Goal: Task Accomplishment & Management: Manage account settings

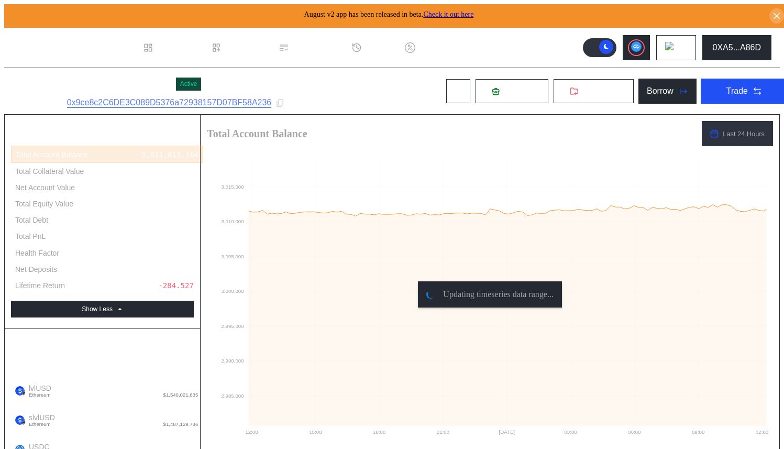
select select "*"
drag, startPoint x: 534, startPoint y: 38, endPoint x: 543, endPoint y: 36, distance: 9.1
click at [534, 38] on header ".cls-1 { fill: #fff; stroke-width: 0px; } Dashboard Loan Book Permissions Histo…" at bounding box center [391, 48] width 775 height 40
click at [516, 47] on header ".cls-1 { fill: #fff; stroke-width: 0px; } Dashboard Loan Book Permissions Histo…" at bounding box center [391, 48] width 775 height 40
click at [322, 84] on div "Nayt - Pendle PT lvlUSD Active Subaccount ID: 0x9ce8c2C6DE3C089D5376a72938157D0…" at bounding box center [400, 91] width 792 height 46
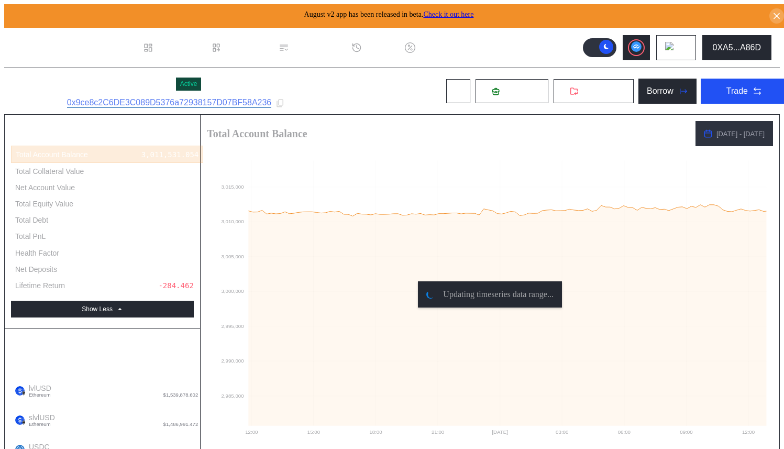
click at [367, 95] on div "Nayt - Pendle PT lvlUSD Active Subaccount ID: 0x9ce8c2C6DE3C089D5376a72938157D0…" at bounding box center [400, 91] width 792 height 46
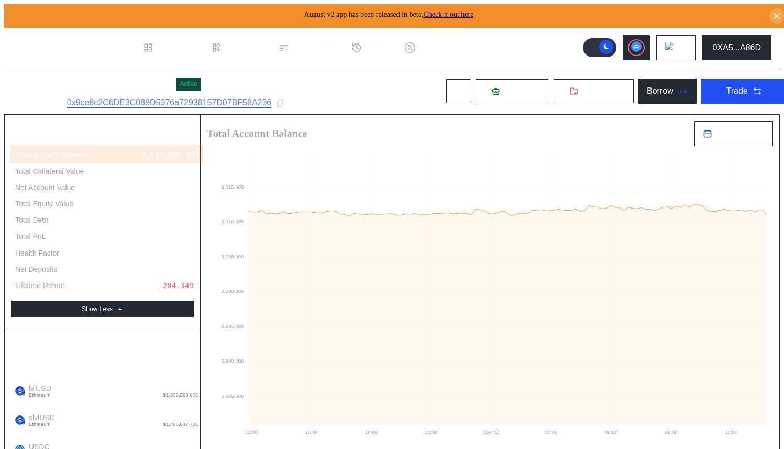
drag, startPoint x: 561, startPoint y: 43, endPoint x: 560, endPoint y: 49, distance: 5.9
click at [561, 43] on header ".cls-1 { fill: #fff; stroke-width: 0px; } Dashboard Loan Book Permissions Histo…" at bounding box center [391, 48] width 775 height 40
click at [510, 86] on span "Deposit" at bounding box center [518, 90] width 28 height 9
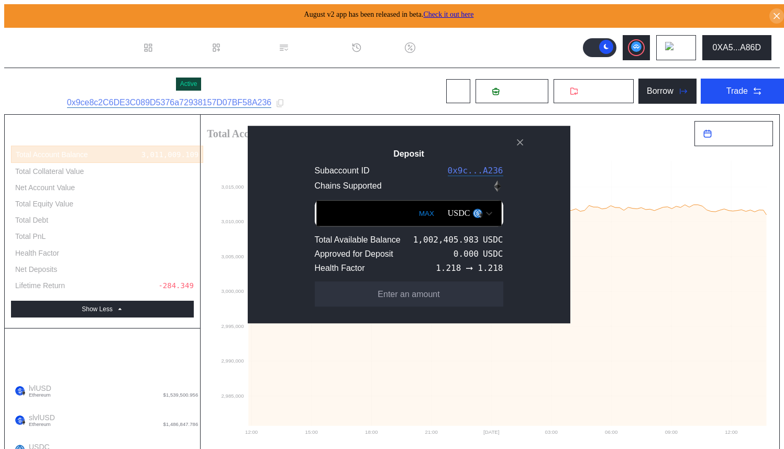
click at [416, 211] on button "MAX" at bounding box center [426, 213] width 21 height 24
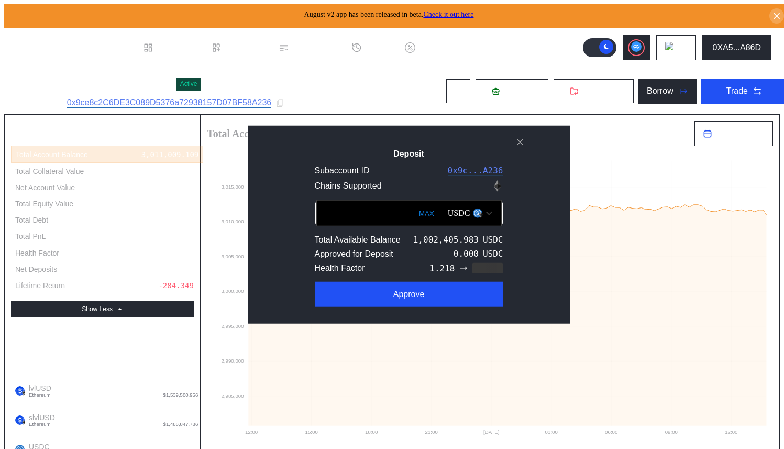
click at [323, 214] on input "**********" at bounding box center [408, 213] width 185 height 26
click at [327, 214] on input "**********" at bounding box center [408, 213] width 185 height 26
click at [337, 213] on input "**********" at bounding box center [408, 213] width 185 height 26
type input "**********"
click at [341, 132] on div "**********" at bounding box center [409, 224] width 322 height 198
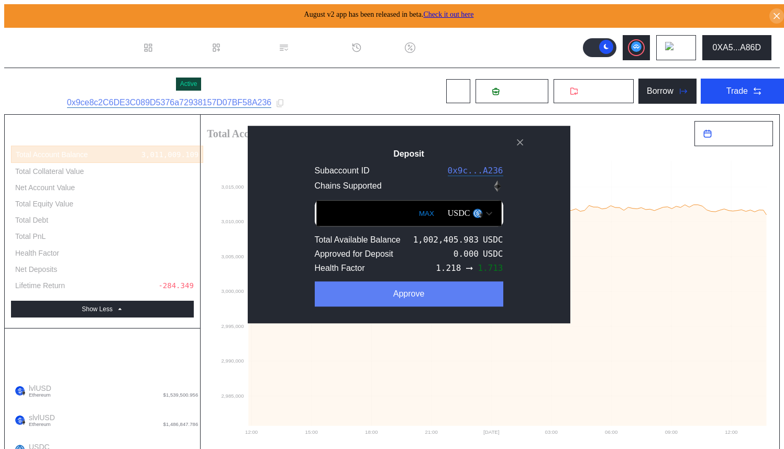
click at [410, 302] on button "Approve" at bounding box center [409, 293] width 188 height 25
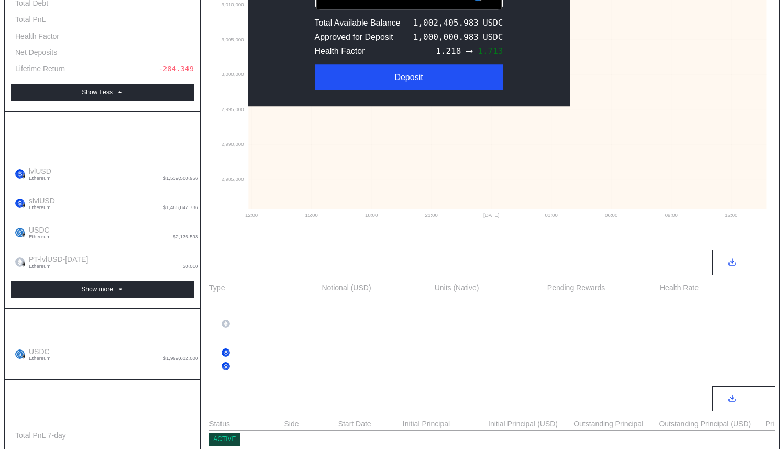
scroll to position [281, 0]
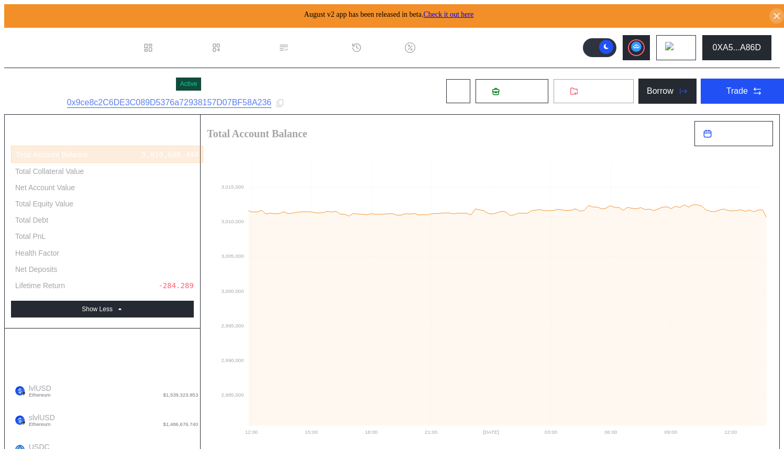
click at [571, 88] on icon at bounding box center [574, 91] width 7 height 6
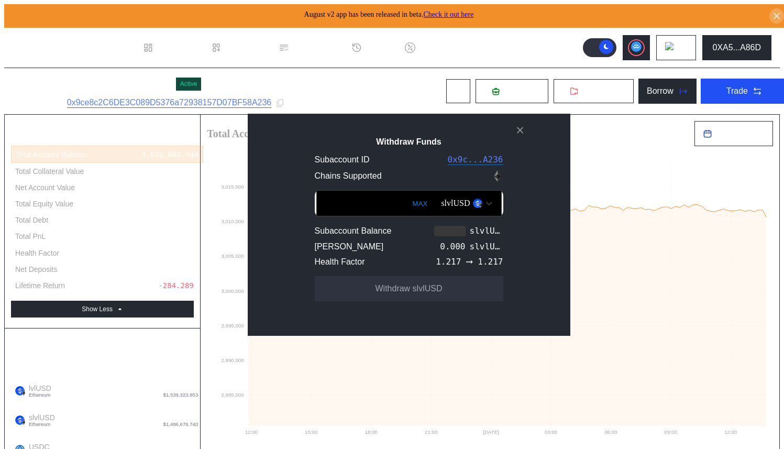
click at [441, 206] on div "slvlUSD" at bounding box center [455, 202] width 29 height 9
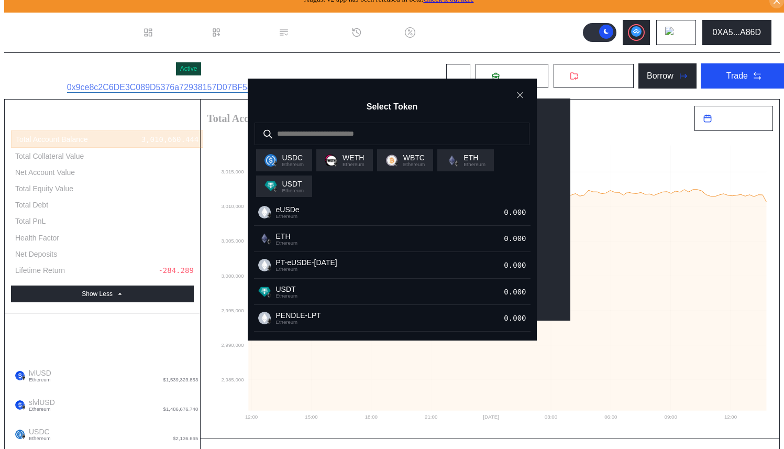
scroll to position [245, 0]
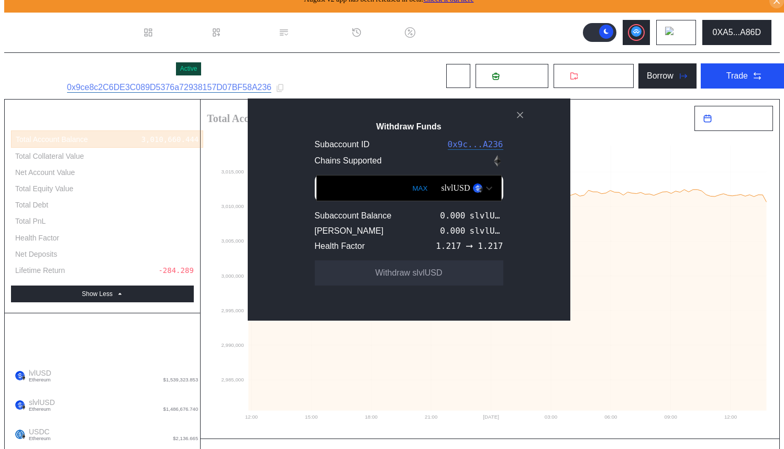
click at [520, 120] on icon "close modal" at bounding box center [520, 114] width 10 height 11
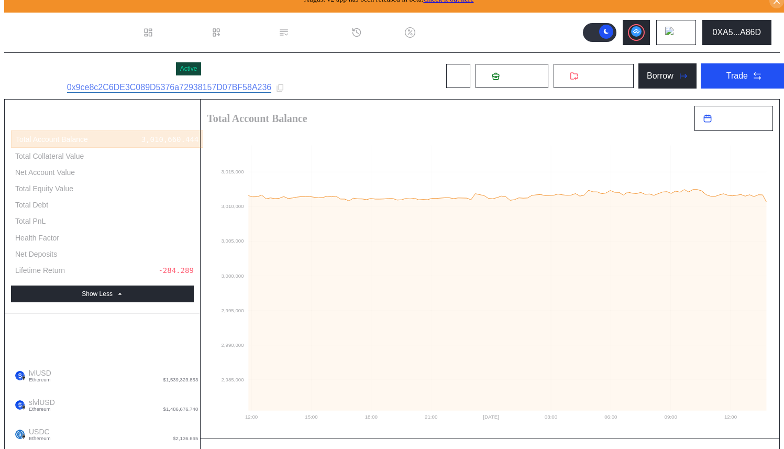
click at [533, 28] on header ".cls-1 { fill: #fff; stroke-width: 0px; } Dashboard Loan Book Permissions Histo…" at bounding box center [391, 33] width 775 height 40
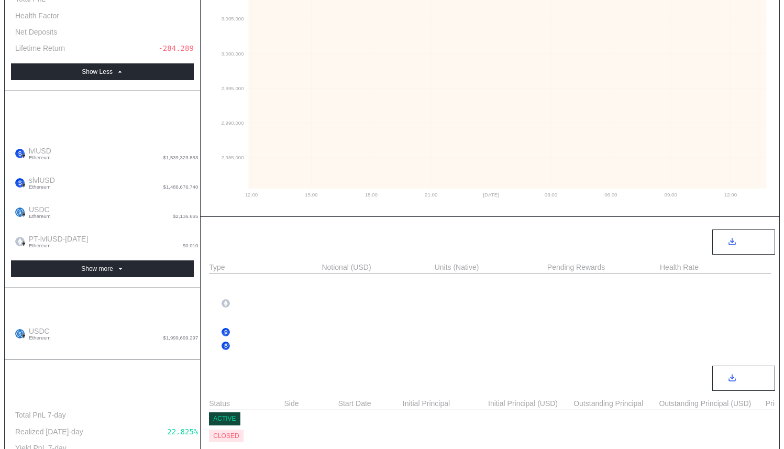
scroll to position [0, 0]
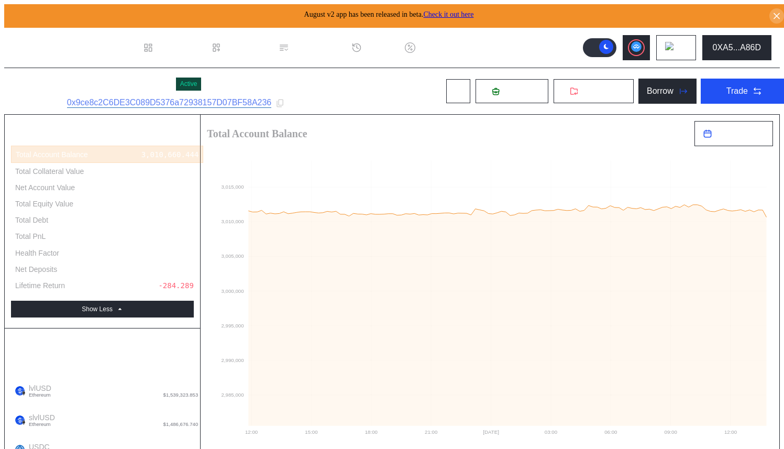
click at [386, 88] on div "Nayt - Pendle PT lvlUSD Active Subaccount ID: 0x9ce8c2C6DE3C089D5376a72938157D0…" at bounding box center [400, 91] width 792 height 46
click at [606, 93] on button "Withdraw" at bounding box center [593, 91] width 81 height 25
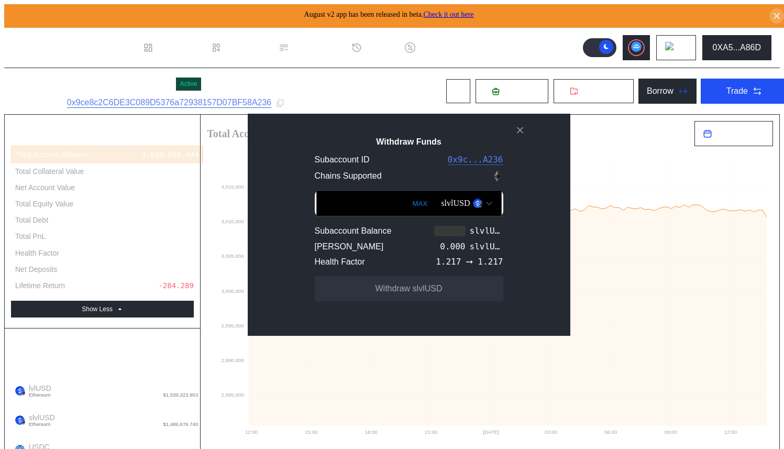
click at [442, 208] on div "slvlUSD" at bounding box center [455, 202] width 29 height 9
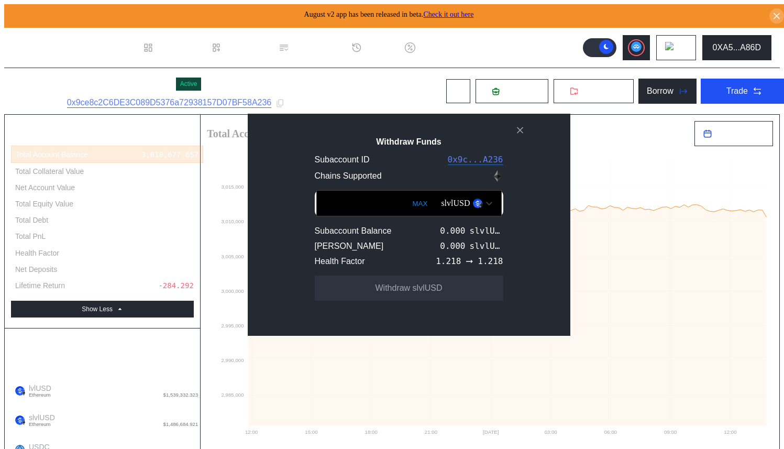
click at [518, 136] on icon "close modal" at bounding box center [520, 130] width 10 height 11
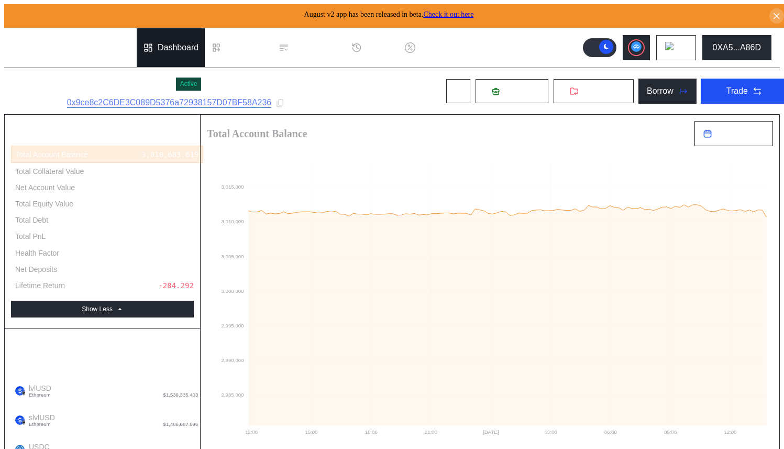
click at [170, 46] on div "Dashboard" at bounding box center [178, 47] width 41 height 9
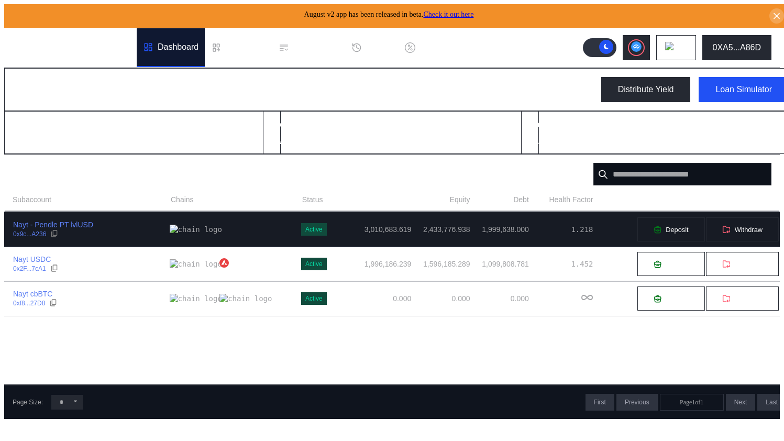
click at [125, 220] on div "Nayt - Pendle PT lvlUSD 0x9c...A236" at bounding box center [87, 229] width 165 height 19
select select "*"
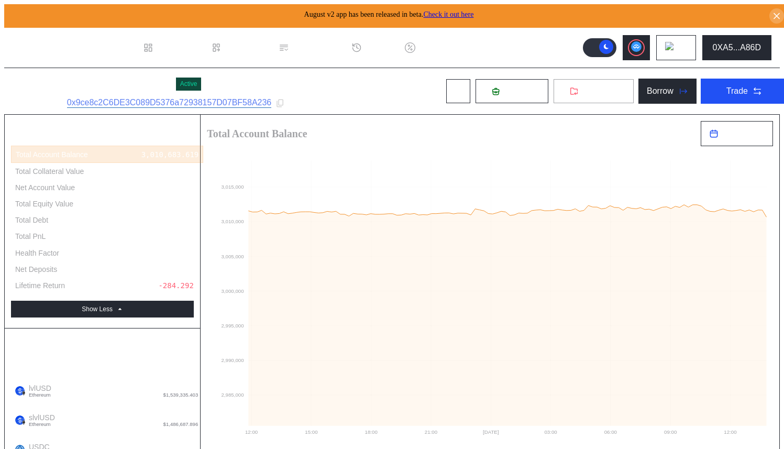
click at [554, 94] on button "Withdraw" at bounding box center [593, 91] width 81 height 25
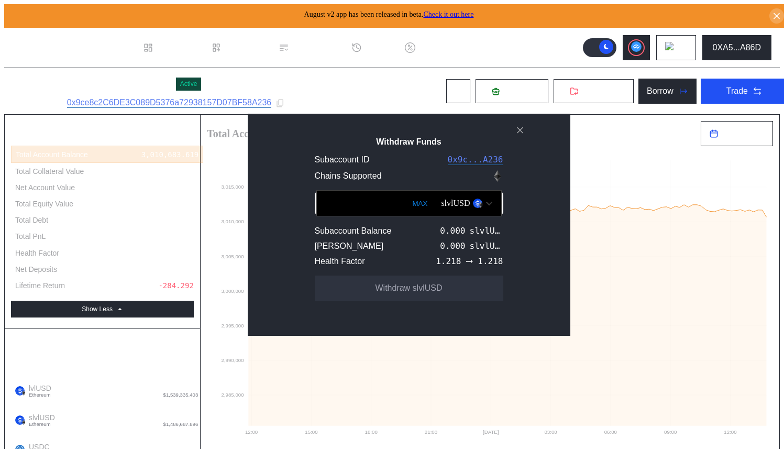
click at [441, 208] on div "slvlUSD" at bounding box center [455, 202] width 29 height 9
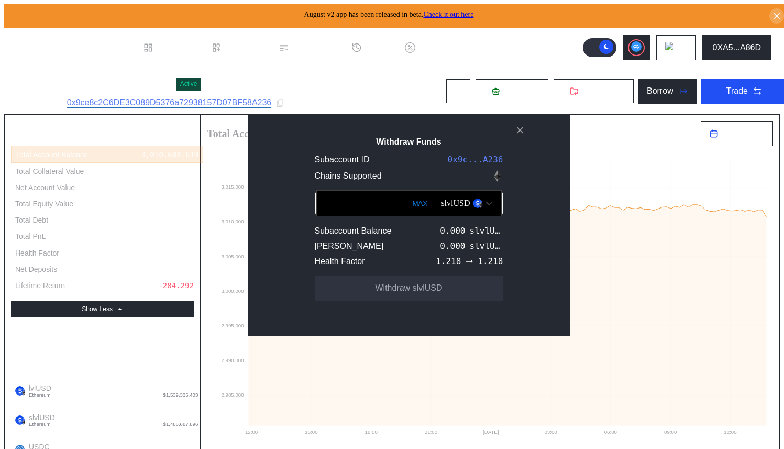
click at [522, 136] on icon "close modal" at bounding box center [520, 130] width 10 height 11
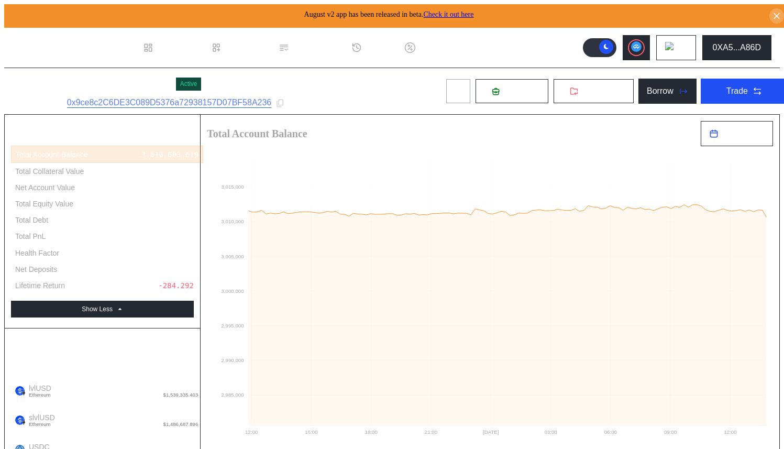
click at [445, 82] on button at bounding box center [457, 91] width 25 height 25
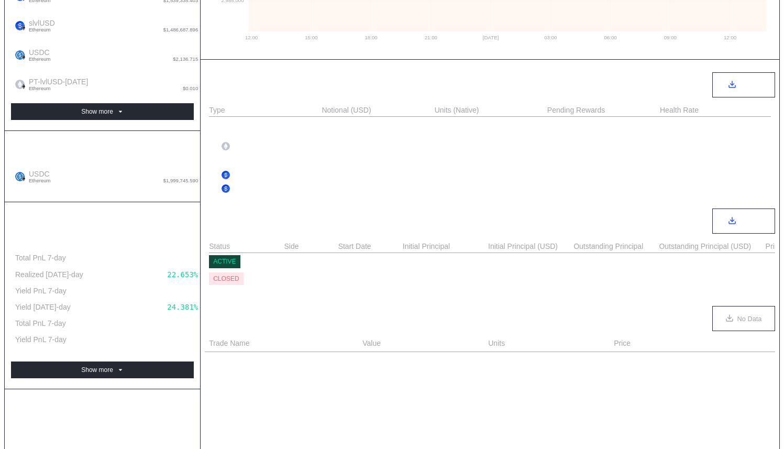
scroll to position [394, 0]
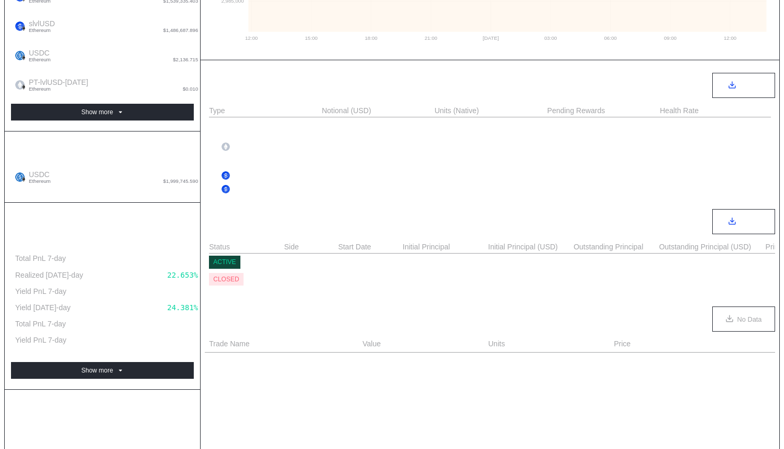
click at [319, 170] on div "lvlUSD 1,539,334.555 1,540,025.041" at bounding box center [490, 176] width 562 height 14
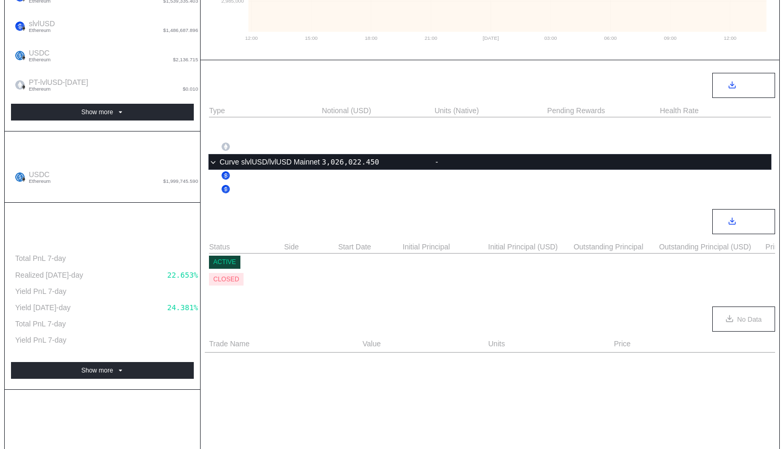
click at [317, 162] on div "Curve slvlUSD/lvlUSD Mainnet" at bounding box center [264, 162] width 111 height 10
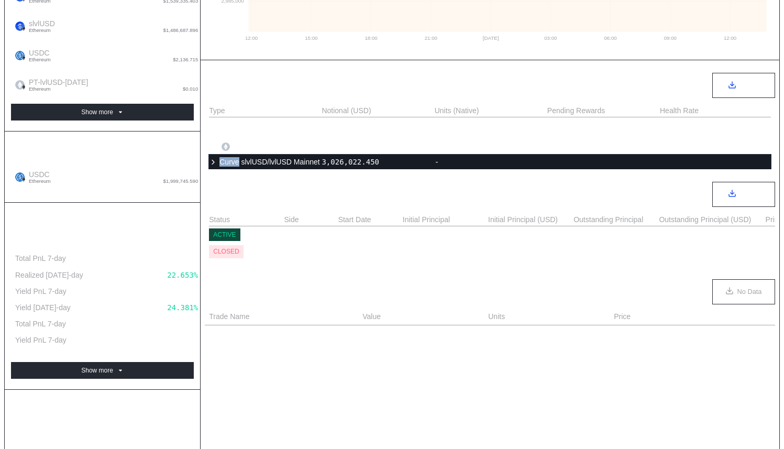
click at [317, 162] on div "Curve slvlUSD/lvlUSD Mainnet" at bounding box center [264, 162] width 111 height 10
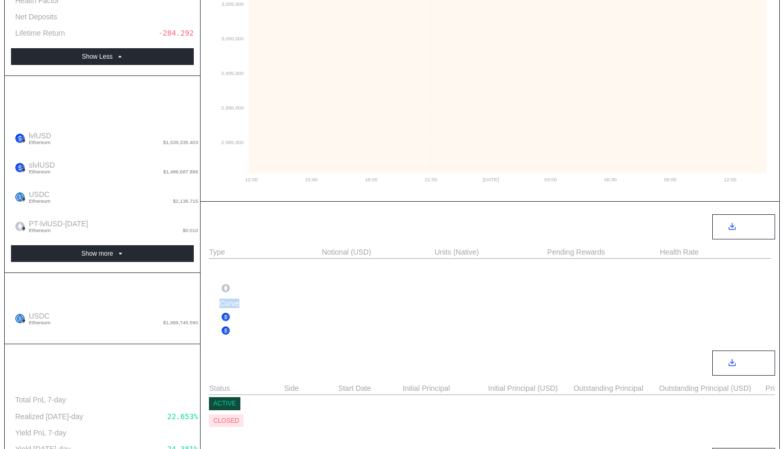
scroll to position [0, 0]
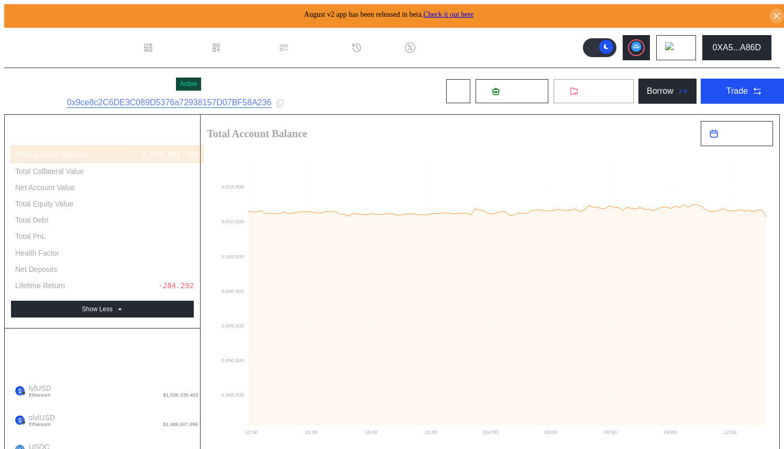
click at [578, 95] on button "Withdraw" at bounding box center [593, 91] width 81 height 25
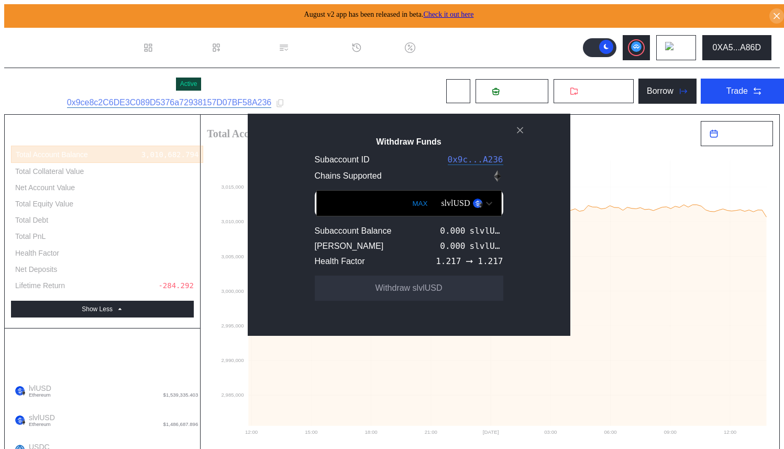
click at [441, 208] on div "slvlUSD" at bounding box center [455, 202] width 29 height 9
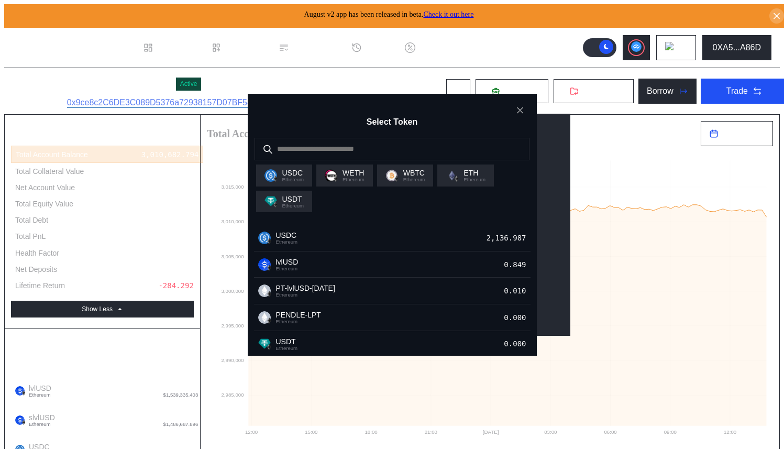
click at [397, 208] on div "USDC Ethereum WETH Ethereum WBTC Ethereum ETH Ethereum USDT Ethereum" at bounding box center [392, 188] width 289 height 56
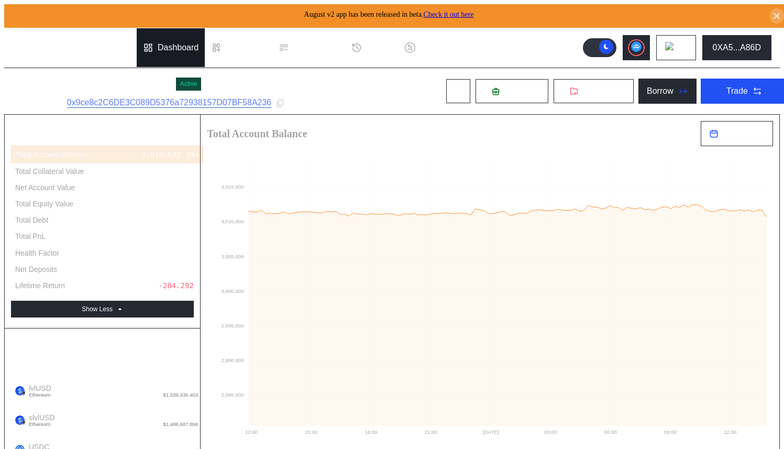
click at [172, 44] on div "Dashboard" at bounding box center [178, 47] width 41 height 9
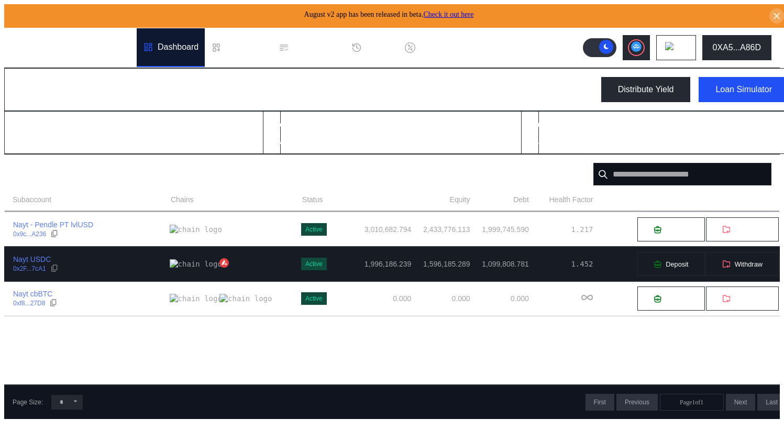
click at [136, 264] on div "Nayt USDC 0x2F...7cA1" at bounding box center [87, 263] width 165 height 19
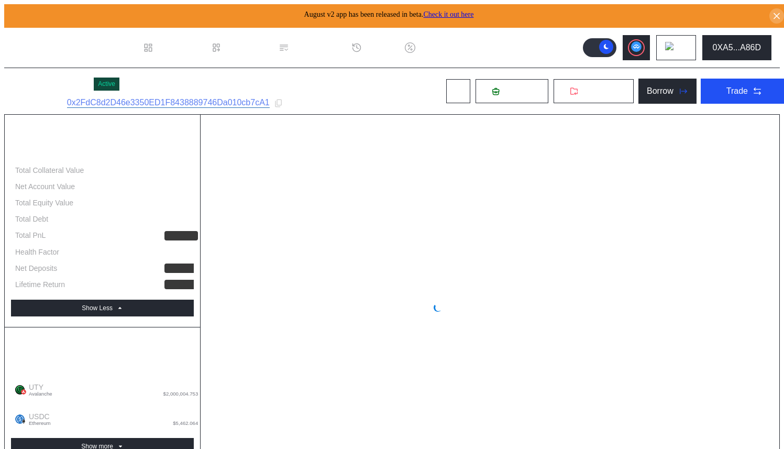
select select "*"
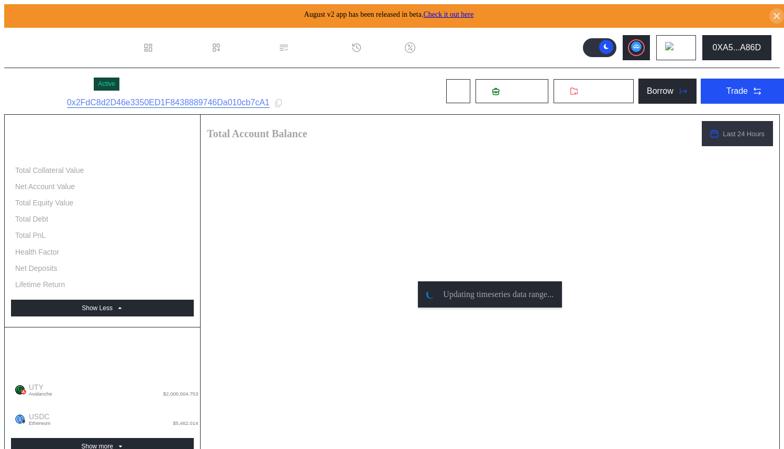
click at [354, 99] on div "Nayt USDC Active Subaccount ID: 0x2FdC8d2D46e3350ED1F8438889746Da010cb7cA1 Depo…" at bounding box center [400, 91] width 792 height 46
click at [538, 43] on header ".cls-1 { fill: #fff; stroke-width: 0px; } Dashboard Loan Book Permissions Histo…" at bounding box center [391, 48] width 775 height 40
click at [504, 92] on span "Deposit" at bounding box center [518, 90] width 28 height 9
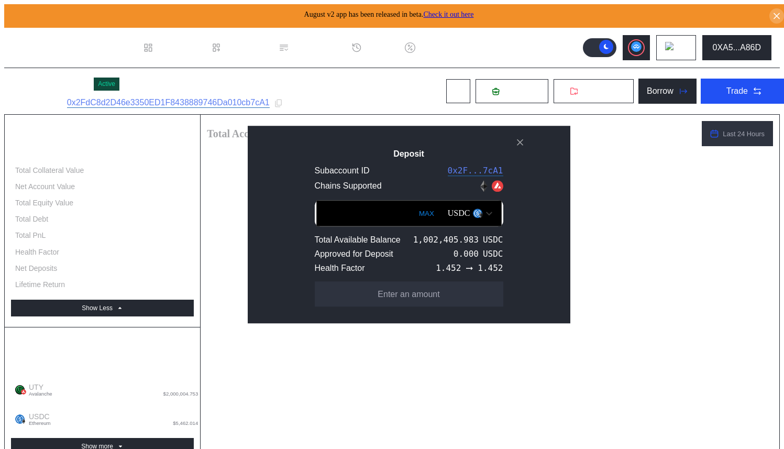
click at [451, 211] on div "USDC" at bounding box center [459, 212] width 23 height 9
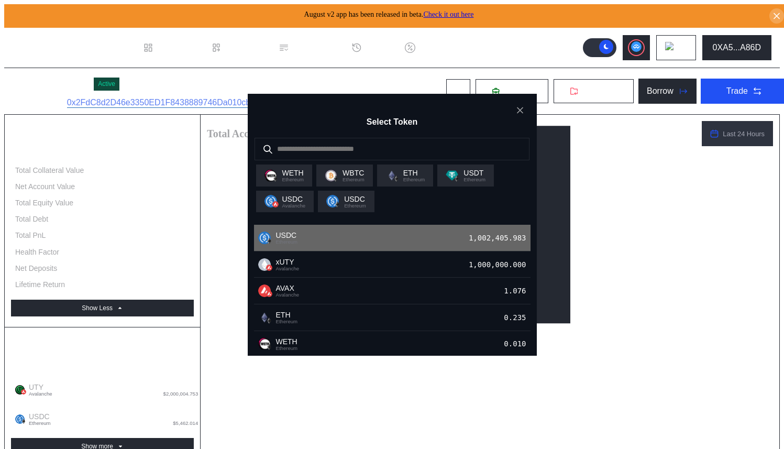
click at [431, 240] on div "USDC Ethereum 1,002,405.983" at bounding box center [392, 238] width 276 height 27
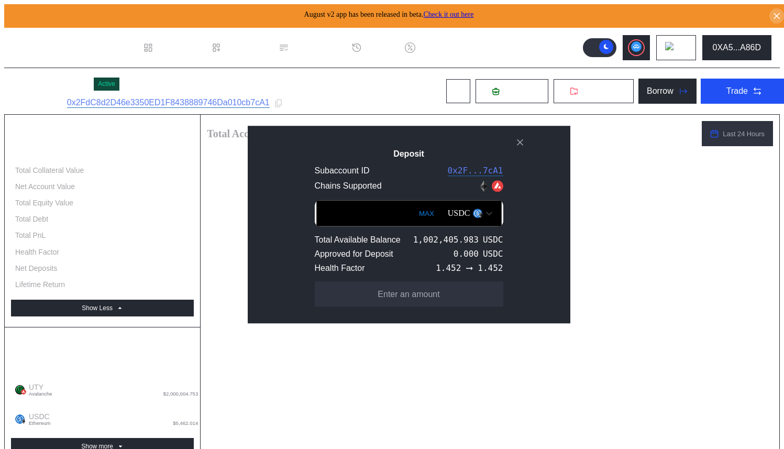
click at [369, 215] on input "Deposit" at bounding box center [408, 213] width 185 height 26
click at [375, 210] on input "Deposit" at bounding box center [408, 213] width 185 height 26
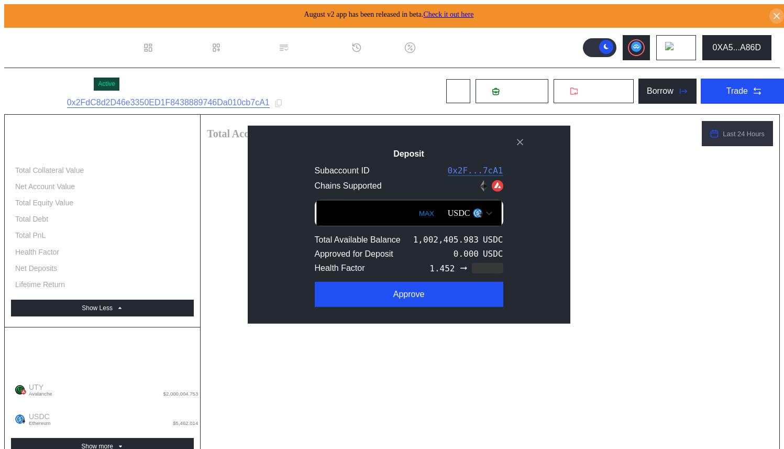
type input "****"
click at [375, 139] on div "Deposit Subaccount ID 0x2F...7cA1 Chains Supported **** MAX USDC Total Availabl…" at bounding box center [409, 224] width 322 height 198
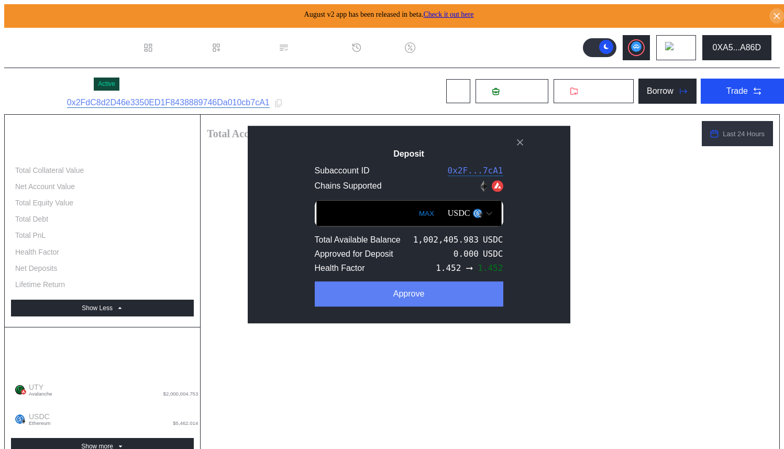
click at [414, 290] on button "Approve" at bounding box center [409, 293] width 188 height 25
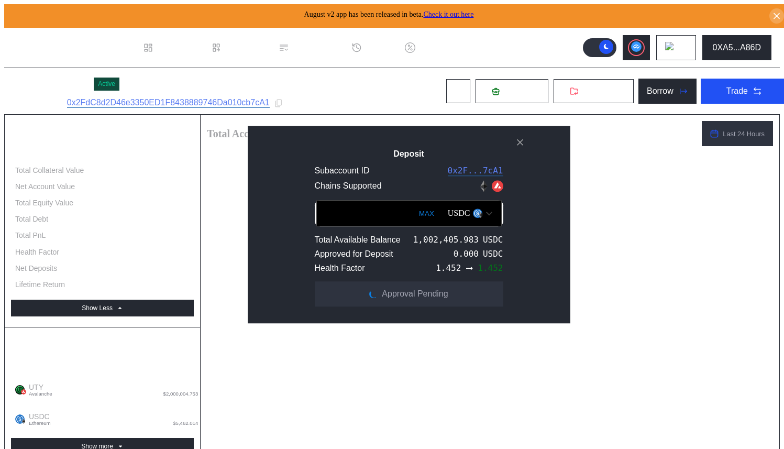
click at [344, 141] on div "Deposit Subaccount ID 0x2F...7cA1 Chains Supported **** MAX USDC Total Availabl…" at bounding box center [409, 225] width 322 height 198
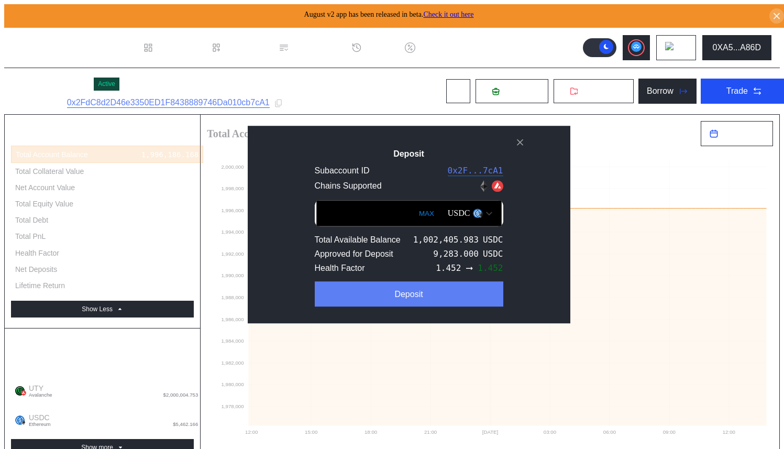
click at [394, 296] on div "Deposit" at bounding box center [408, 293] width 28 height 9
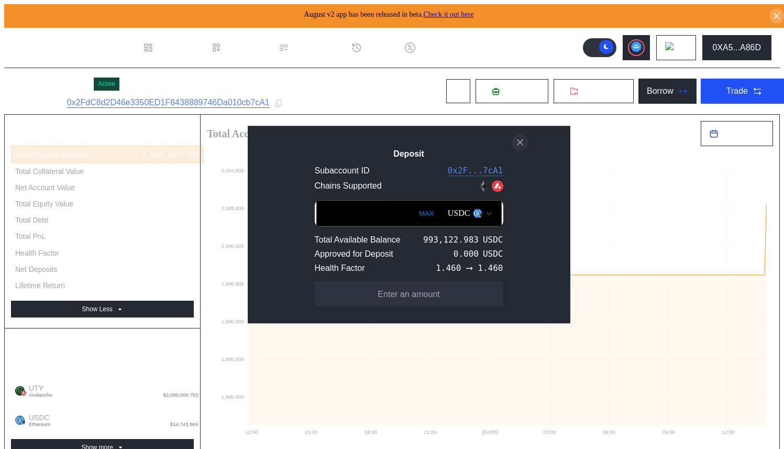
click at [518, 139] on icon "close modal" at bounding box center [520, 142] width 10 height 11
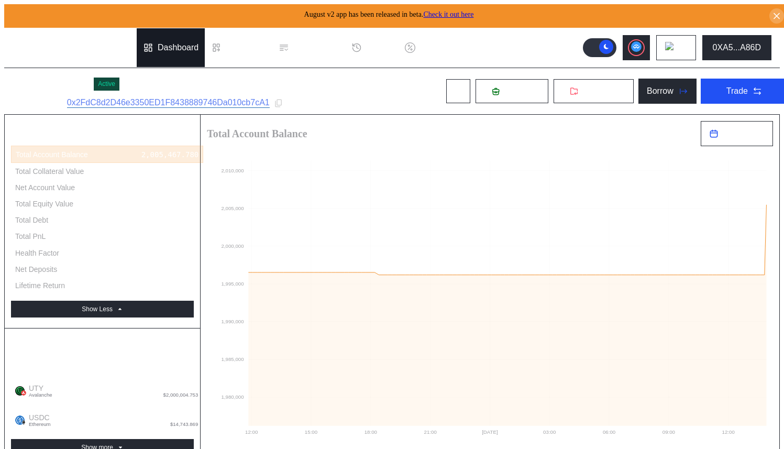
click at [175, 46] on div "Dashboard" at bounding box center [178, 47] width 41 height 9
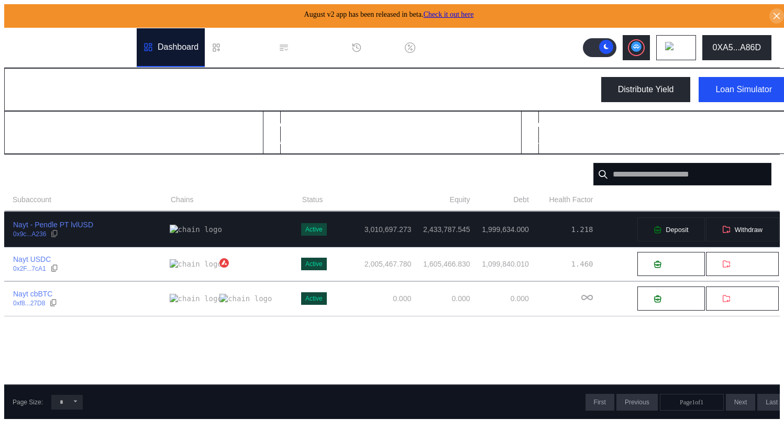
click at [113, 230] on div "Nayt - Pendle PT lvlUSD 0x9c...A236" at bounding box center [87, 229] width 165 height 19
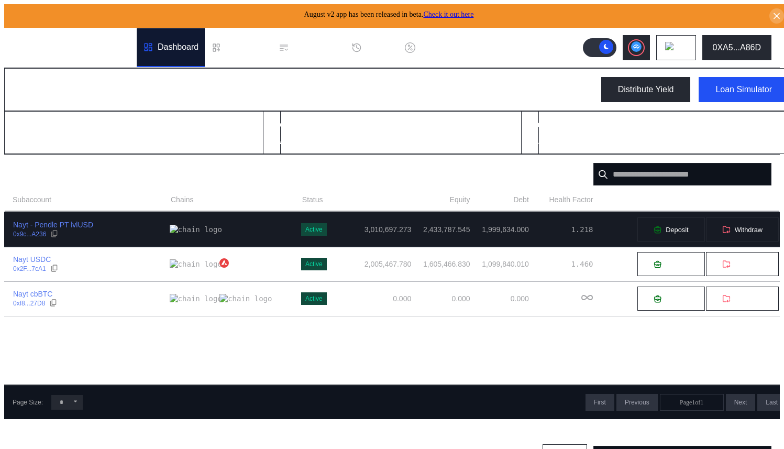
select select "*"
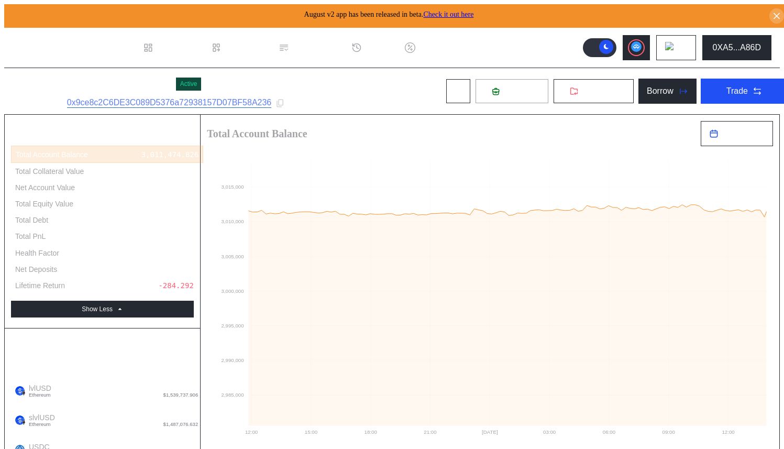
click at [492, 87] on icon at bounding box center [496, 91] width 8 height 8
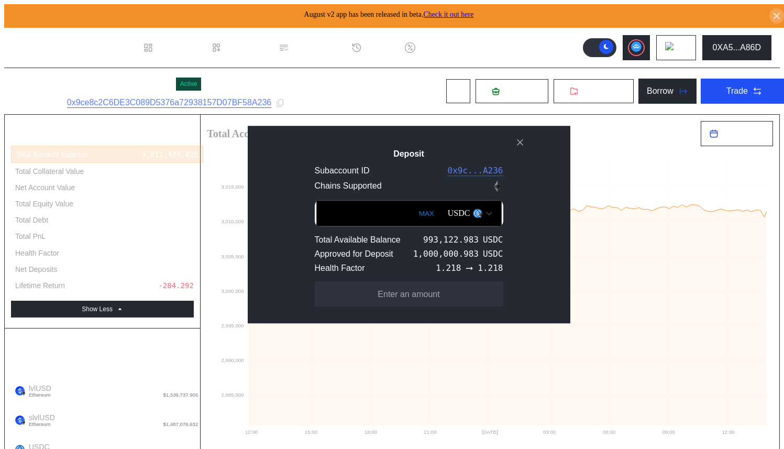
click at [341, 220] on input "Deposit" at bounding box center [408, 213] width 185 height 26
drag, startPoint x: 341, startPoint y: 220, endPoint x: 354, endPoint y: 214, distance: 13.8
click at [354, 214] on input "Deposit" at bounding box center [408, 213] width 185 height 26
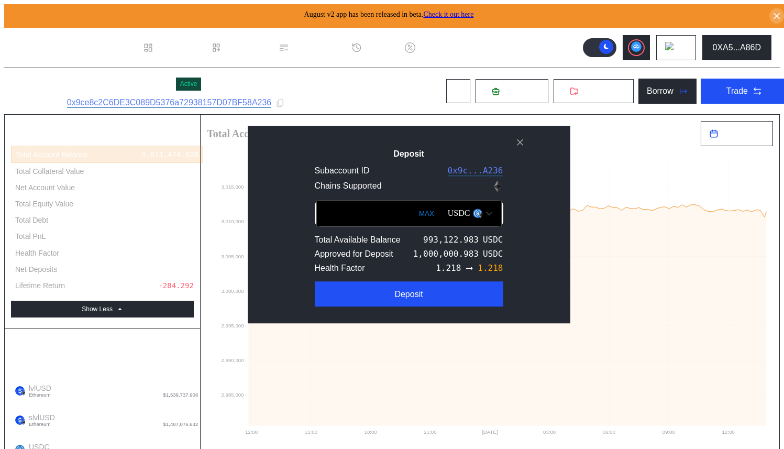
type input "*****"
click at [423, 136] on div "Deposit Subaccount ID 0x9c...A236 Chains Supported ***** MAX USDC Total Availab…" at bounding box center [409, 225] width 322 height 198
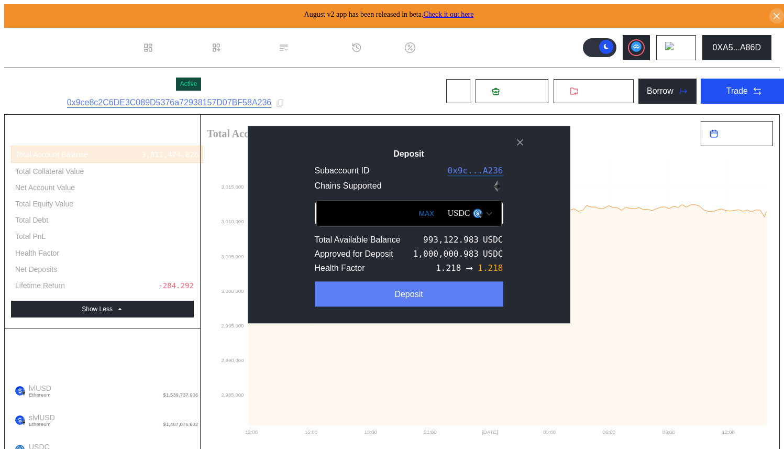
click at [409, 293] on button "Deposit" at bounding box center [409, 293] width 188 height 25
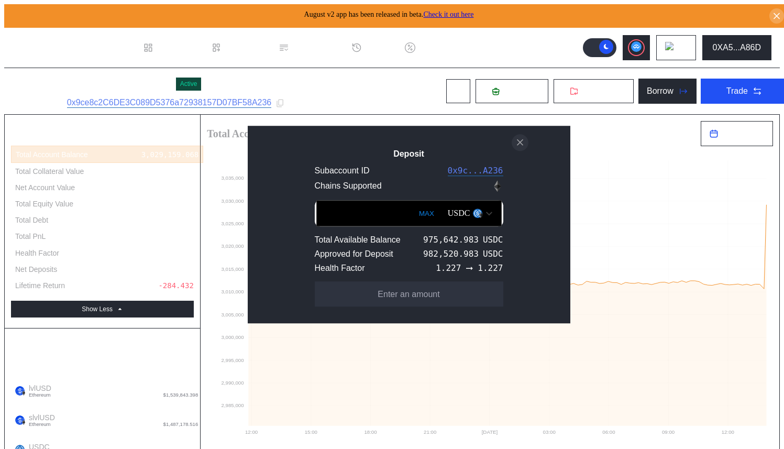
click at [520, 138] on icon "close modal" at bounding box center [520, 142] width 10 height 11
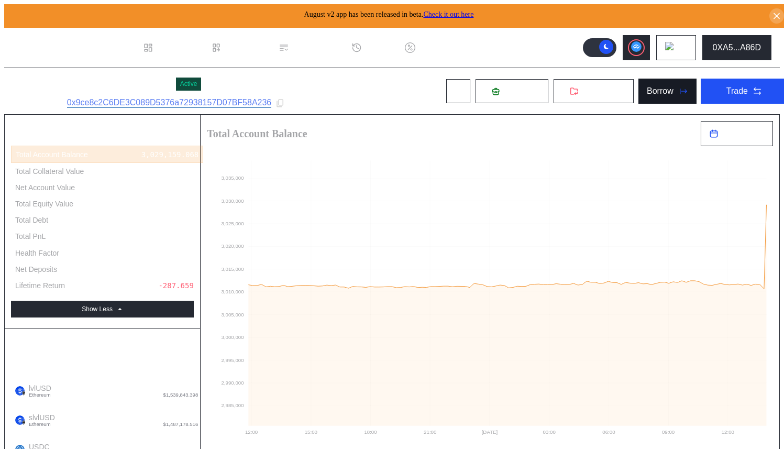
click at [646, 87] on div "Borrow" at bounding box center [659, 90] width 27 height 9
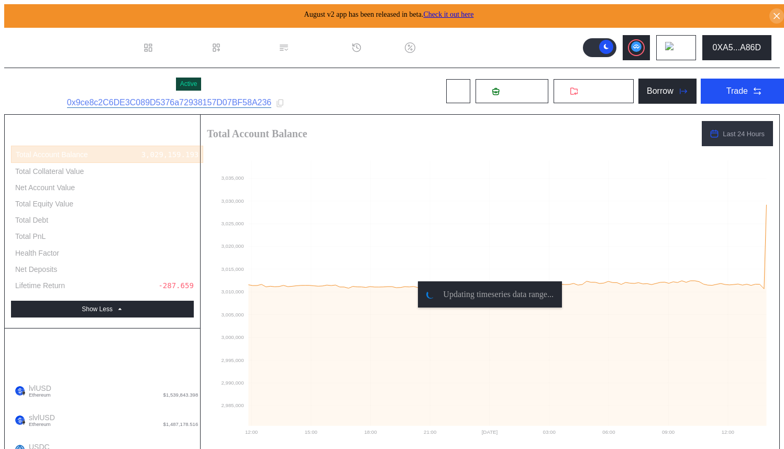
type input "**********"
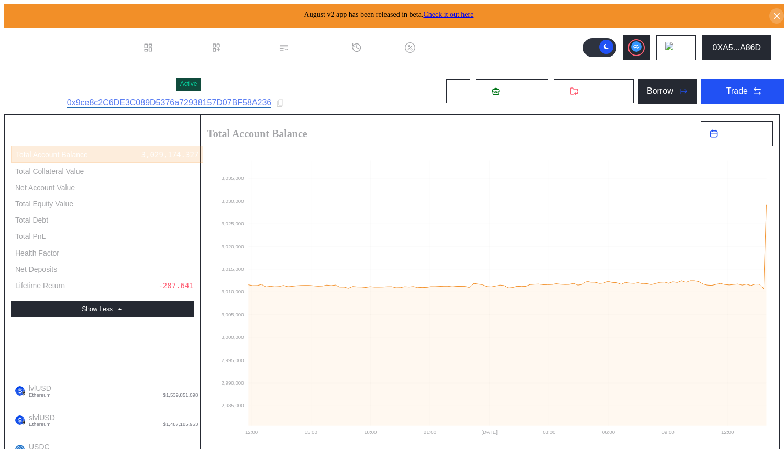
click at [175, 37] on div "Dashboard" at bounding box center [171, 47] width 68 height 39
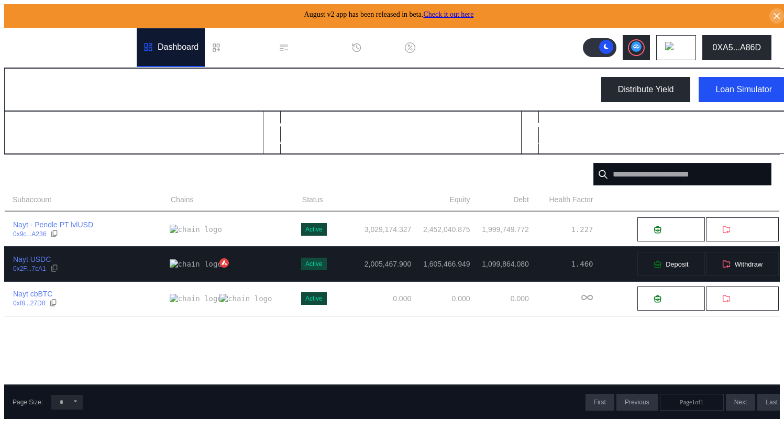
click at [130, 259] on div "Nayt USDC 0x2F...7cA1" at bounding box center [87, 263] width 165 height 19
select select "*"
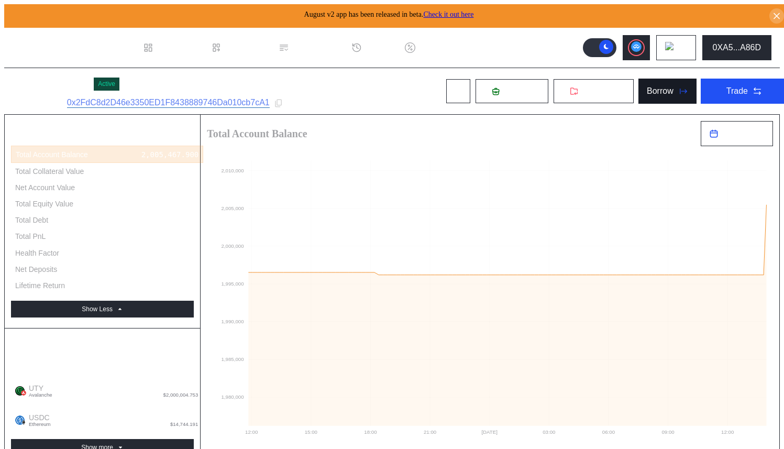
click at [646, 92] on div "Borrow" at bounding box center [659, 90] width 27 height 9
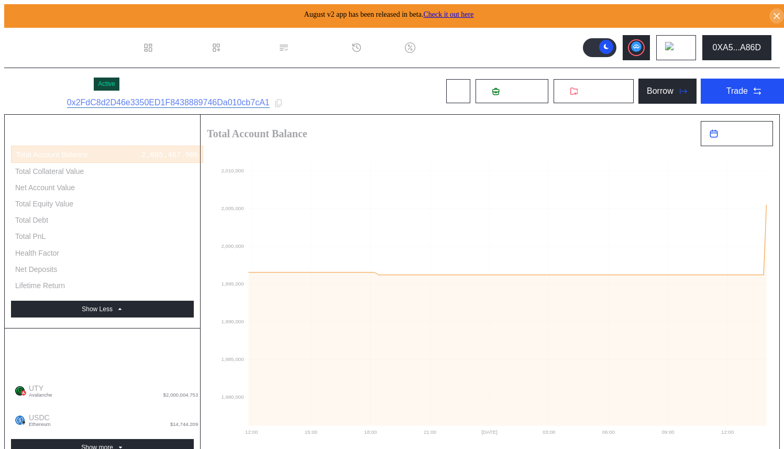
type input "**********"
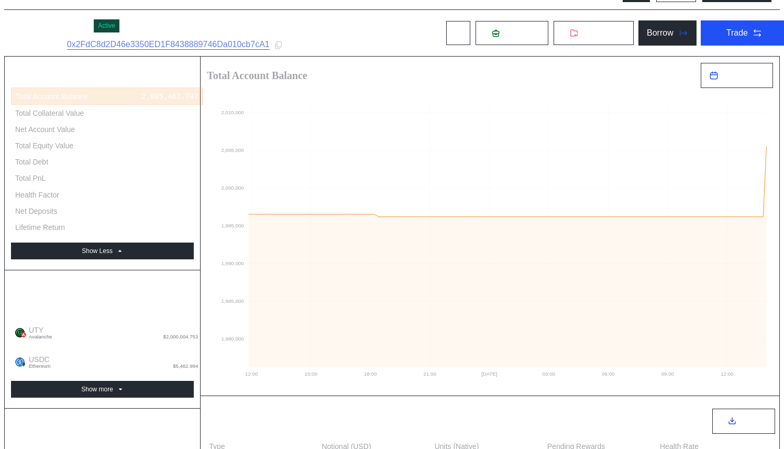
scroll to position [402, 0]
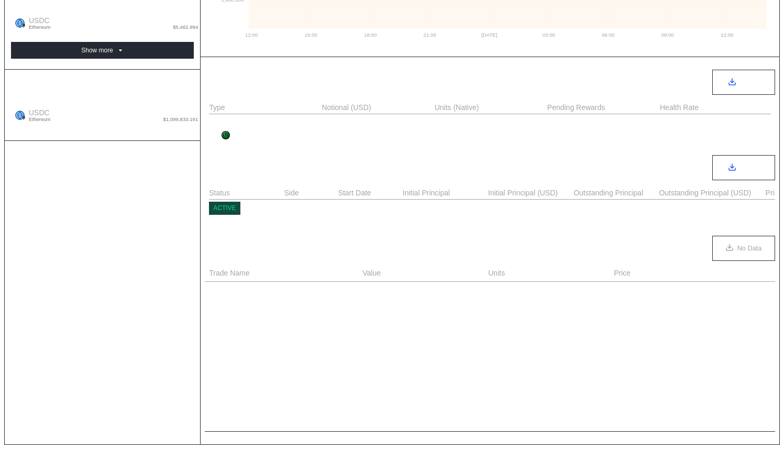
click at [127, 155] on div "Account Summary Total Account Balance 2,005,467.747 Total Collateral Value 1,60…" at bounding box center [103, 81] width 196 height 726
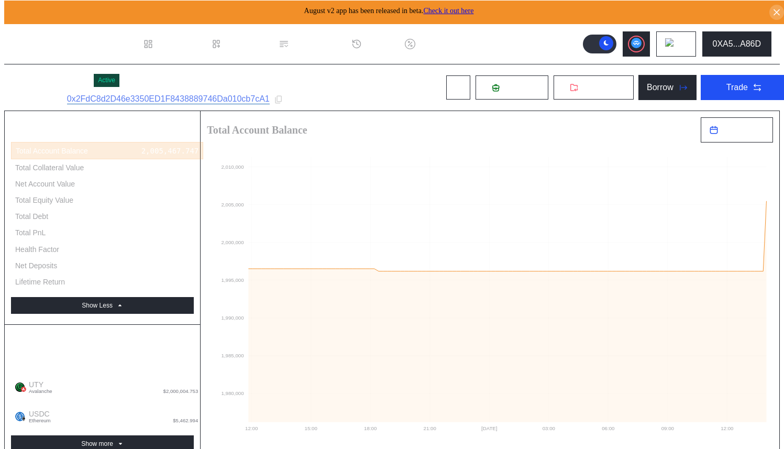
scroll to position [0, 0]
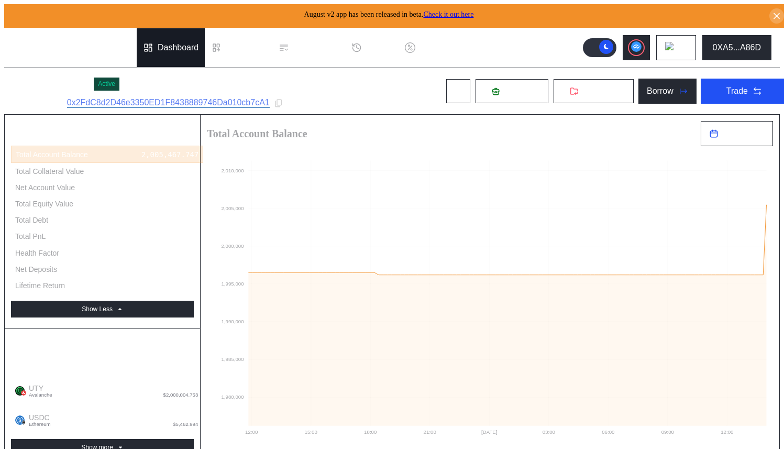
click at [165, 48] on div "Dashboard" at bounding box center [178, 47] width 41 height 9
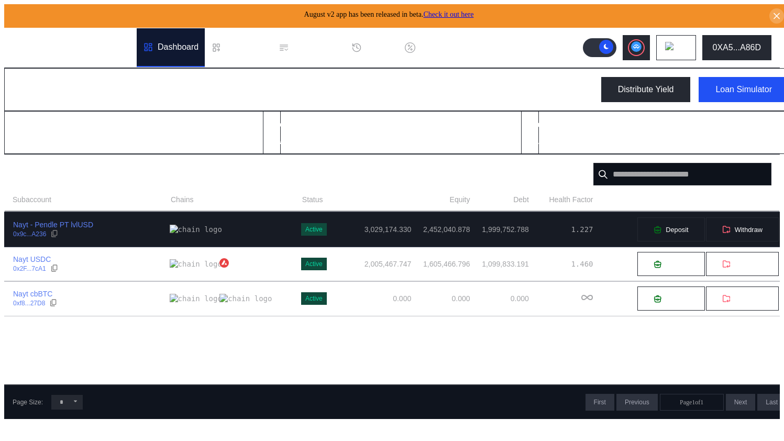
click at [122, 224] on div "Nayt - Pendle PT lvlUSD 0x9c...A236" at bounding box center [87, 229] width 165 height 19
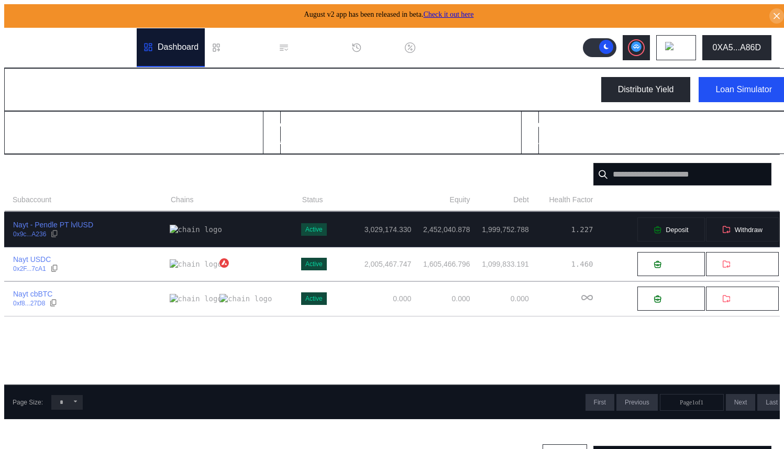
select select "*"
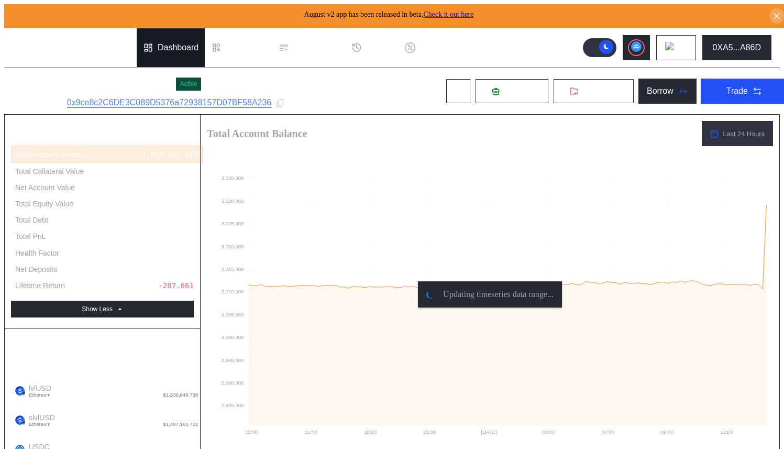
click at [184, 48] on div "Dashboard" at bounding box center [178, 47] width 41 height 9
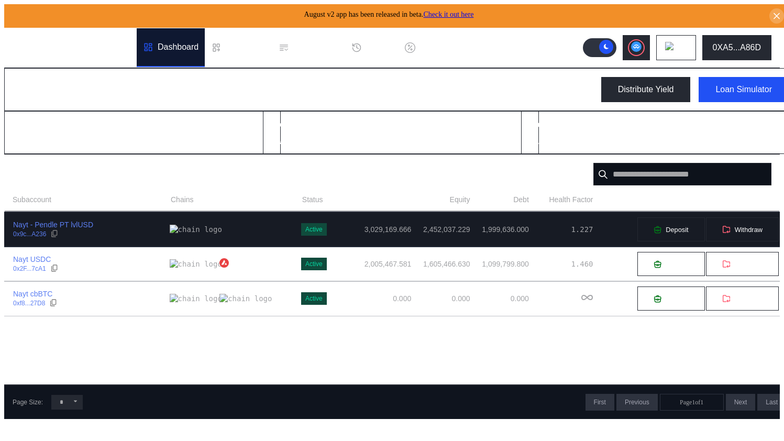
click at [123, 223] on div "Nayt - Pendle PT lvlUSD 0x9c...A236" at bounding box center [87, 229] width 165 height 19
select select "*"
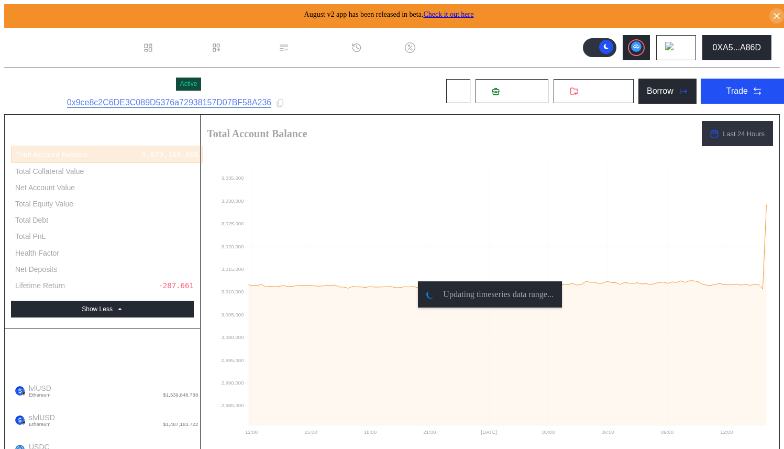
click at [387, 82] on div "Nayt - Pendle PT lvlUSD Active Subaccount ID: 0x9ce8c2C6DE3C089D5376a72938157D0…" at bounding box center [400, 91] width 792 height 46
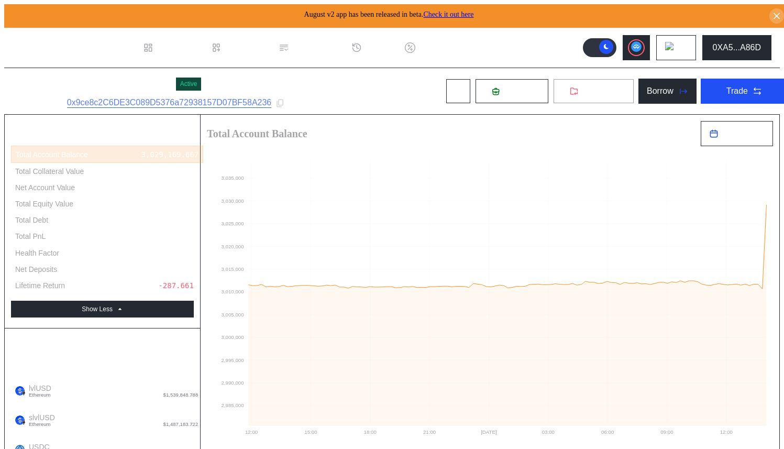
click at [563, 92] on button "Withdraw" at bounding box center [593, 91] width 81 height 25
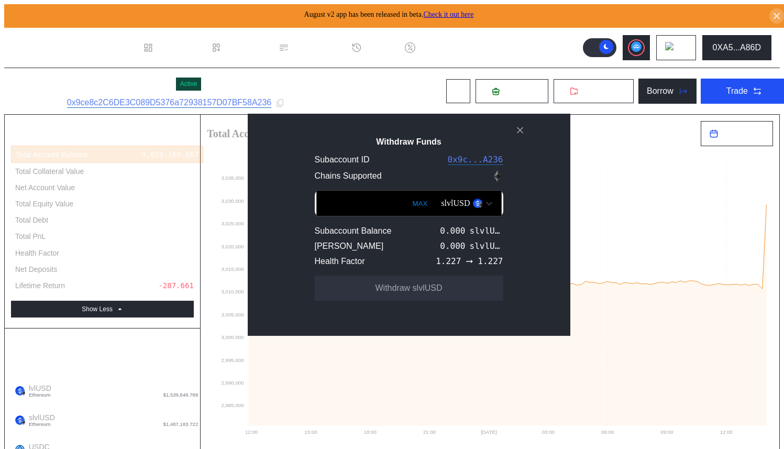
click at [450, 208] on div "slvlUSD" at bounding box center [455, 202] width 29 height 9
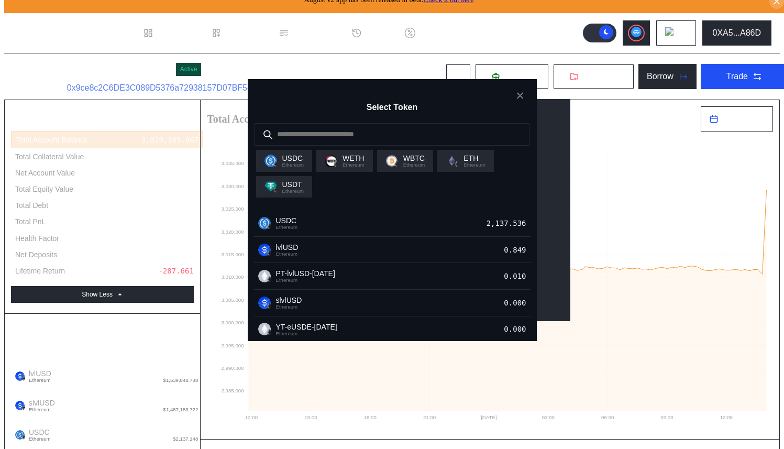
scroll to position [17, 0]
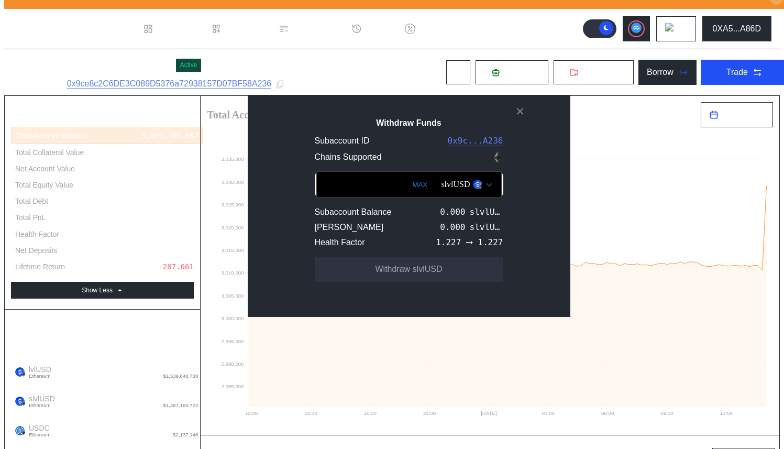
scroll to position [19, 0]
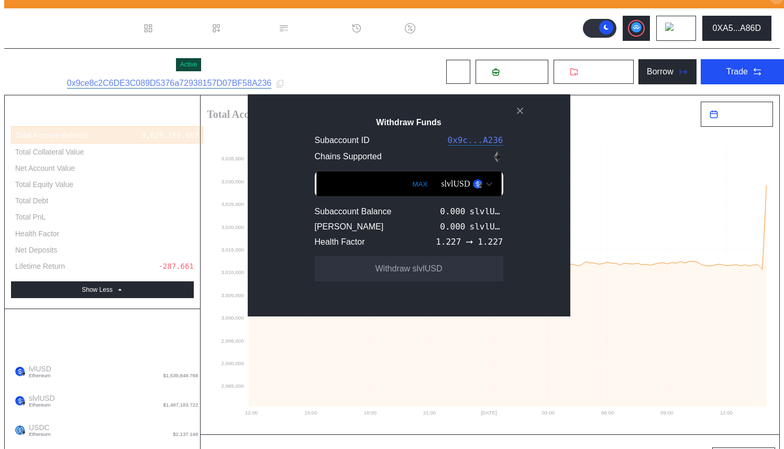
click at [448, 188] on div "slvlUSD" at bounding box center [455, 183] width 29 height 9
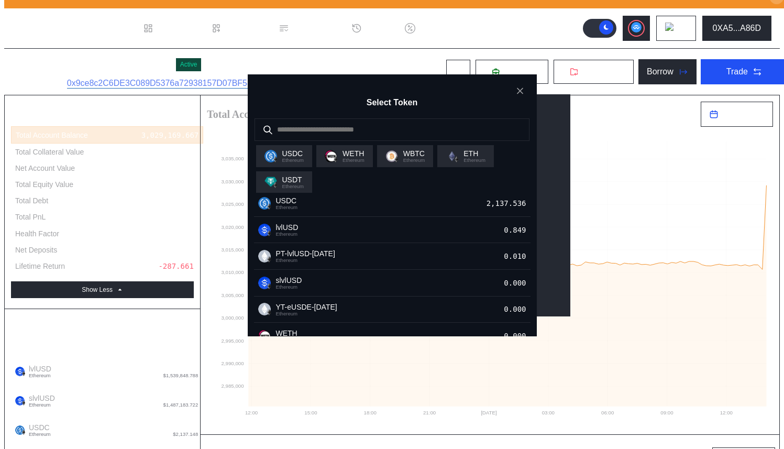
scroll to position [0, 0]
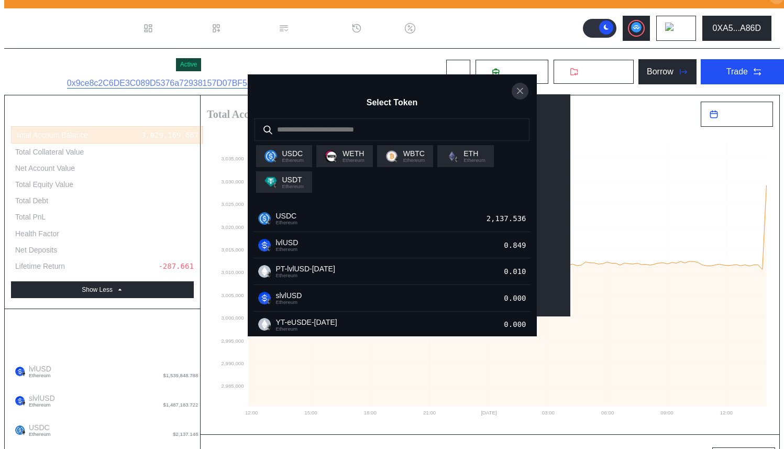
click at [519, 96] on icon "close modal" at bounding box center [520, 90] width 10 height 11
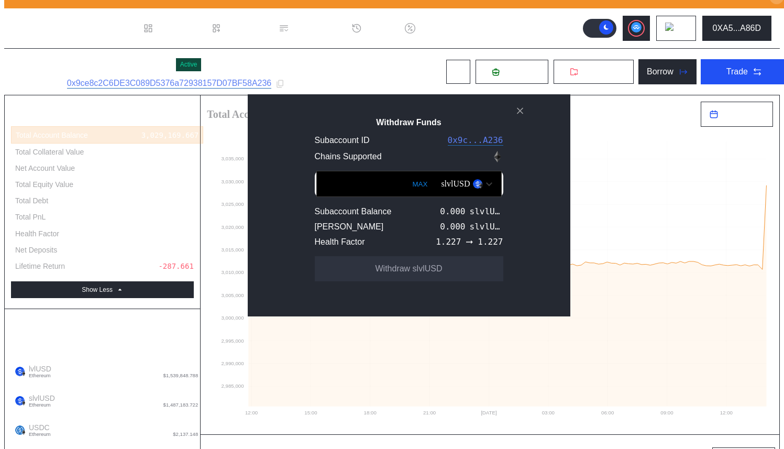
drag, startPoint x: 519, startPoint y: 128, endPoint x: 498, endPoint y: 127, distance: 21.5
click at [519, 116] on icon "close modal" at bounding box center [520, 110] width 10 height 11
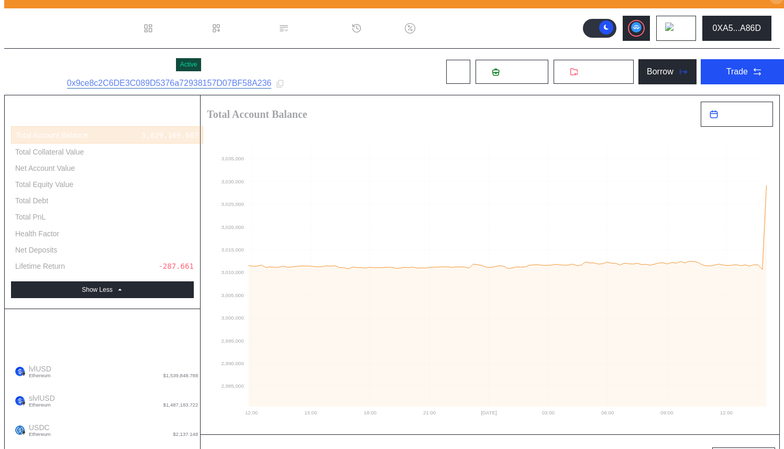
click at [411, 86] on div "Nayt - Pendle PT lvlUSD Active Subaccount ID: 0x9ce8c2C6DE3C089D5376a72938157D0…" at bounding box center [400, 72] width 792 height 46
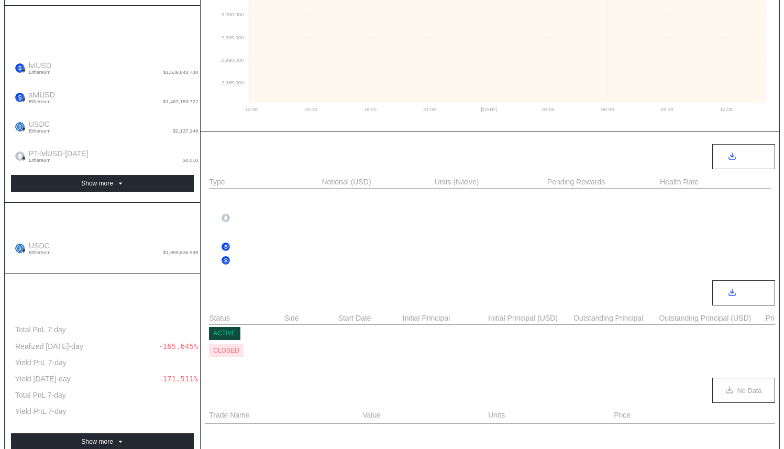
scroll to position [345, 0]
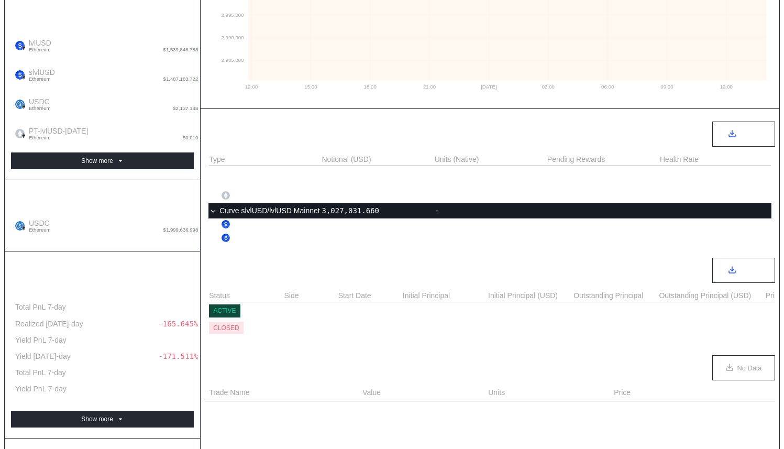
click at [263, 210] on div "Curve slvlUSD/lvlUSD Mainnet" at bounding box center [264, 210] width 111 height 10
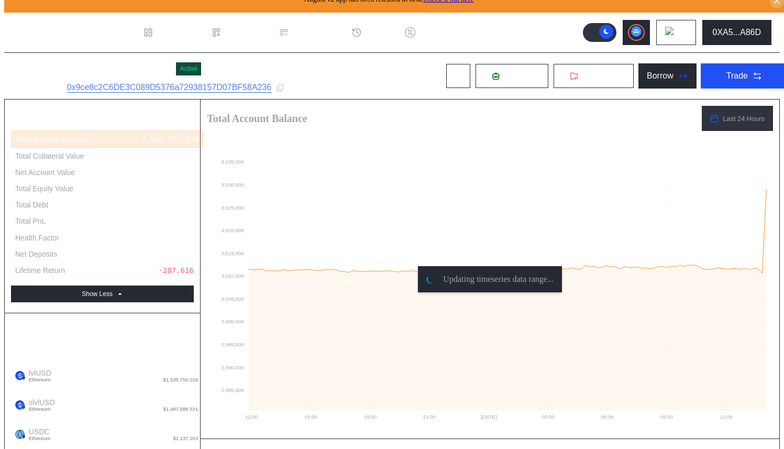
scroll to position [0, 0]
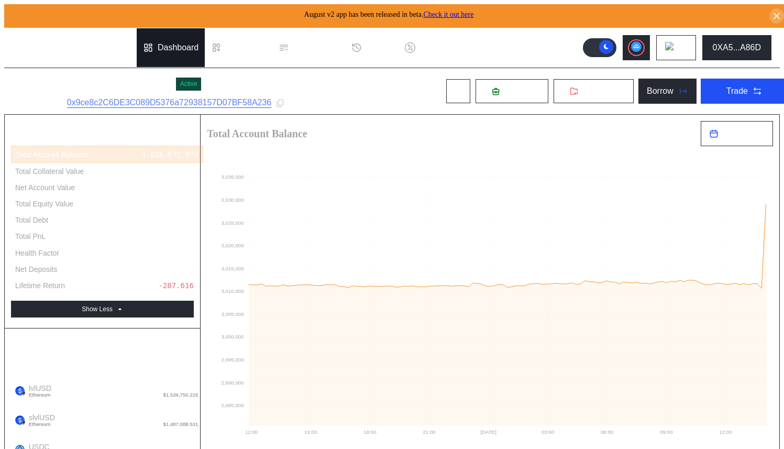
click at [171, 37] on div "Dashboard" at bounding box center [171, 47] width 68 height 39
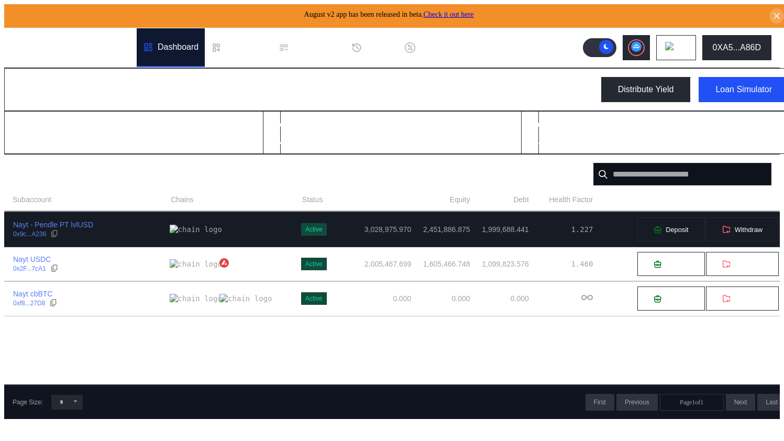
click at [170, 235] on td at bounding box center [232, 229] width 124 height 35
select select "*"
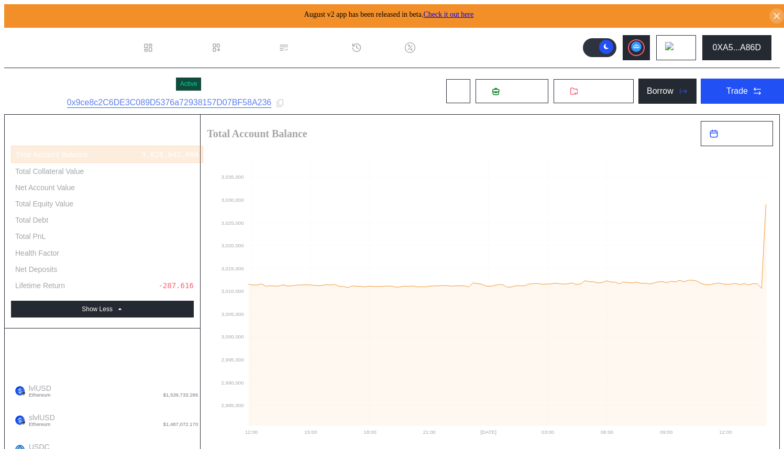
click at [360, 92] on div "Nayt - Pendle PT lvlUSD Active Subaccount ID: 0x9ce8c2C6DE3C089D5376a72938157D0…" at bounding box center [400, 91] width 792 height 46
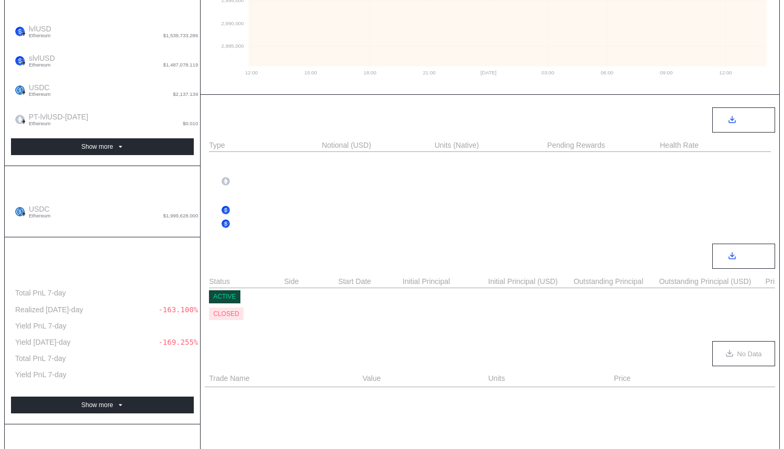
scroll to position [362, 0]
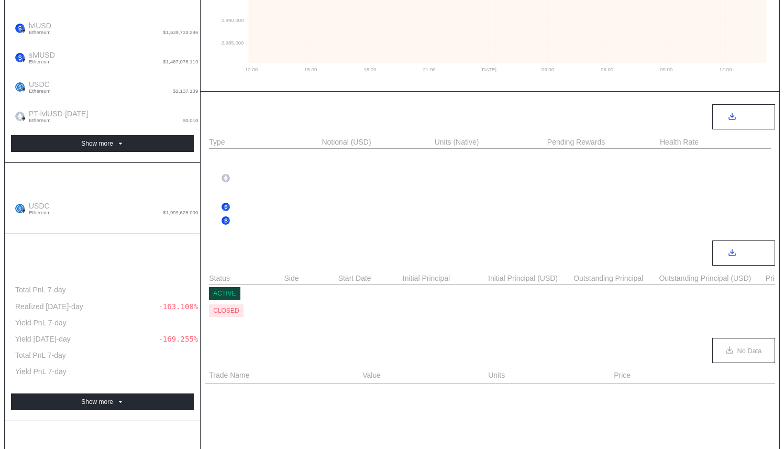
click at [113, 286] on div "Realized Performance Total Account Performance Total PnL 7-day 16,014.922 Reali…" at bounding box center [102, 327] width 195 height 187
click at [110, 393] on button "Show more" at bounding box center [102, 401] width 183 height 17
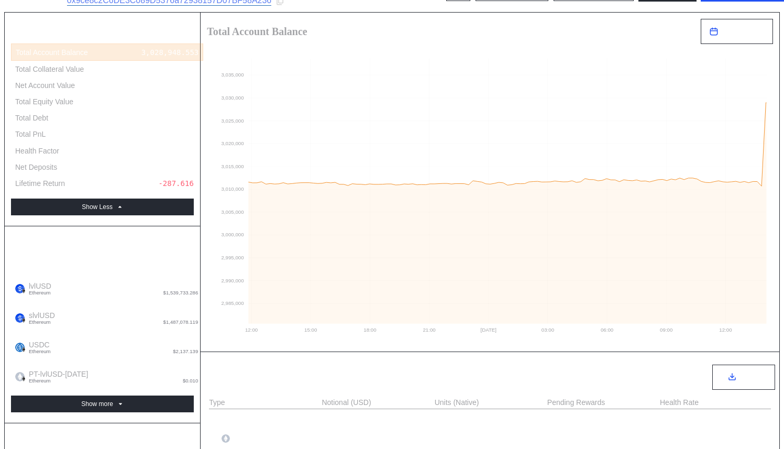
scroll to position [0, 0]
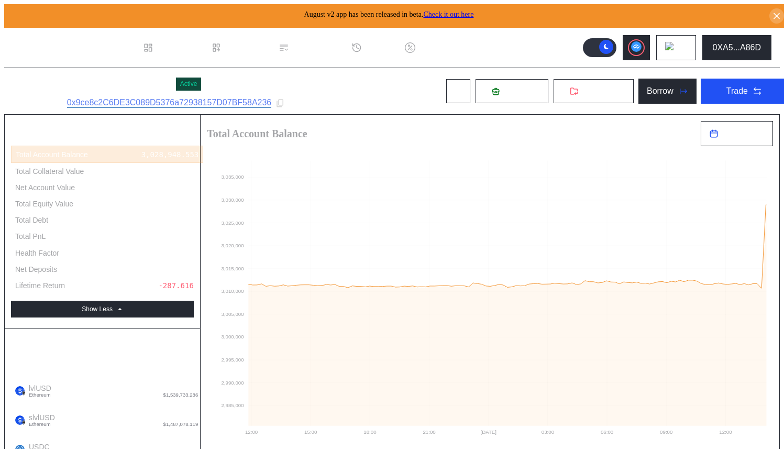
click at [351, 72] on div "Nayt - Pendle PT lvlUSD Active Subaccount ID: 0x9ce8c2C6DE3C089D5376a72938157D0…" at bounding box center [400, 91] width 792 height 46
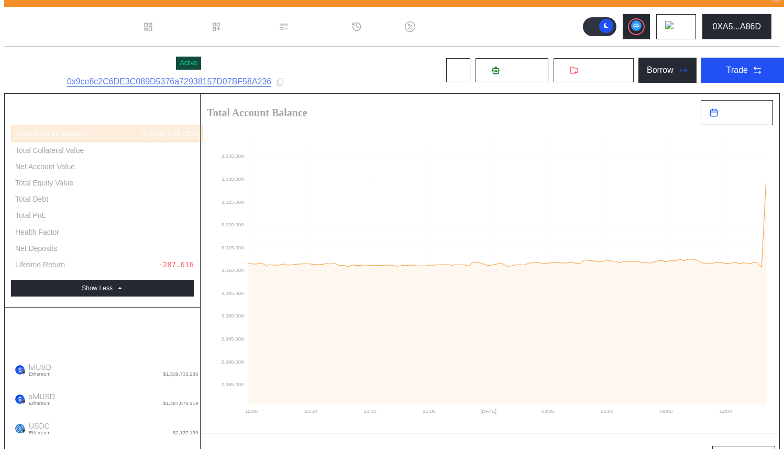
scroll to position [21, 0]
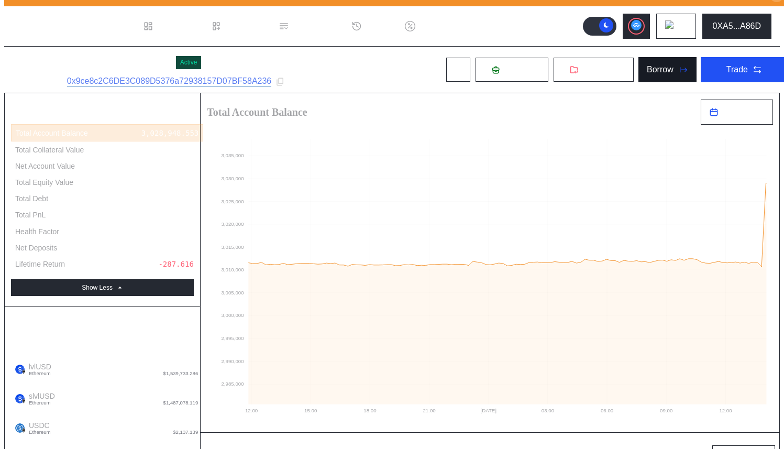
click at [663, 62] on button "Borrow" at bounding box center [667, 69] width 58 height 25
click at [726, 70] on div "Trade" at bounding box center [736, 69] width 21 height 9
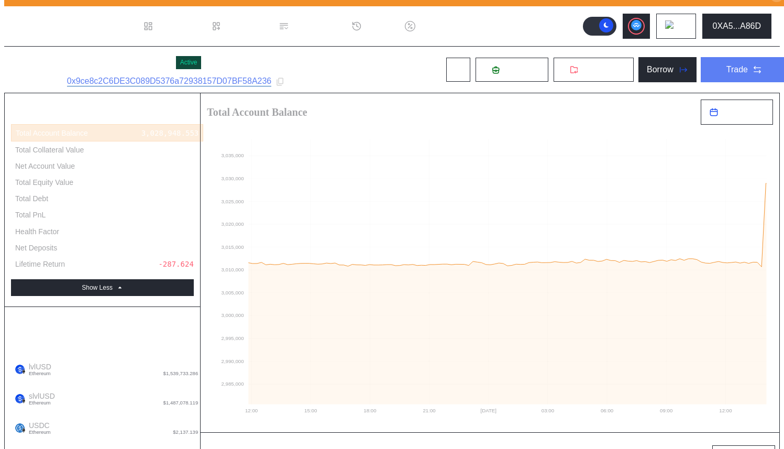
click at [756, 70] on button "Trade" at bounding box center [743, 69] width 87 height 25
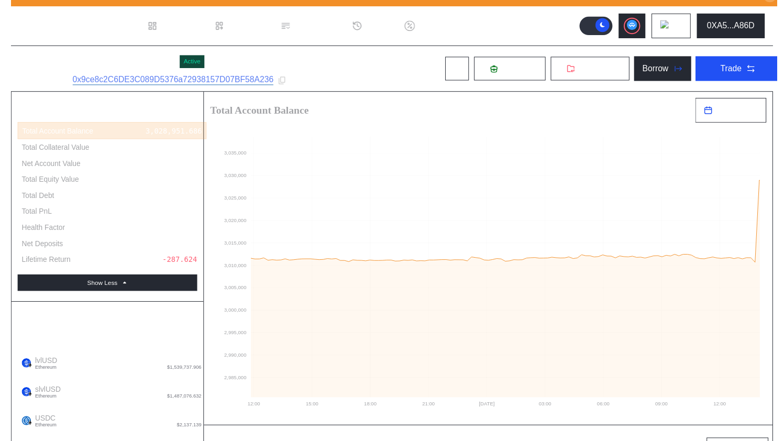
scroll to position [61, 0]
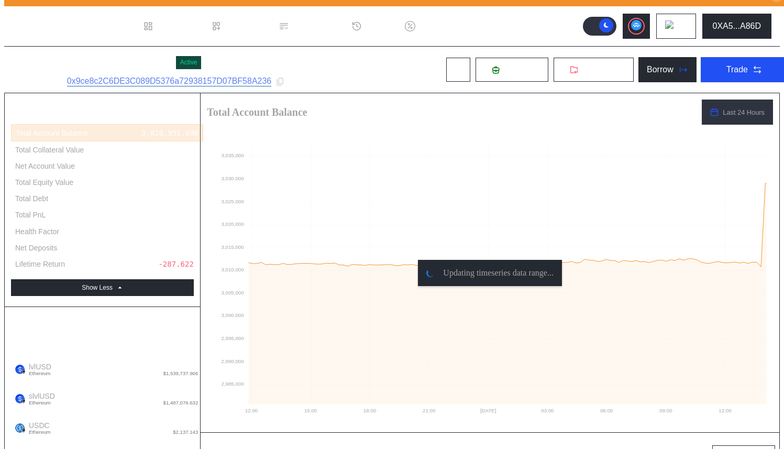
click at [525, 18] on header ".cls-1 { fill: #fff; stroke-width: 0px; } Dashboard Loan Book Permissions Histo…" at bounding box center [391, 26] width 775 height 40
click at [169, 21] on div "Dashboard" at bounding box center [178, 25] width 41 height 9
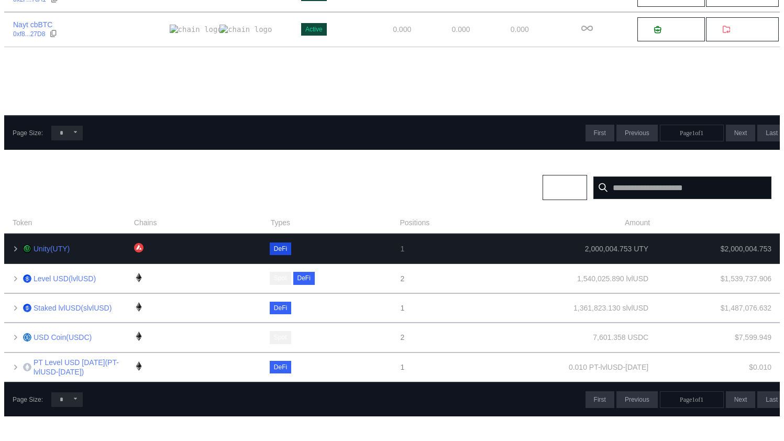
scroll to position [269, 0]
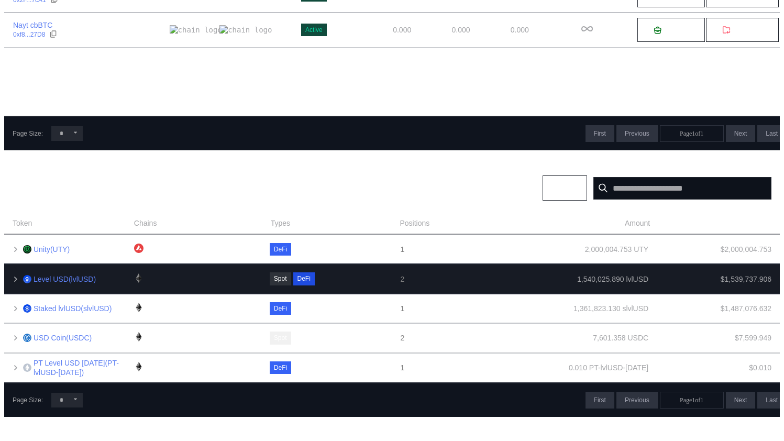
click at [159, 273] on div at bounding box center [195, 279] width 119 height 12
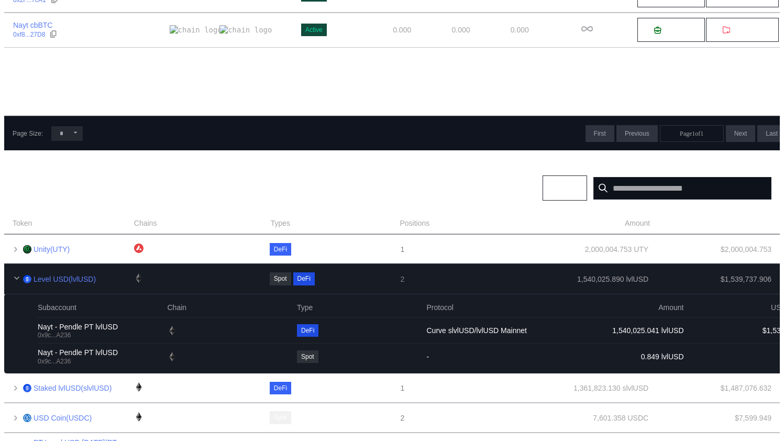
click at [159, 273] on div at bounding box center [195, 279] width 119 height 12
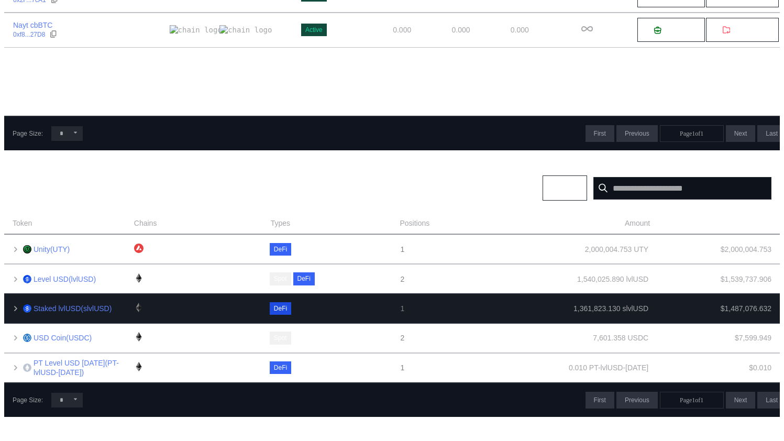
click at [157, 299] on div at bounding box center [195, 308] width 119 height 18
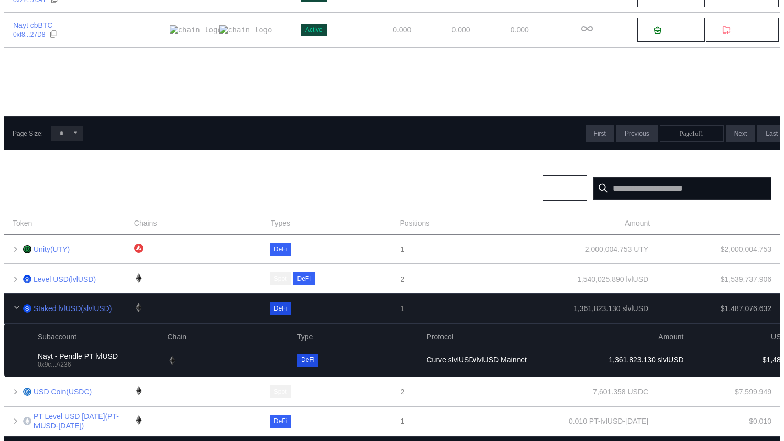
click at [157, 299] on div at bounding box center [195, 308] width 119 height 18
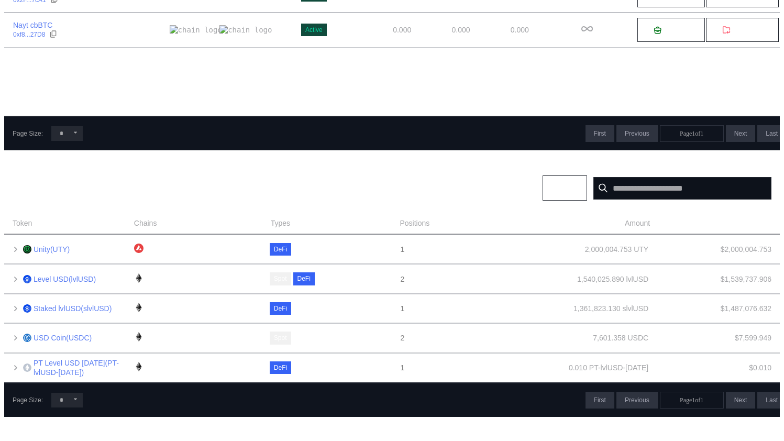
click at [223, 95] on div "Subaccount Chains Status Account Balance Equity Debt Health Factor Nayt - Pendl…" at bounding box center [391, 20] width 775 height 191
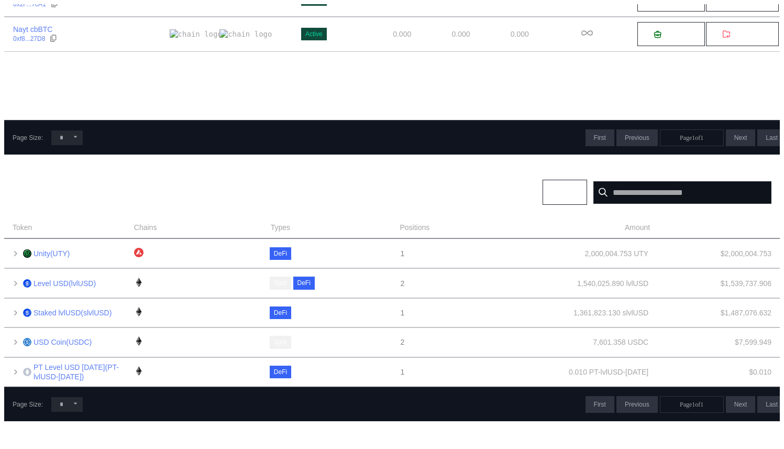
scroll to position [0, 0]
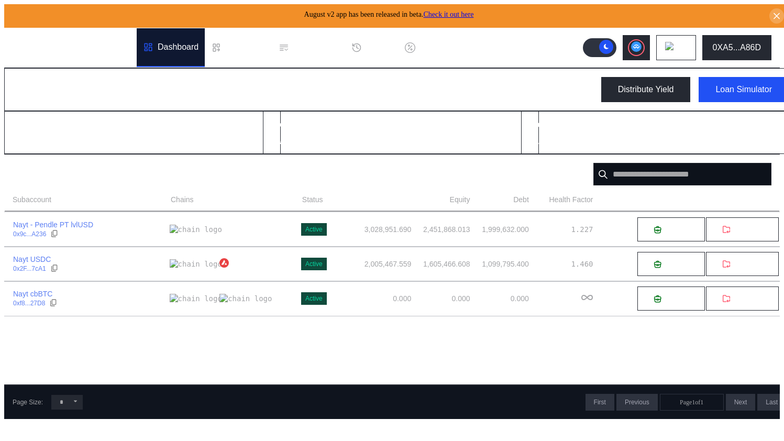
click at [253, 81] on div "My Dashboard Distribute Yield Loan Simulator" at bounding box center [400, 89] width 793 height 43
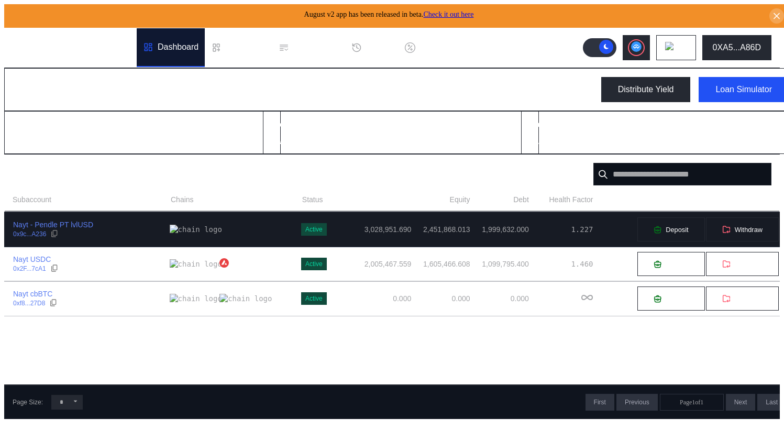
click at [117, 224] on div "Nayt - Pendle PT lvlUSD 0x9c...A236" at bounding box center [87, 229] width 165 height 19
select select "*"
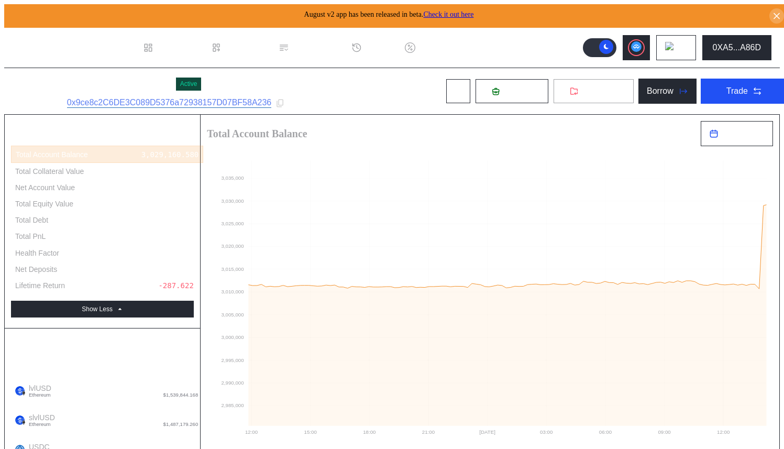
click at [553, 87] on button "Withdraw" at bounding box center [593, 91] width 81 height 25
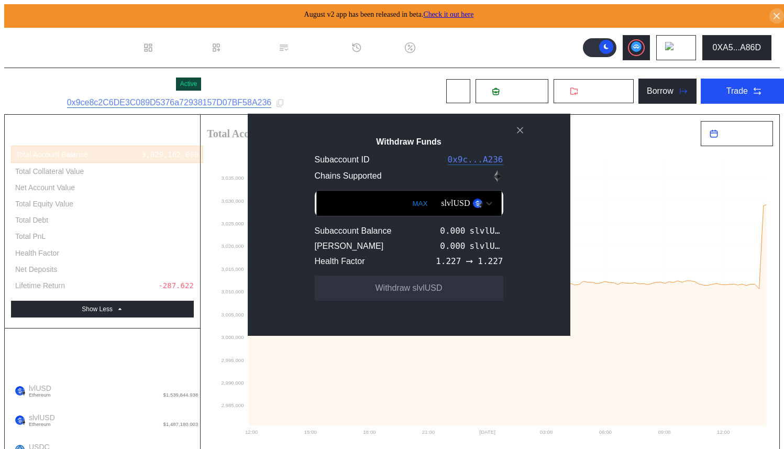
click at [442, 204] on div "slvlUSD" at bounding box center [466, 203] width 61 height 18
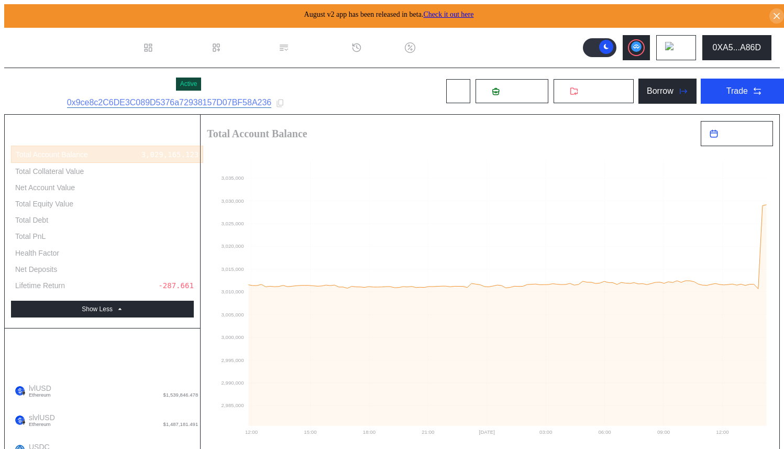
click at [100, 52] on div ".cls-1 { fill: #fff; stroke-width: 0px; }" at bounding box center [66, 47] width 107 height 29
click at [96, 47] on icon ".cls-1 { fill: #fff; stroke-width: 0px; }" at bounding box center [62, 47] width 99 height 13
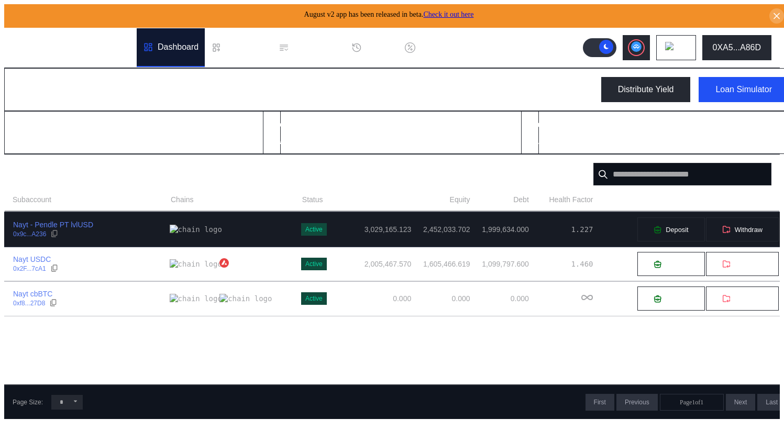
click at [131, 229] on div "Nayt - Pendle PT lvlUSD 0x9c...A236" at bounding box center [87, 229] width 165 height 19
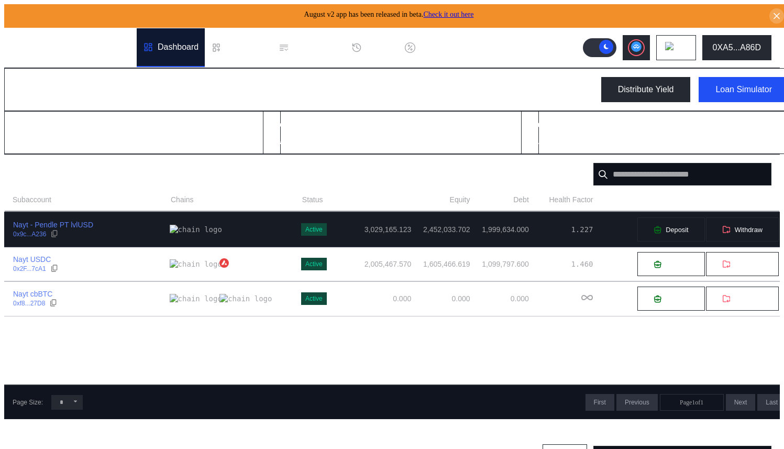
select select "*"
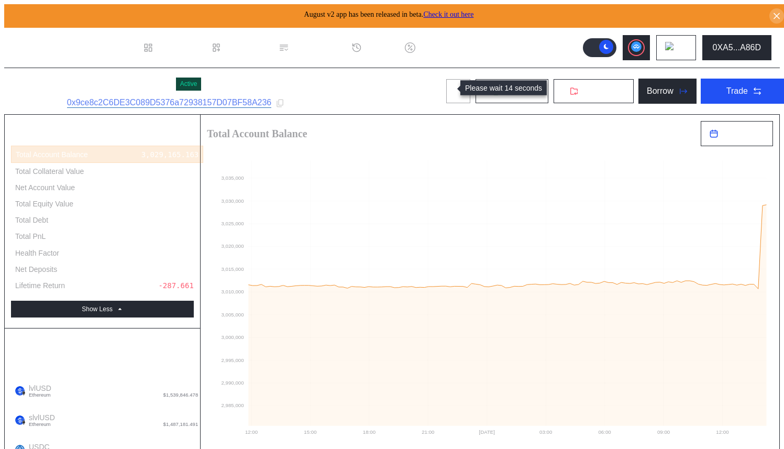
click at [445, 87] on button at bounding box center [457, 91] width 25 height 25
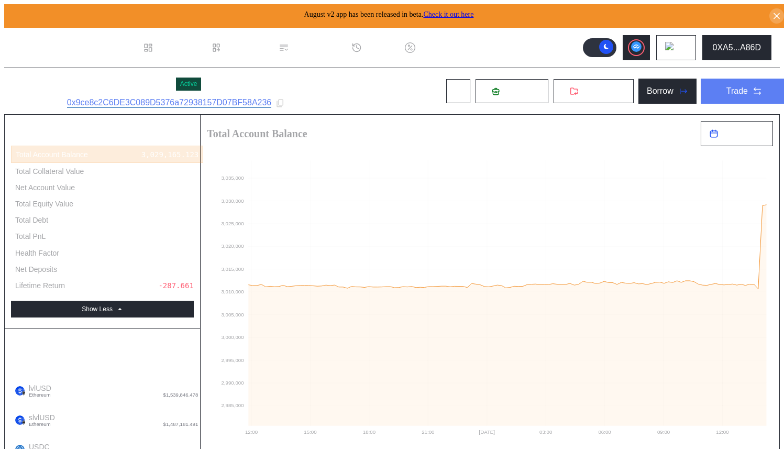
click at [705, 85] on button "Trade" at bounding box center [743, 91] width 87 height 25
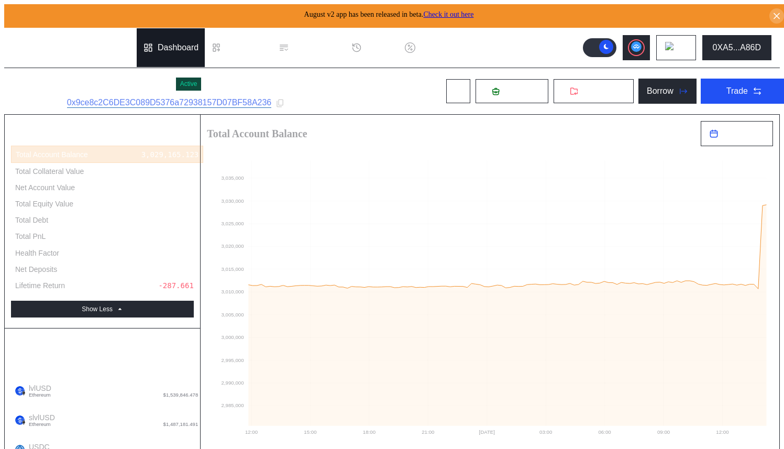
click at [172, 43] on div "Dashboard" at bounding box center [178, 47] width 41 height 9
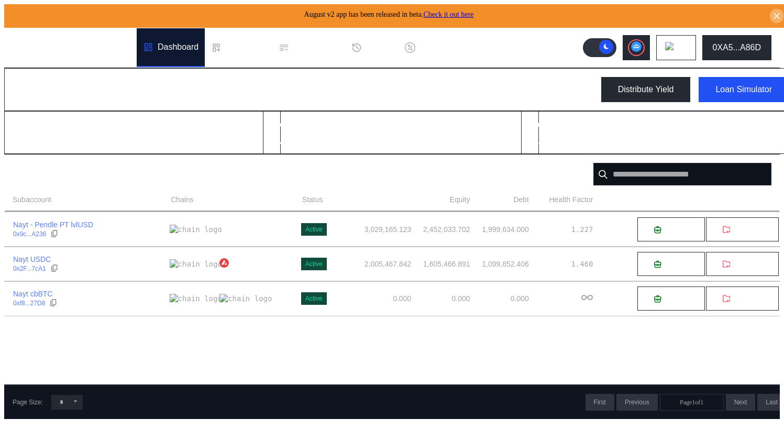
click at [772, 11] on icon at bounding box center [777, 16] width 10 height 10
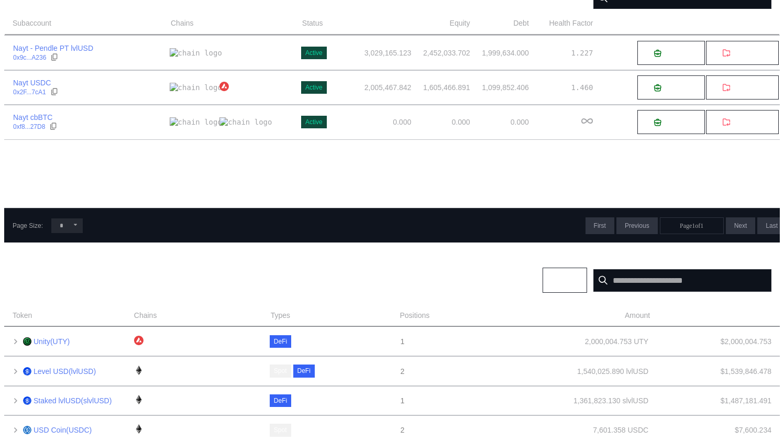
scroll to position [301, 0]
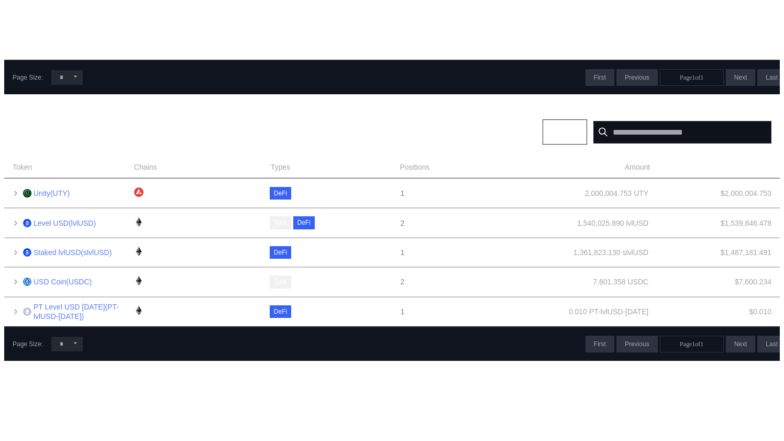
click at [80, 337] on div "* ** **" at bounding box center [67, 344] width 48 height 15
click at [72, 340] on icon at bounding box center [75, 343] width 6 height 6
click at [72, 339] on span at bounding box center [75, 343] width 6 height 9
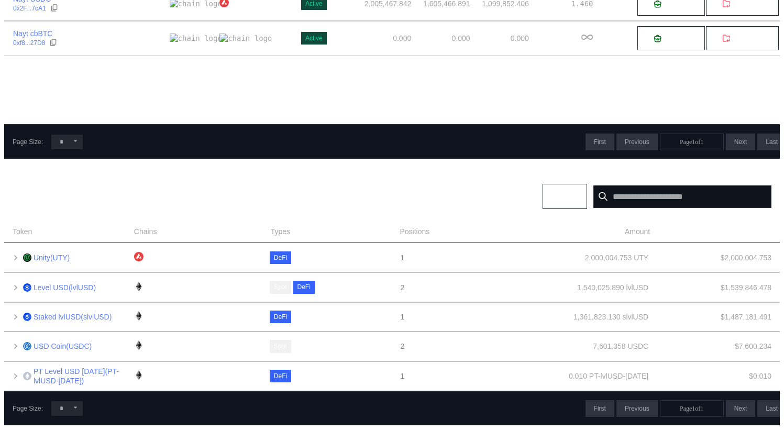
scroll to position [0, 0]
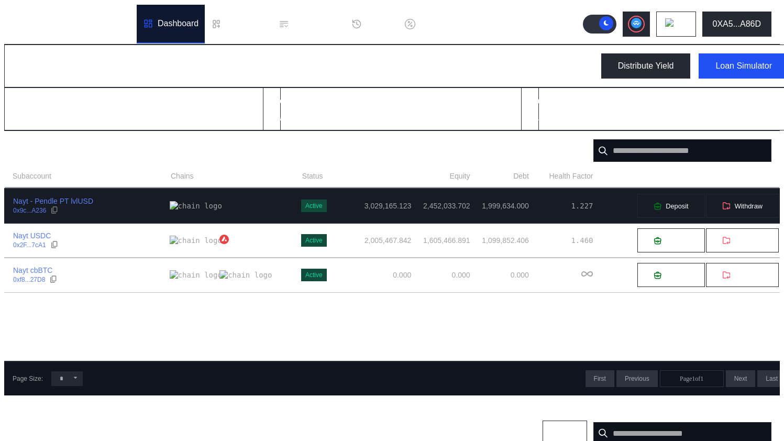
click at [334, 205] on td "3,029,165.123" at bounding box center [373, 205] width 78 height 35
select select "*"
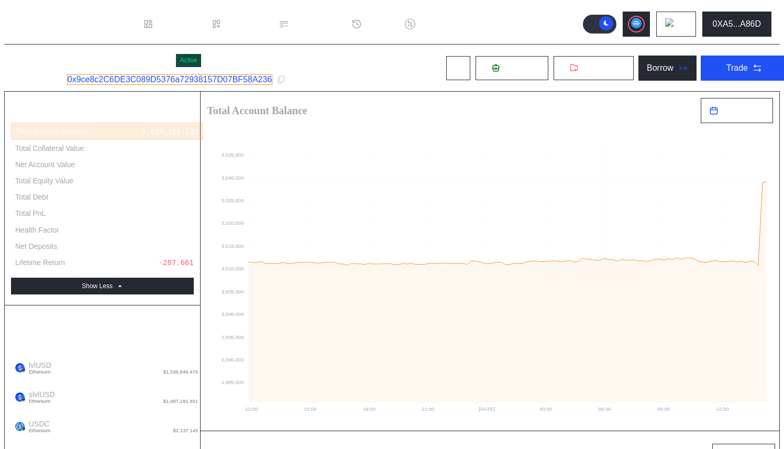
click at [257, 80] on link "0x9ce8c2C6DE3C089D5376a72938157D07BF58A236" at bounding box center [170, 79] width 206 height 10
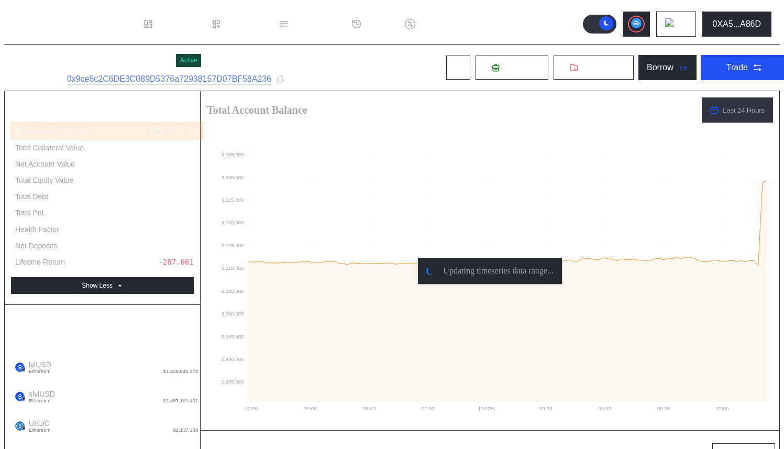
click at [349, 52] on div "Nayt - Pendle PT lvlUSD Active Subaccount ID: 0x9ce8c2C6DE3C089D5376a72938157D0…" at bounding box center [400, 67] width 792 height 46
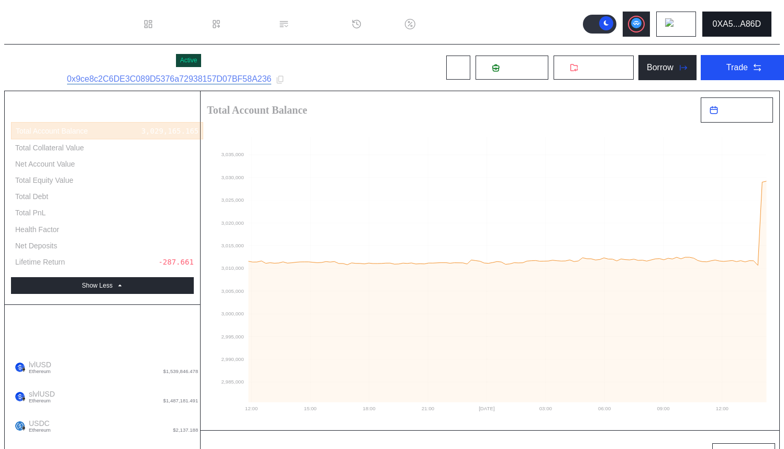
click at [731, 20] on div "0XA5...A86D" at bounding box center [736, 23] width 49 height 9
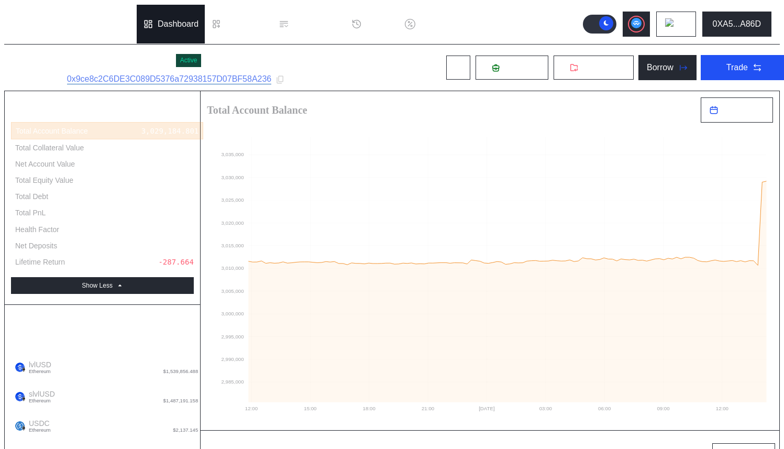
click at [158, 21] on div "Dashboard" at bounding box center [178, 23] width 41 height 9
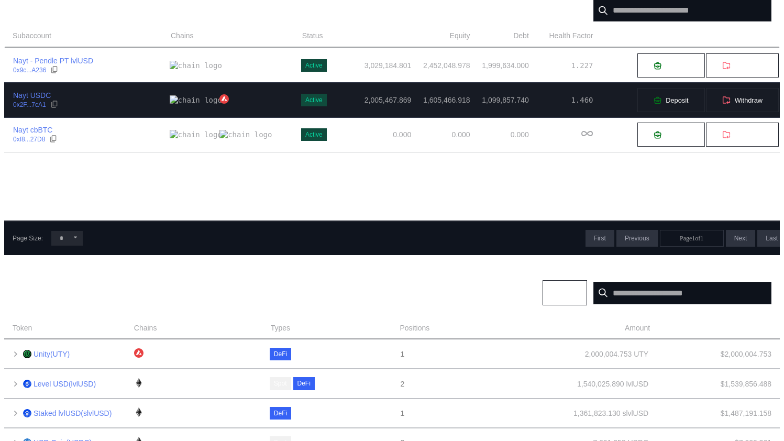
scroll to position [153, 0]
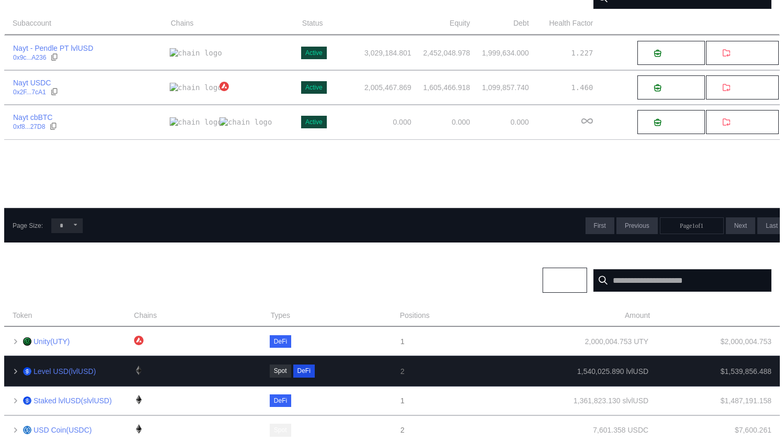
click at [12, 367] on icon at bounding box center [16, 371] width 8 height 8
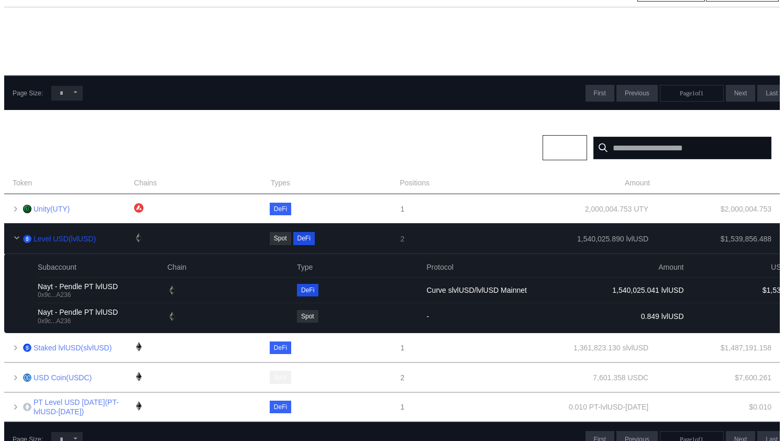
scroll to position [301, 0]
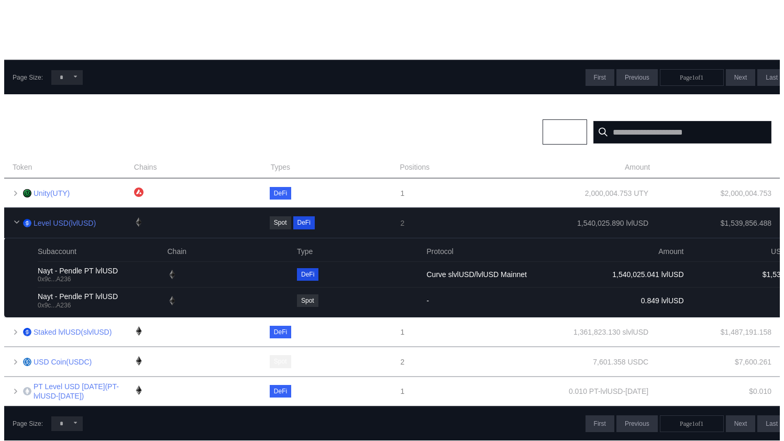
click at [155, 217] on div at bounding box center [195, 223] width 119 height 12
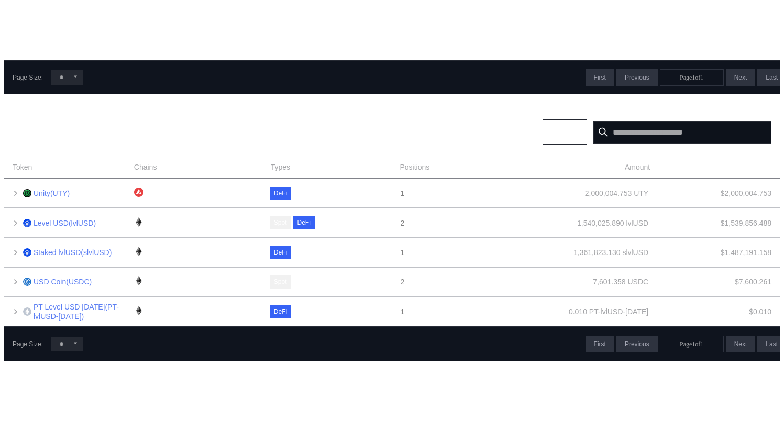
scroll to position [0, 0]
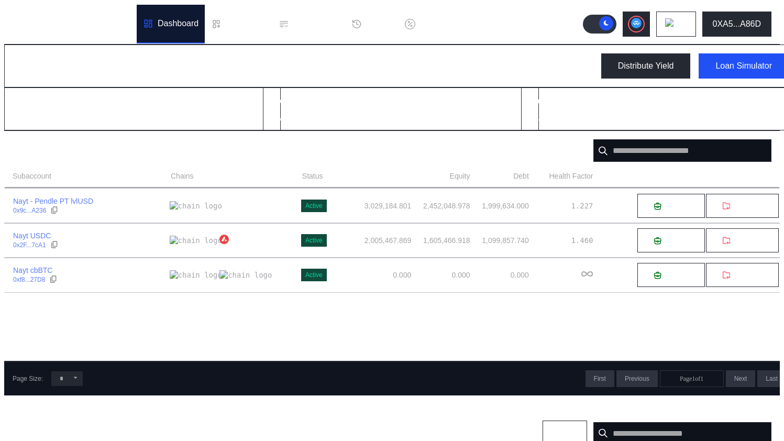
click at [468, 47] on div "My Dashboard Distribute Yield Loan Simulator" at bounding box center [400, 65] width 793 height 43
click at [657, 28] on div "Avalanche Ethereum Arbitrum One Polygon Base BNB Smart Chain Scroll Linea OP Ma…" at bounding box center [681, 24] width 197 height 25
click at [649, 27] on button at bounding box center [635, 24] width 27 height 25
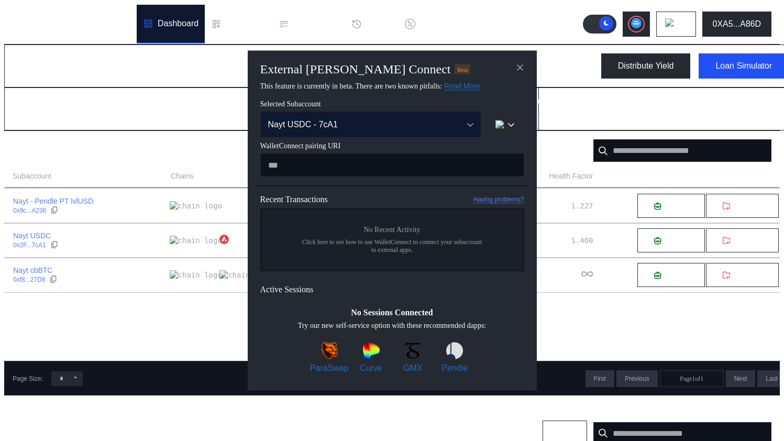
click at [449, 134] on button "Nayt USDC - 7cA1" at bounding box center [370, 125] width 221 height 26
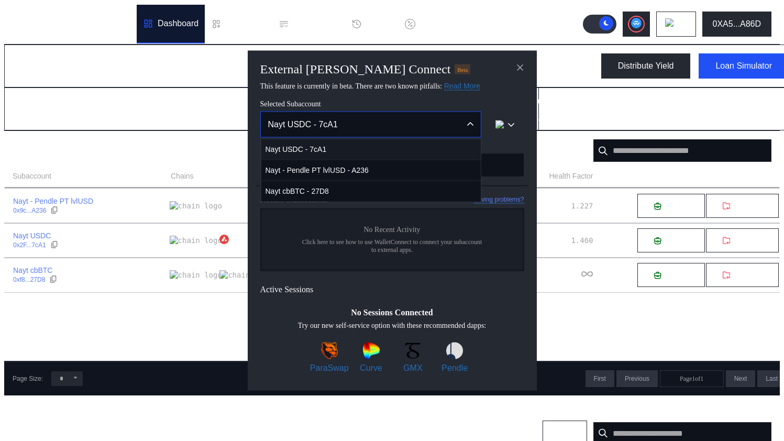
click at [412, 152] on span "Nayt USDC - 7cA1" at bounding box center [370, 149] width 219 height 21
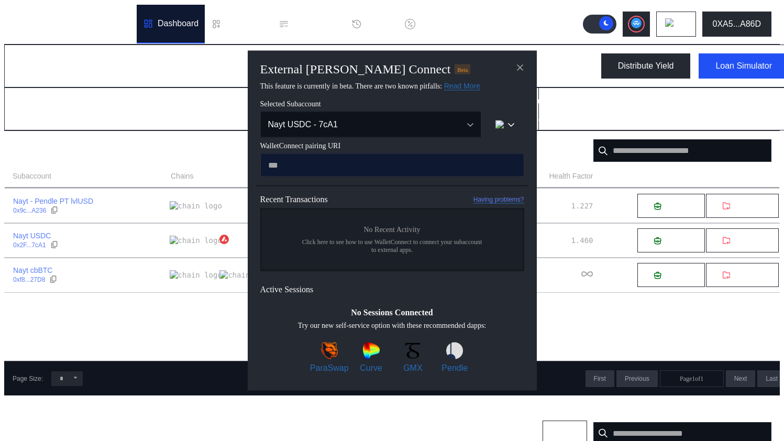
click at [400, 164] on input "modal" at bounding box center [392, 165] width 264 height 24
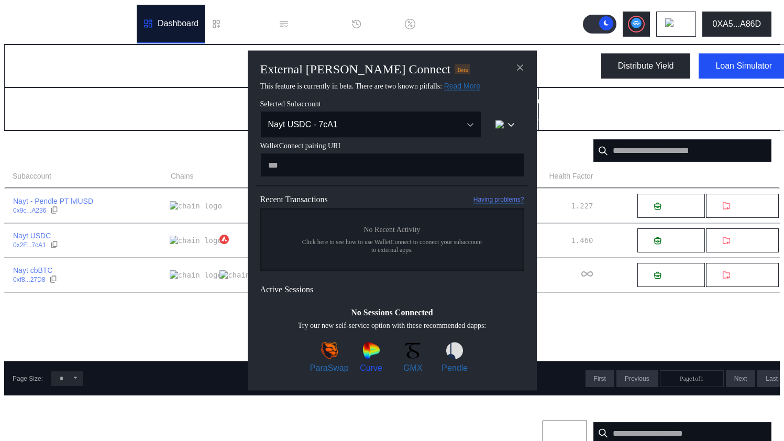
click at [367, 359] on img "modal" at bounding box center [371, 350] width 17 height 17
click at [480, 82] on link "Read More" at bounding box center [462, 86] width 36 height 9
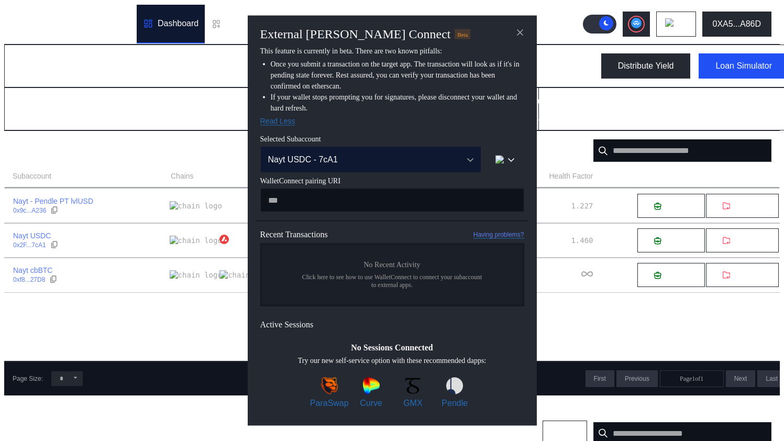
click at [362, 148] on button "Nayt USDC - 7cA1" at bounding box center [370, 160] width 221 height 26
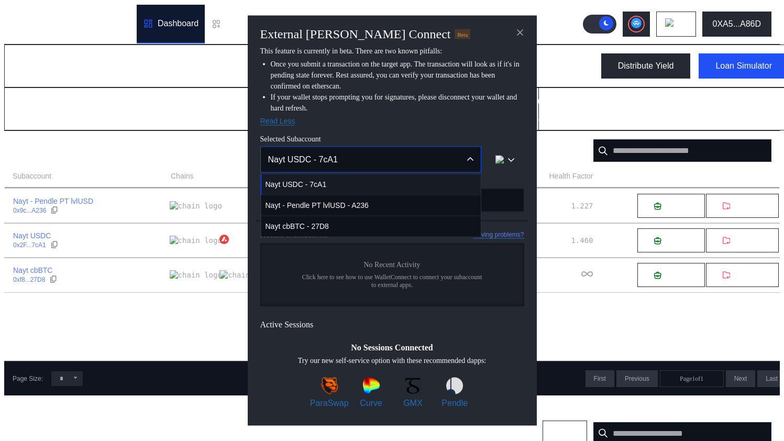
click at [341, 182] on span "Nayt USDC - 7cA1" at bounding box center [370, 184] width 219 height 21
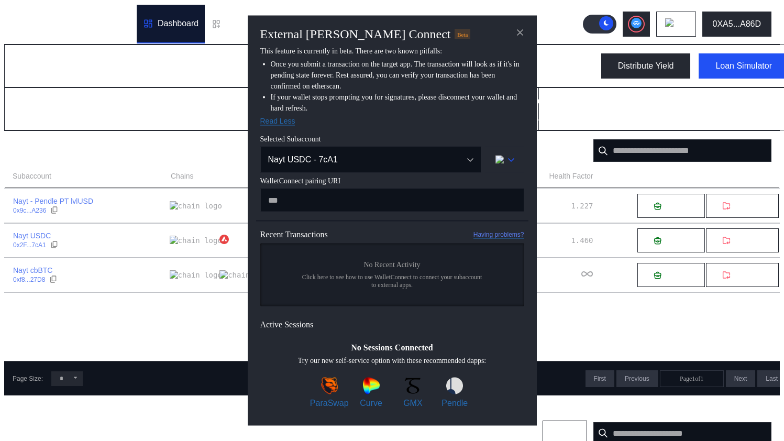
click at [510, 155] on div "modal" at bounding box center [511, 159] width 6 height 9
click at [492, 183] on button "Ethereum" at bounding box center [471, 189] width 105 height 25
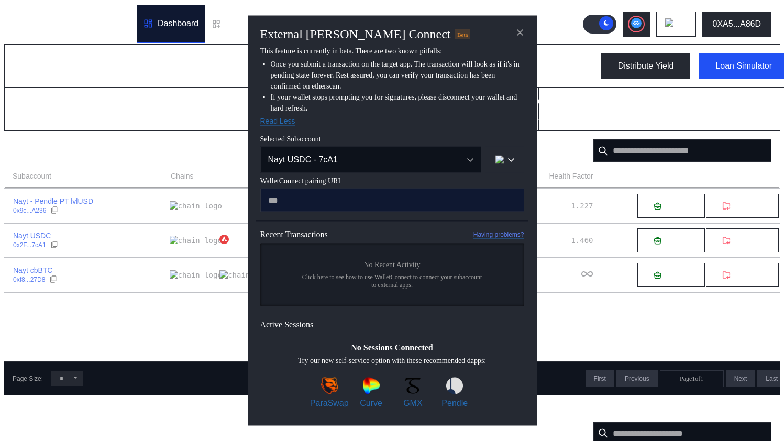
click at [428, 204] on input "modal" at bounding box center [392, 200] width 264 height 24
click at [403, 203] on input "modal" at bounding box center [392, 200] width 264 height 24
click at [329, 199] on input "modal" at bounding box center [392, 200] width 264 height 24
paste input "**********"
type input "**********"
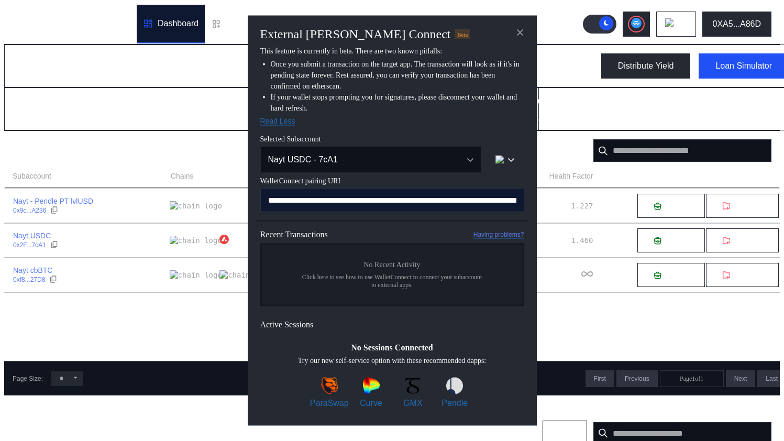
scroll to position [0, 631]
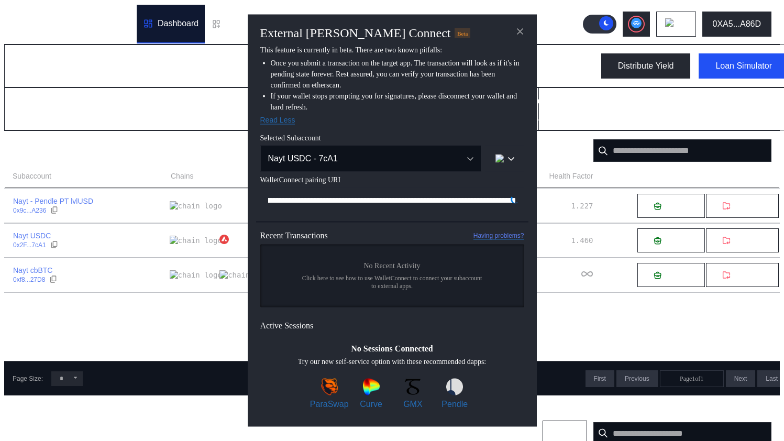
click at [396, 96] on li "If your wallet stops prompting you for signatures, please disconnect your walle…" at bounding box center [397, 102] width 253 height 22
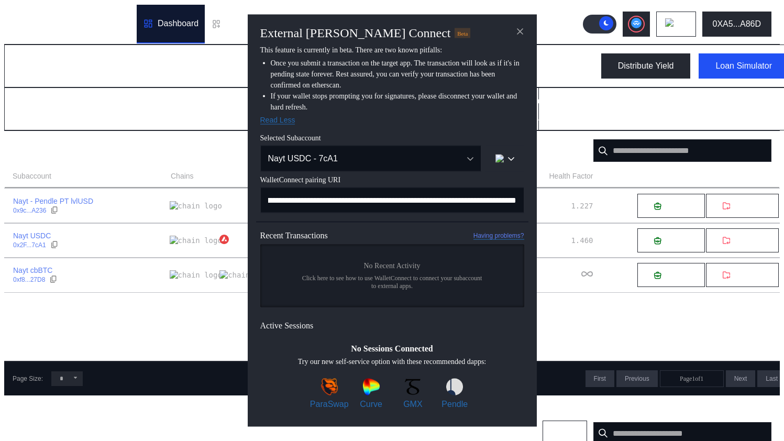
click at [439, 79] on li "Once you submit a transaction on the target app. The transaction will look as i…" at bounding box center [397, 74] width 253 height 33
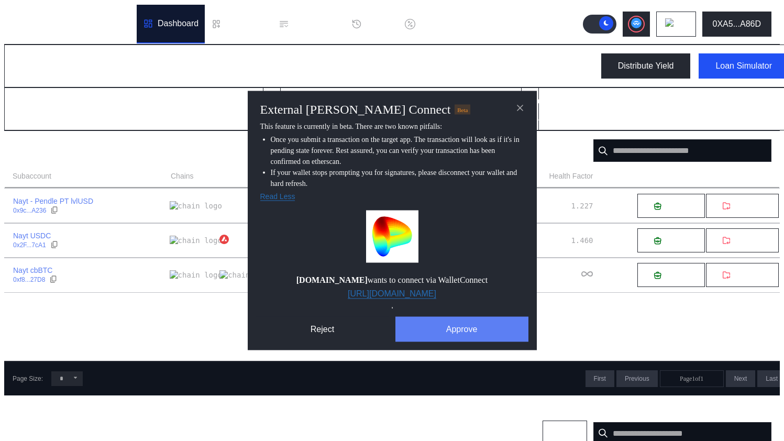
click at [432, 336] on button "Approve" at bounding box center [461, 329] width 133 height 25
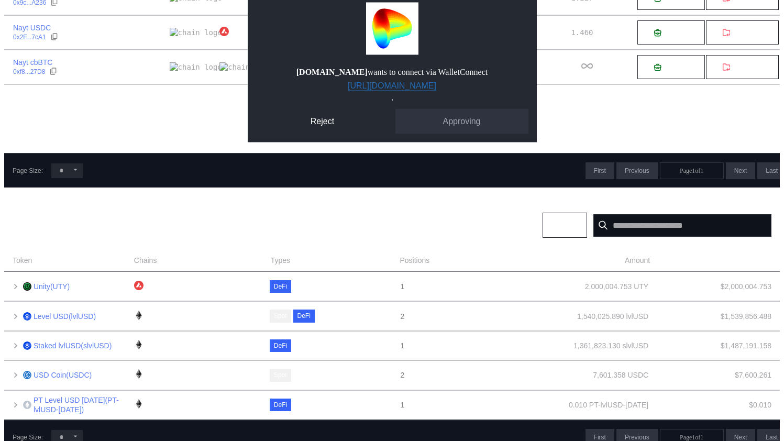
scroll to position [301, 0]
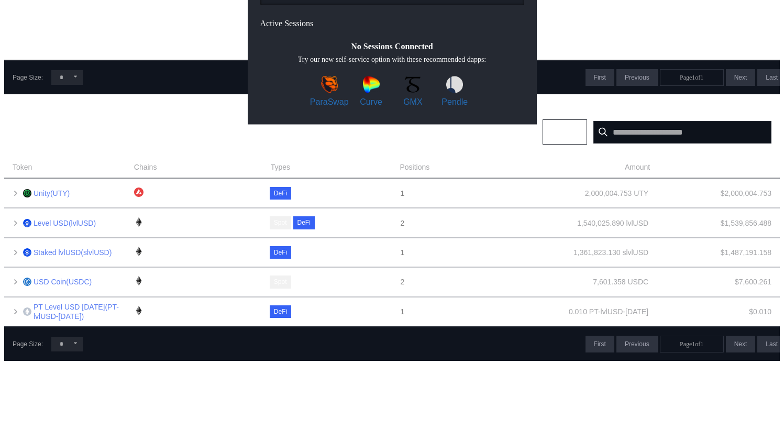
paste input "**********"
type input "**********"
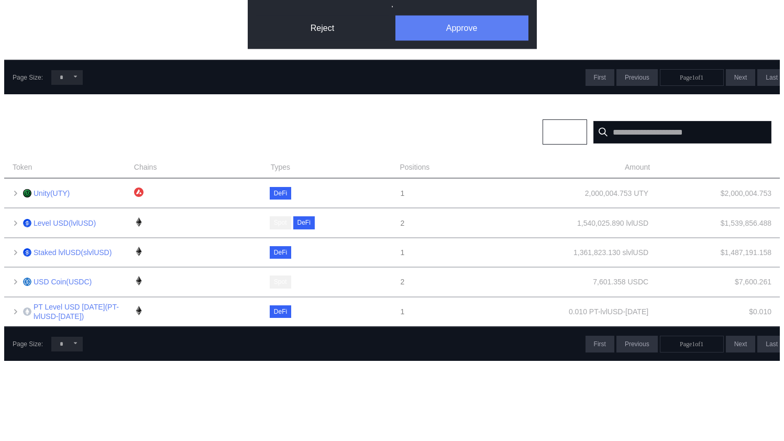
click at [467, 41] on button "Approve" at bounding box center [461, 28] width 133 height 25
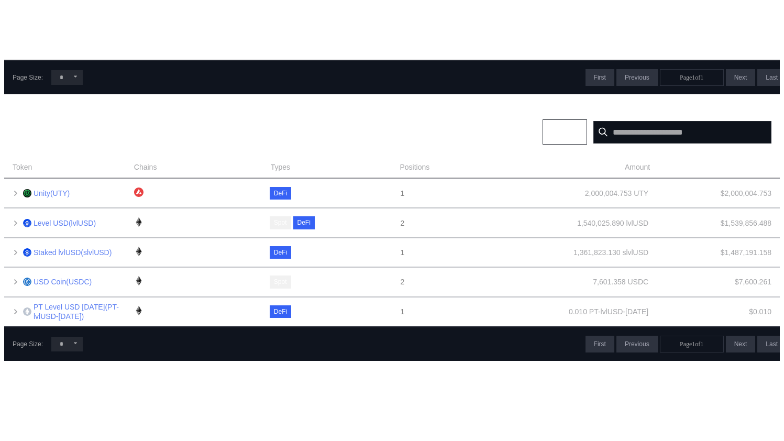
scroll to position [0, 0]
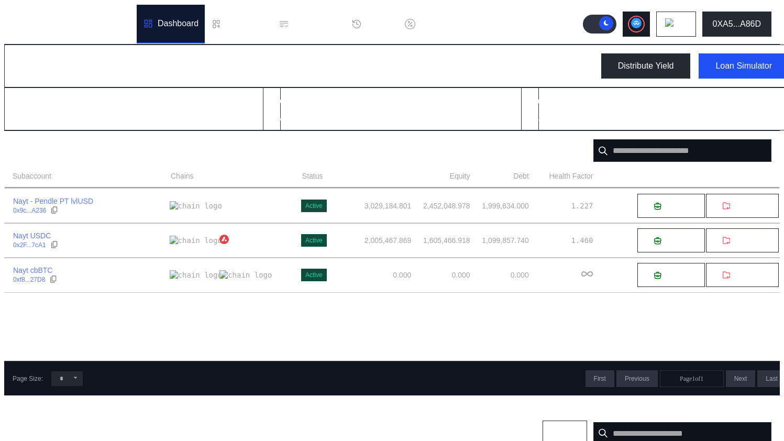
click at [636, 16] on button at bounding box center [635, 24] width 27 height 25
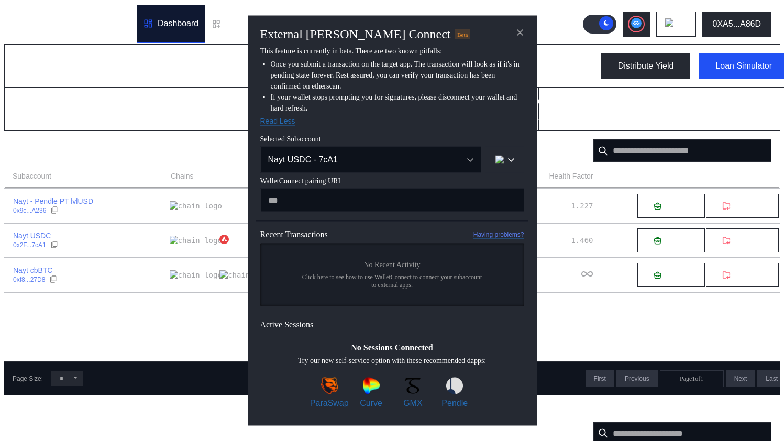
click at [376, 135] on span "Selected Subaccount" at bounding box center [392, 139] width 264 height 8
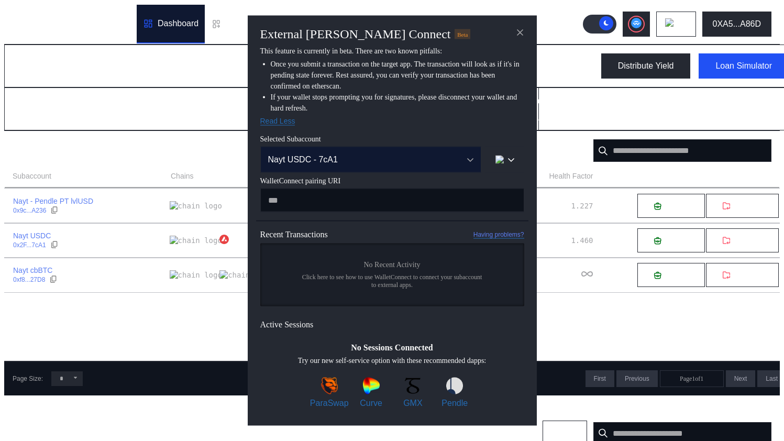
click at [378, 157] on div "Nayt USDC - 7cA1" at bounding box center [359, 159] width 183 height 9
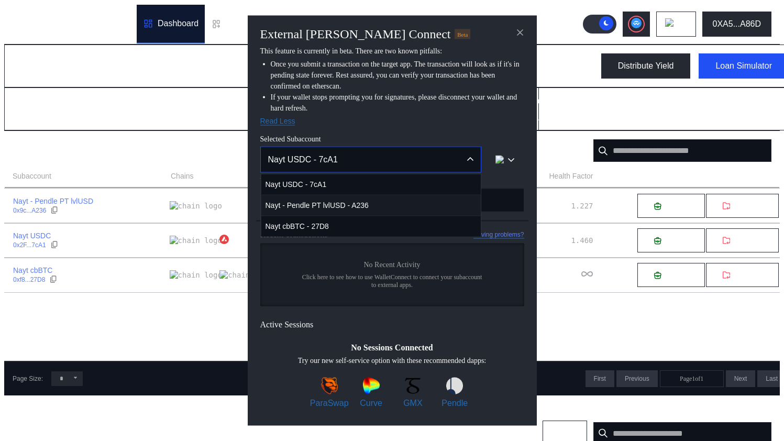
click at [363, 201] on span "Nayt - Pendle PT lvlUSD - A236" at bounding box center [370, 205] width 219 height 21
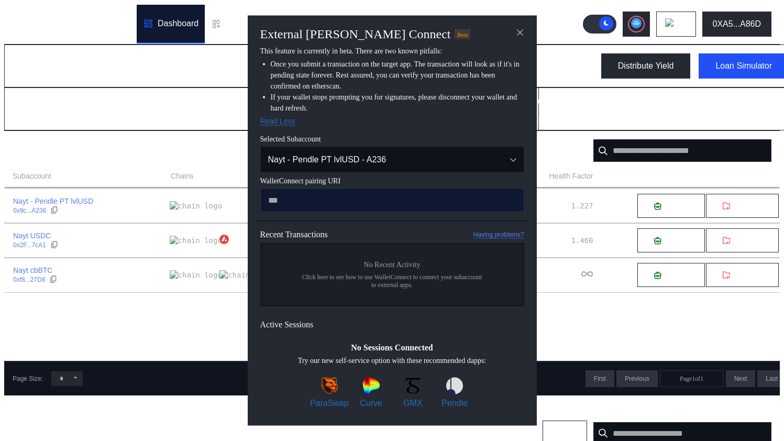
click at [365, 197] on input "modal" at bounding box center [392, 200] width 264 height 24
paste input "**********"
type input "**********"
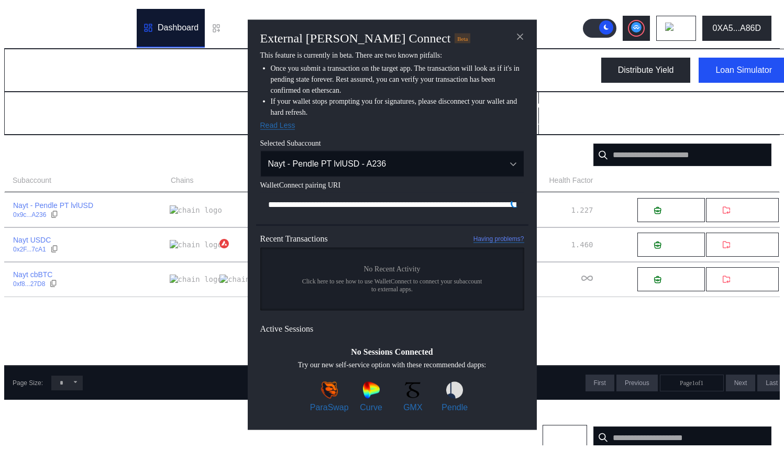
scroll to position [0, 615]
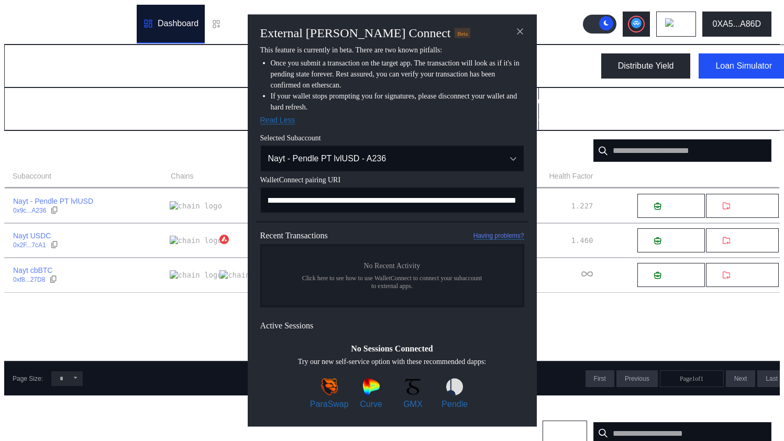
click at [445, 91] on li "If your wallet stops prompting you for signatures, please disconnect your walle…" at bounding box center [397, 102] width 253 height 22
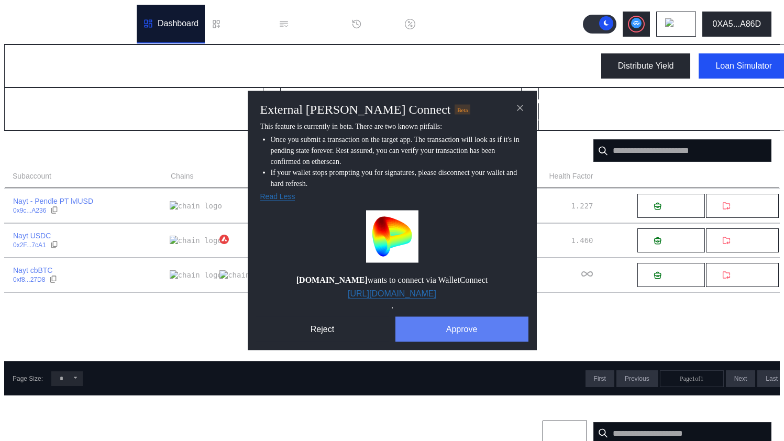
click at [482, 322] on button "Approve" at bounding box center [461, 329] width 133 height 25
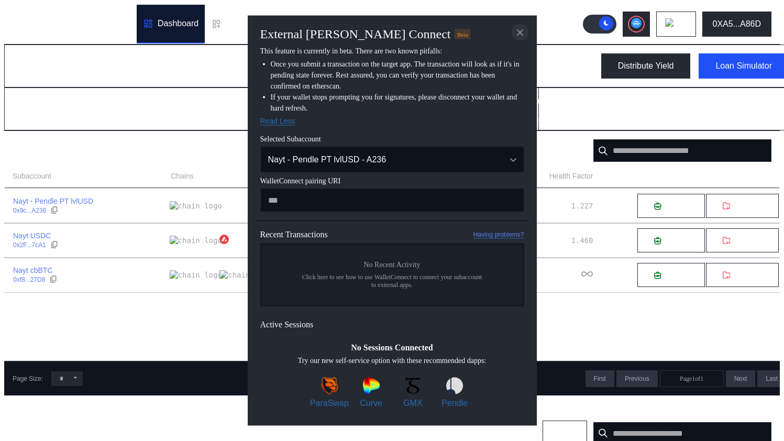
click at [520, 30] on icon "close modal" at bounding box center [519, 32] width 5 height 5
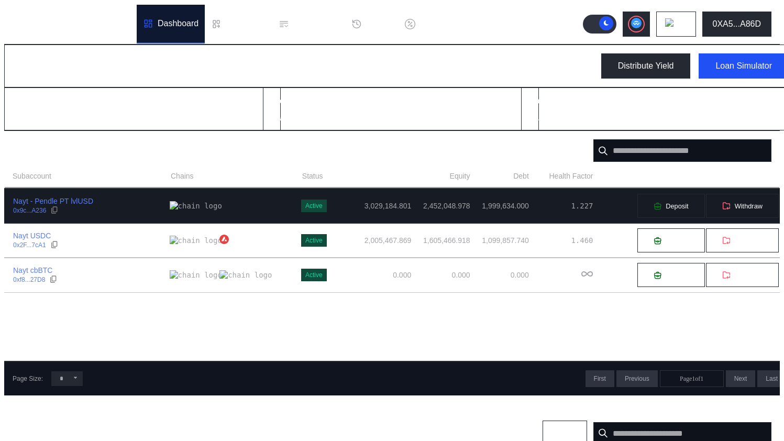
click at [125, 210] on div "Nayt - Pendle PT lvlUSD 0x9c...A236" at bounding box center [87, 205] width 165 height 19
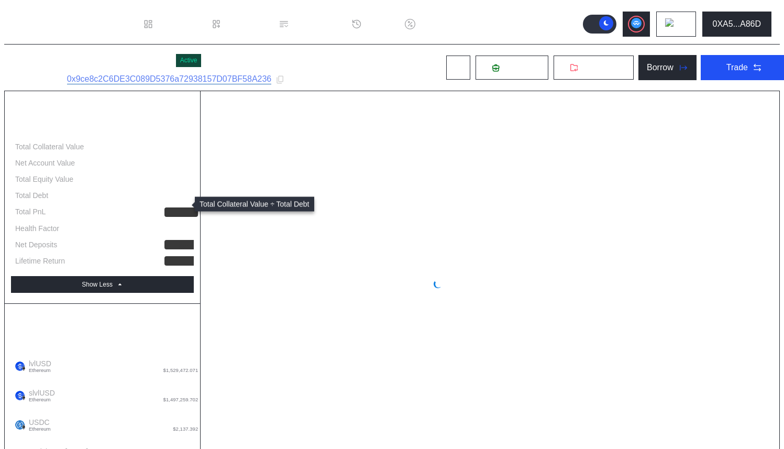
select select "*"
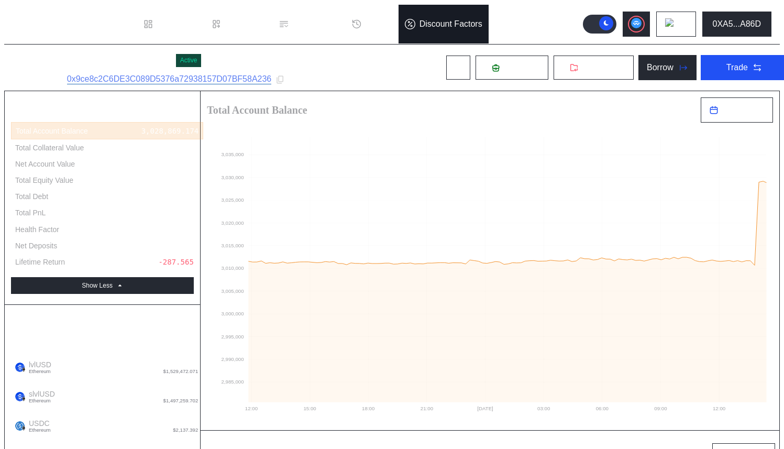
click at [400, 38] on div "Discount Factors" at bounding box center [443, 24] width 90 height 39
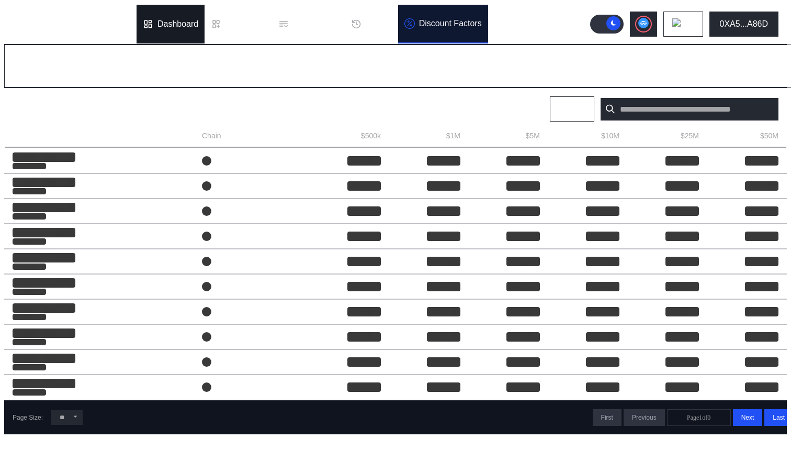
click at [194, 26] on div "Dashboard" at bounding box center [171, 24] width 68 height 39
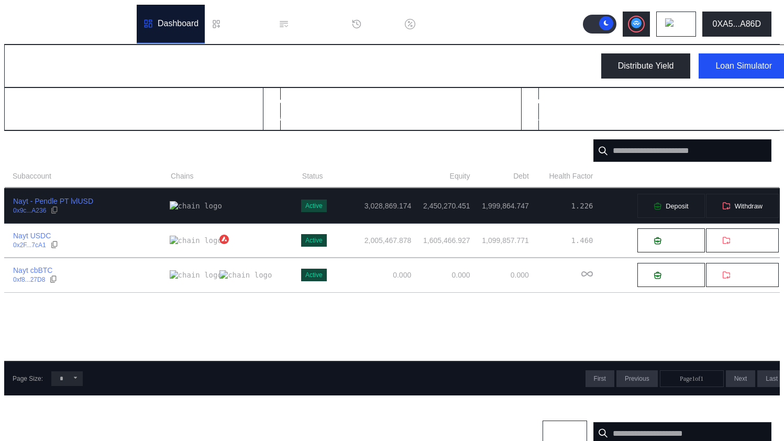
click at [110, 213] on div "Nayt - Pendle PT lvlUSD 0x9c...A236" at bounding box center [87, 205] width 165 height 19
select select "*"
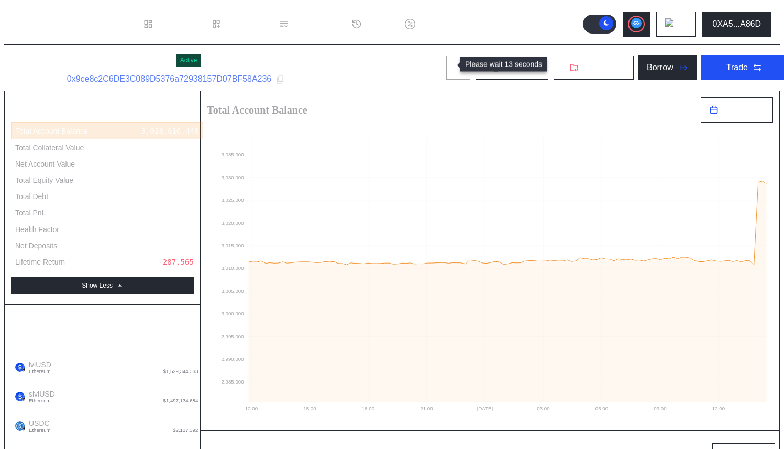
click at [445, 61] on button at bounding box center [457, 67] width 25 height 25
click at [454, 68] on icon at bounding box center [458, 67] width 8 height 8
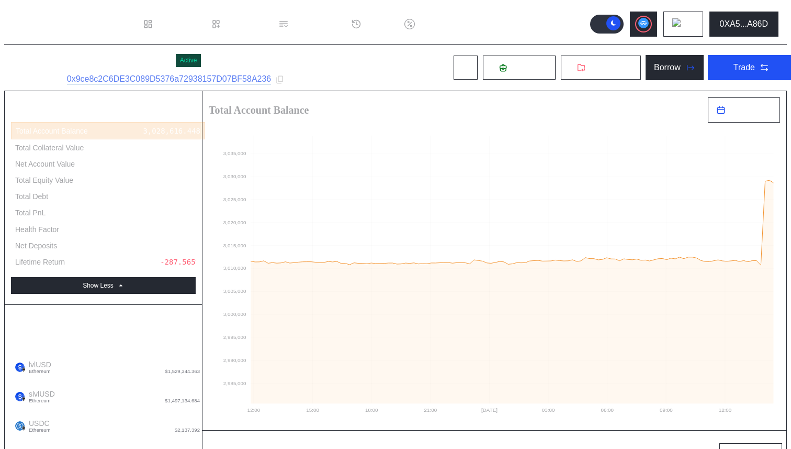
click at [438, 64] on div "Nayt - Pendle PT lvlUSD Active Subaccount ID: 0x9ce8c2C6DE3C089D5376a72938157D0…" at bounding box center [404, 67] width 800 height 46
click at [453, 64] on button at bounding box center [465, 67] width 25 height 25
click at [360, 67] on div "Nayt - Pendle PT lvlUSD Active Subaccount ID: 0x9ce8c2C6DE3C089D5376a72938157D0…" at bounding box center [404, 67] width 800 height 46
click at [563, 63] on button "Withdraw" at bounding box center [601, 67] width 81 height 25
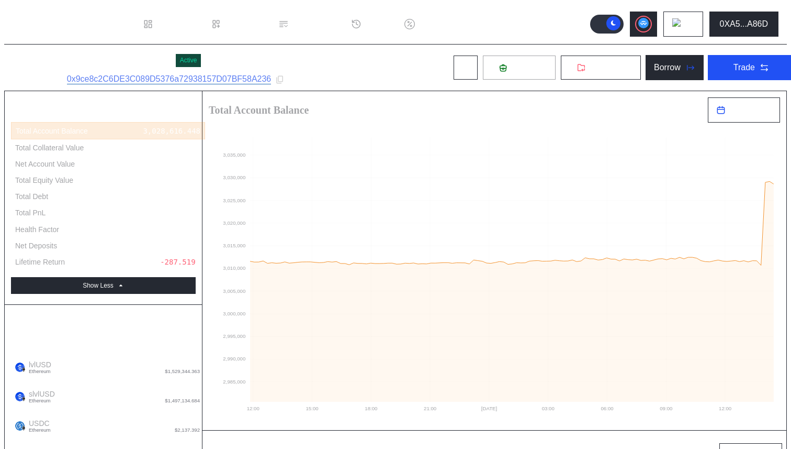
click at [483, 64] on button "Deposit" at bounding box center [520, 67] width 74 height 25
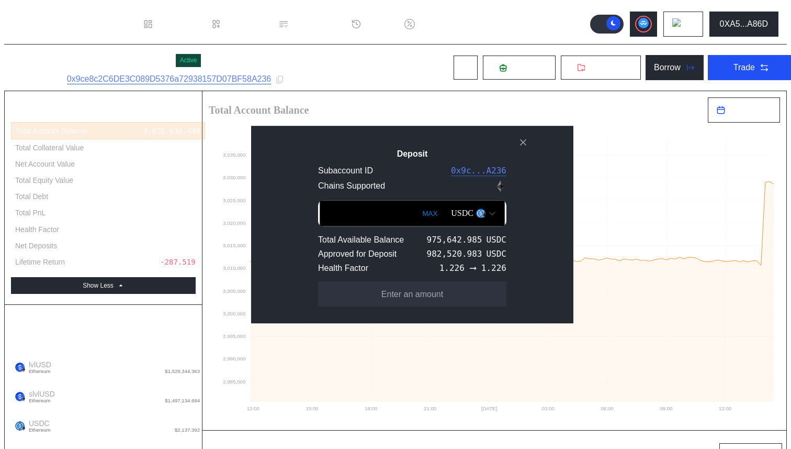
click at [419, 214] on button "MAX" at bounding box center [429, 213] width 21 height 24
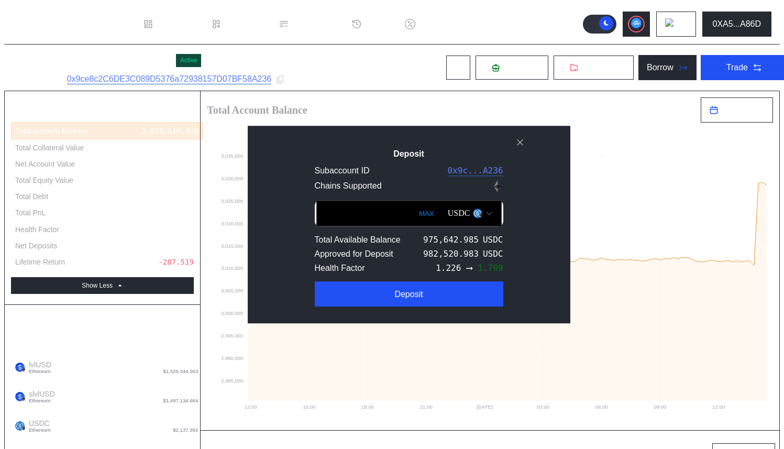
click at [328, 214] on input "**********" at bounding box center [408, 213] width 185 height 26
click at [325, 214] on input "**********" at bounding box center [408, 213] width 185 height 26
click at [325, 213] on input "**********" at bounding box center [408, 213] width 185 height 26
click at [328, 214] on input "**********" at bounding box center [408, 213] width 185 height 26
click at [332, 214] on input "**********" at bounding box center [408, 213] width 185 height 26
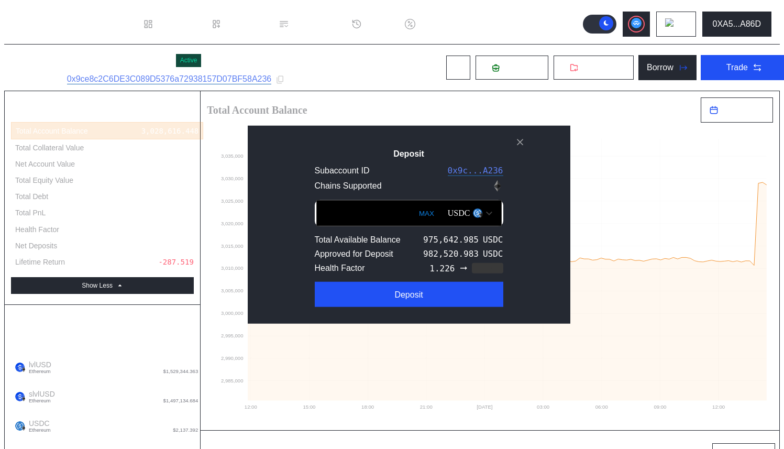
type input "**********"
click at [340, 155] on h2 "Deposit" at bounding box center [408, 153] width 289 height 9
click at [318, 149] on h2 "Deposit" at bounding box center [408, 153] width 289 height 9
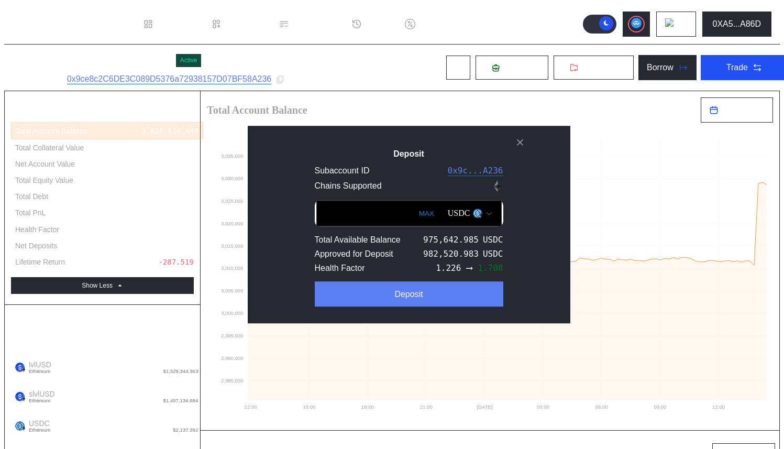
click at [372, 300] on button "Deposit" at bounding box center [409, 293] width 188 height 25
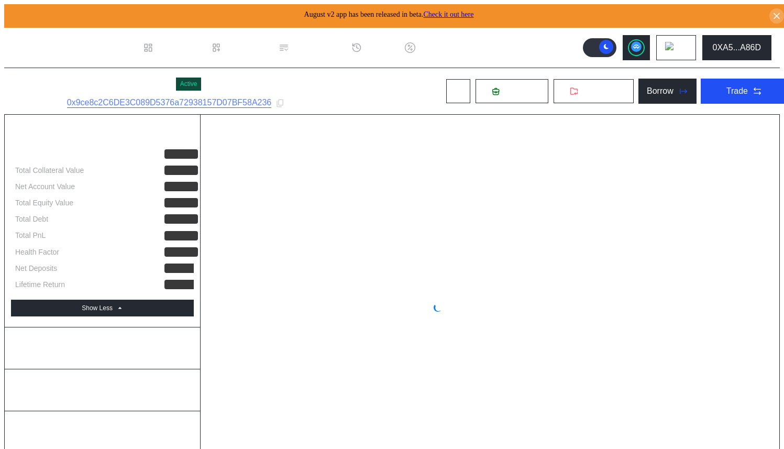
select select "*"
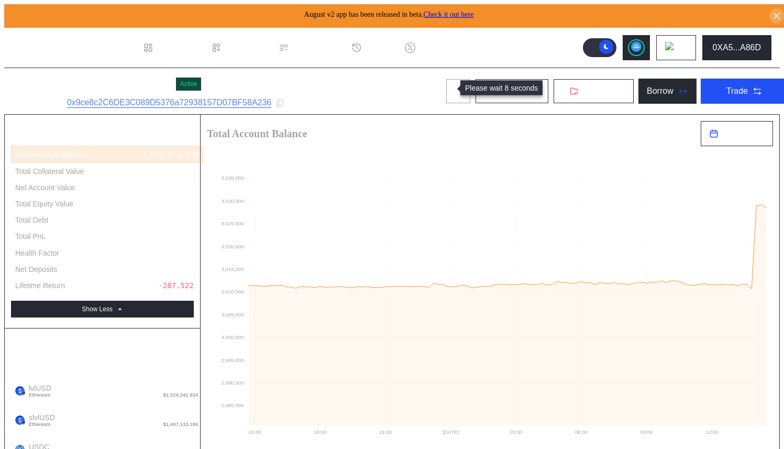
click at [454, 91] on button at bounding box center [457, 91] width 25 height 25
click at [454, 91] on icon at bounding box center [458, 91] width 8 height 8
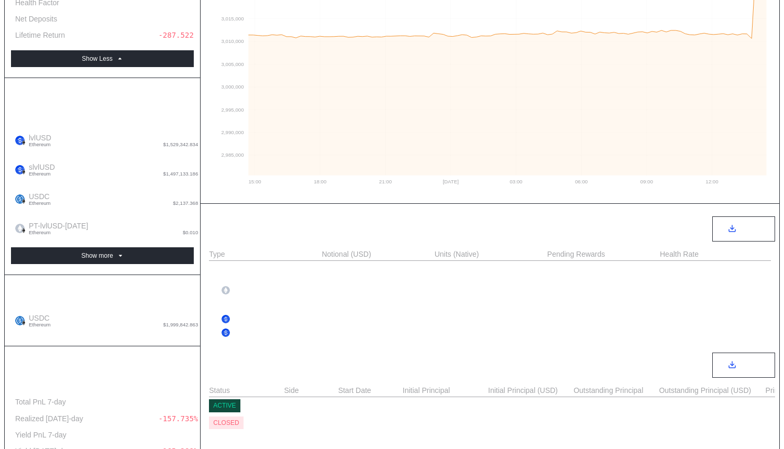
scroll to position [470, 0]
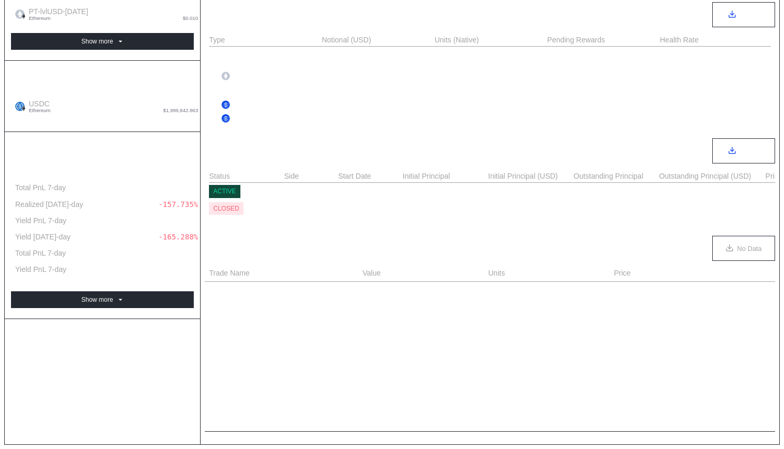
click at [128, 305] on div "Account Summary Total Account Balance 3,028,613.398 Total Collateral Value 2,45…" at bounding box center [103, 47] width 196 height 794
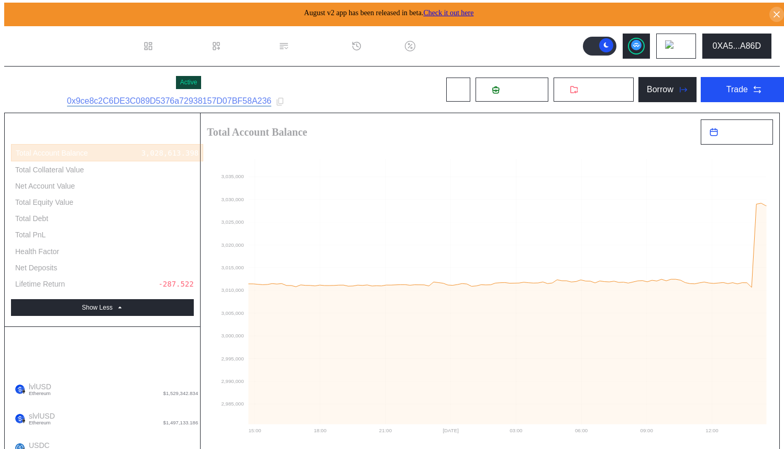
scroll to position [2, 0]
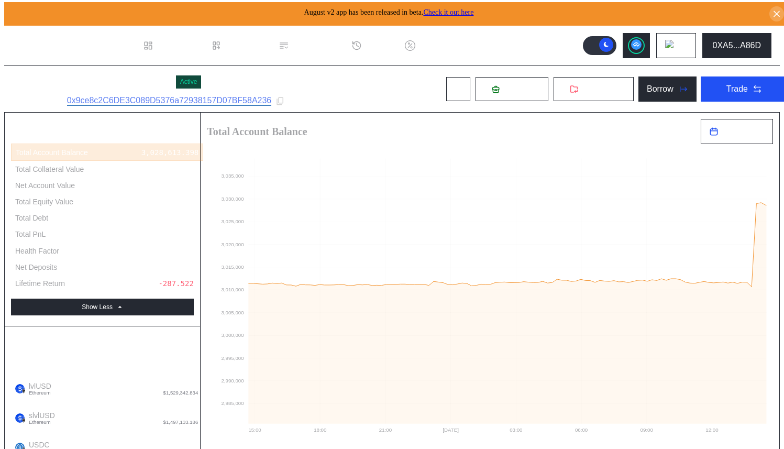
click at [375, 89] on div "Nayt - Pendle PT lvlUSD Active Subaccount ID: 0x9ce8c2C6DE3C089D5376a72938157D0…" at bounding box center [400, 89] width 792 height 46
click at [345, 90] on div "Nayt - Pendle PT lvlUSD Active Subaccount ID: 0x9ce8c2C6DE3C089D5376a72938157D0…" at bounding box center [400, 89] width 792 height 46
click at [524, 46] on header ".cls-1 { fill: #fff; stroke-width: 0px; } Dashboard Loan Book Permissions Histo…" at bounding box center [391, 46] width 775 height 40
click at [377, 90] on div "Nayt - Pendle PT lvlUSD Active Subaccount ID: 0x9ce8c2C6DE3C089D5376a72938157D0…" at bounding box center [400, 89] width 792 height 46
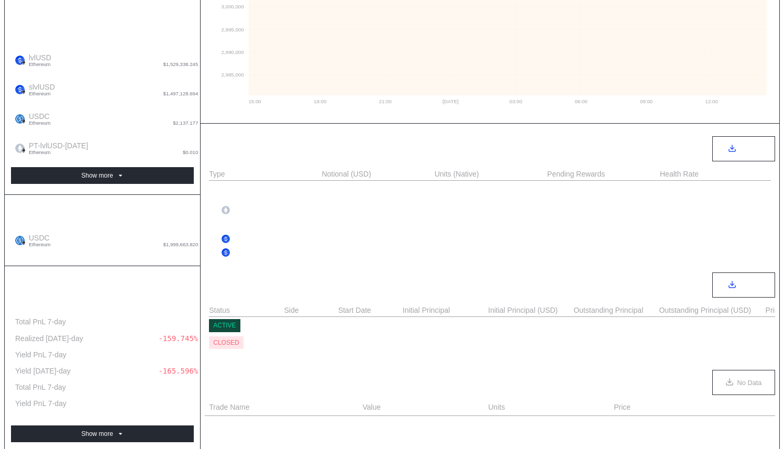
scroll to position [331, 0]
click at [111, 409] on div "Account Summary Total Account Balance 3,028,561.977 Total Collateral Value 2,45…" at bounding box center [103, 181] width 196 height 794
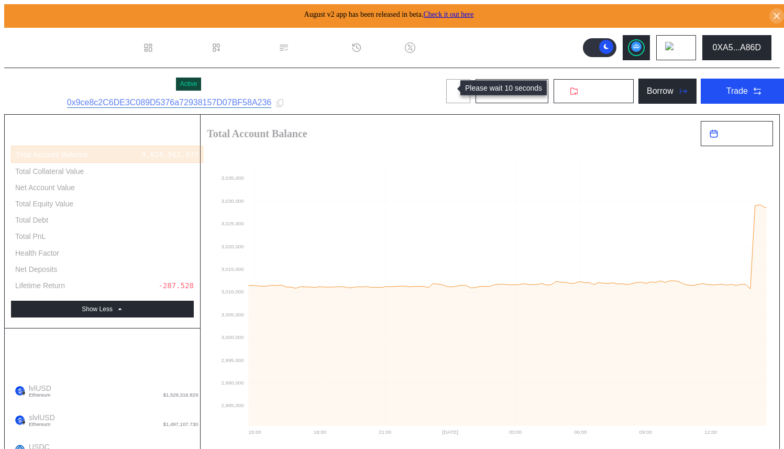
click at [445, 79] on button at bounding box center [457, 91] width 25 height 25
click at [397, 96] on div "Nayt - Pendle PT lvlUSD Active Subaccount ID: 0x9ce8c2C6DE3C089D5376a72938157D0…" at bounding box center [400, 91] width 792 height 46
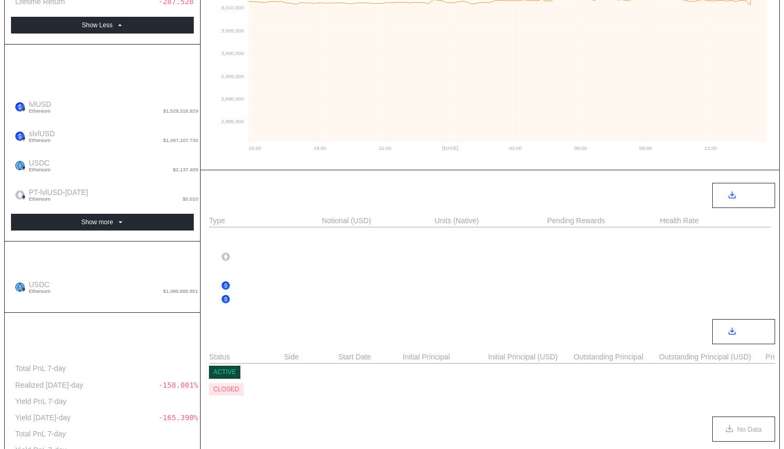
scroll to position [355, 0]
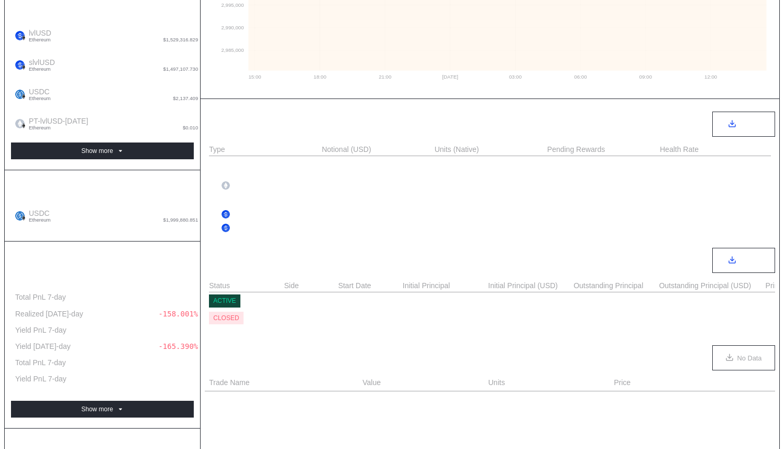
click at [314, 95] on div "**********" at bounding box center [489, 157] width 578 height 794
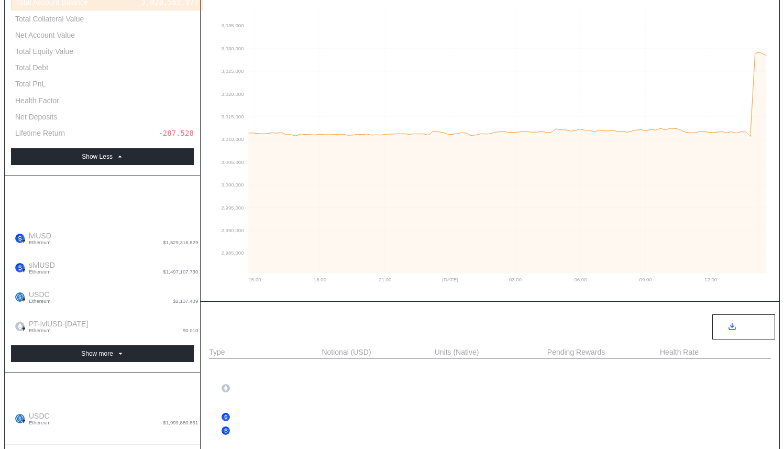
scroll to position [0, 0]
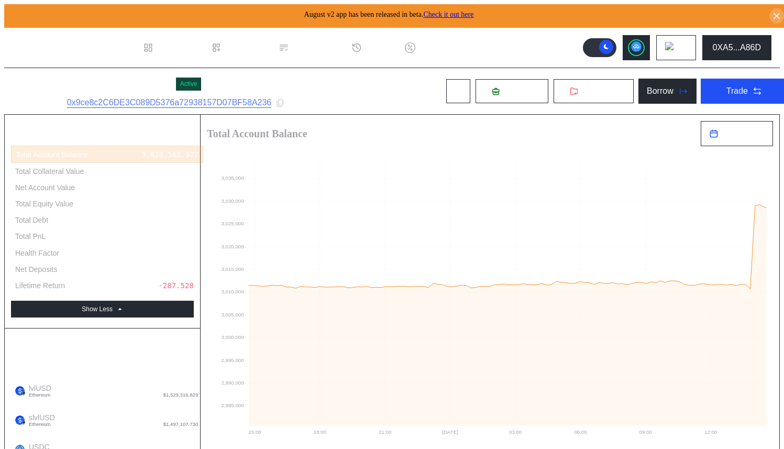
click at [356, 83] on div "Nayt - Pendle PT lvlUSD Active Subaccount ID: 0x9ce8c2C6DE3C089D5376a72938157D0…" at bounding box center [400, 91] width 792 height 46
click at [356, 94] on div "Nayt - Pendle PT lvlUSD Active Subaccount ID: 0x9ce8c2C6DE3C089D5376a72938157D0…" at bounding box center [400, 91] width 792 height 46
click at [373, 92] on div "Nayt - Pendle PT lvlUSD Active Subaccount ID: 0x9ce8c2C6DE3C089D5376a72938157D0…" at bounding box center [400, 91] width 792 height 46
click at [381, 105] on div "Nayt - Pendle PT lvlUSD Active Subaccount ID: 0x9ce8c2C6DE3C089D5376a72938157D0…" at bounding box center [400, 91] width 792 height 46
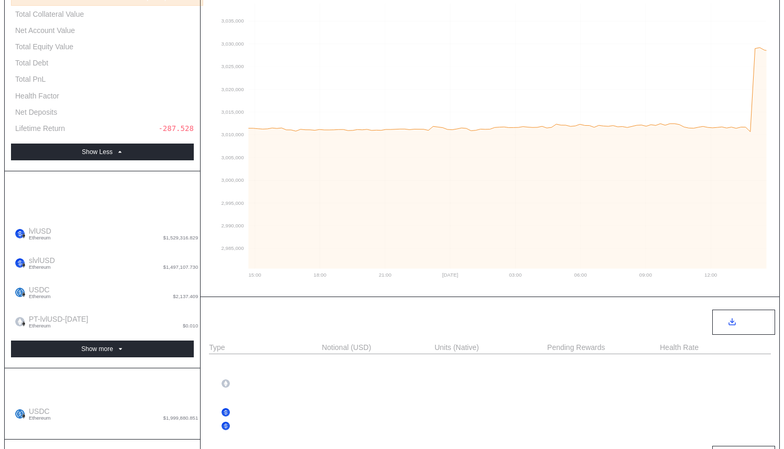
scroll to position [359, 0]
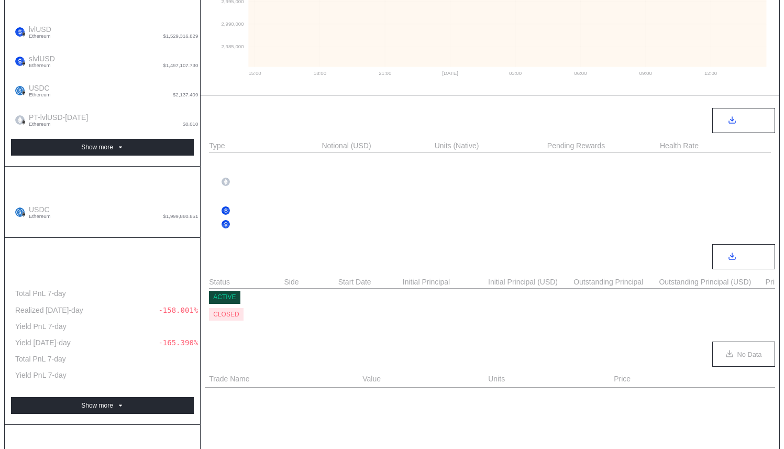
click at [105, 361] on div "Account Summary Total Account Balance 3,028,561.977 Total Collateral Value 2,45…" at bounding box center [103, 153] width 196 height 794
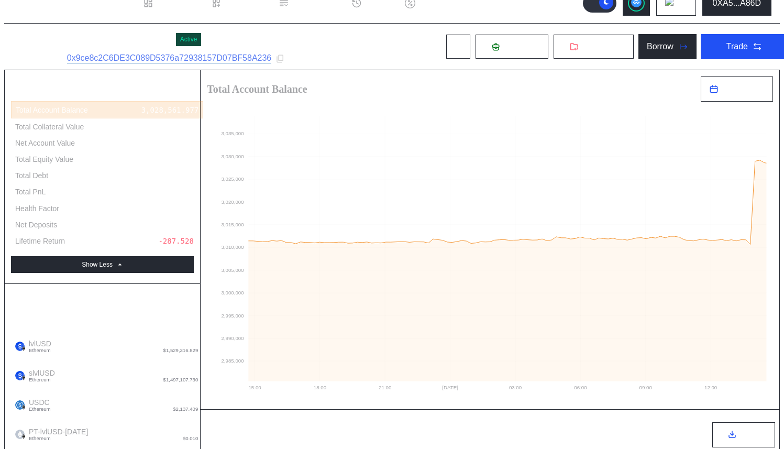
scroll to position [23, 0]
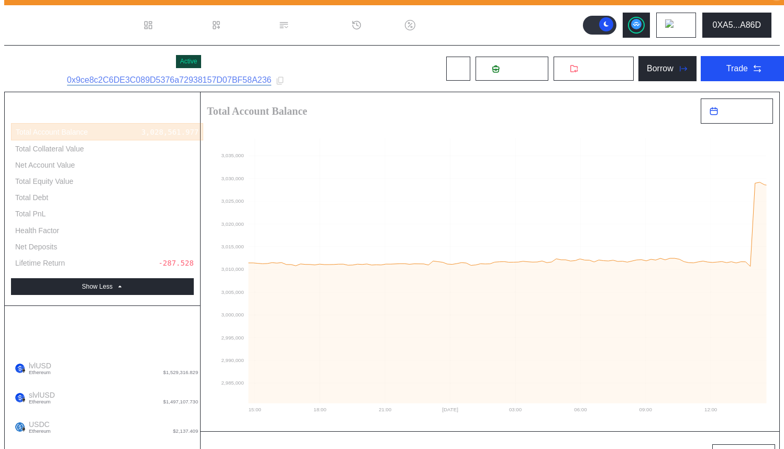
click at [374, 68] on div "Nayt - Pendle PT lvlUSD Active Subaccount ID: 0x9ce8c2C6DE3C089D5376a72938157D0…" at bounding box center [400, 69] width 792 height 46
drag, startPoint x: 374, startPoint y: 55, endPoint x: 371, endPoint y: 85, distance: 30.0
click at [373, 55] on div "Nayt - Pendle PT lvlUSD Active Subaccount ID: 0x9ce8c2C6DE3C089D5376a72938157D0…" at bounding box center [400, 69] width 792 height 46
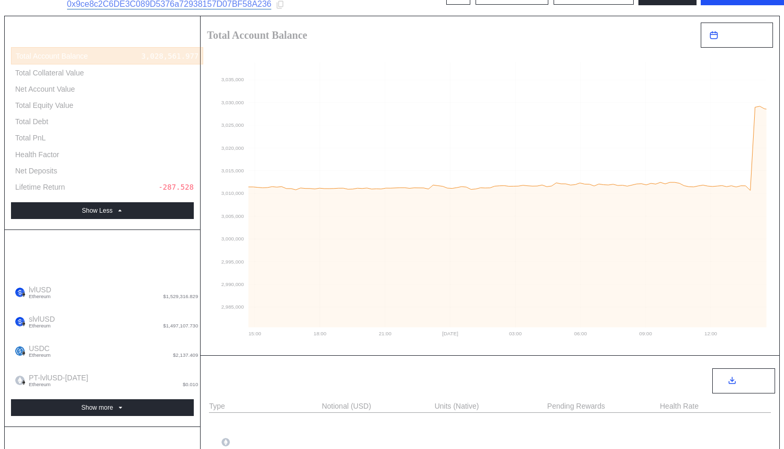
scroll to position [0, 0]
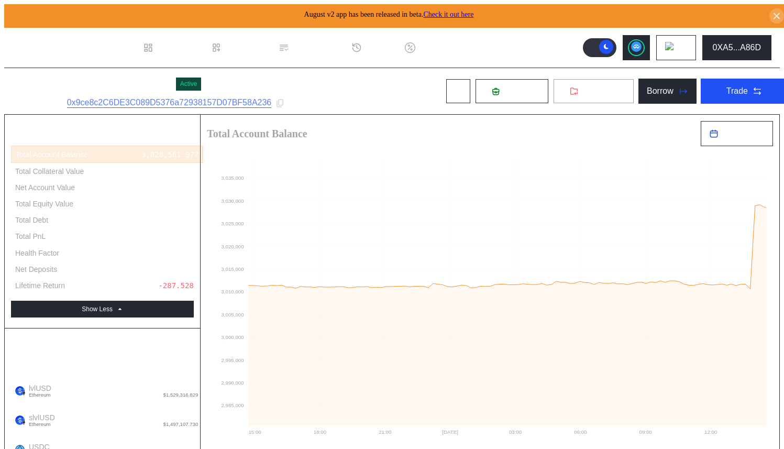
click at [570, 91] on icon at bounding box center [574, 91] width 8 height 8
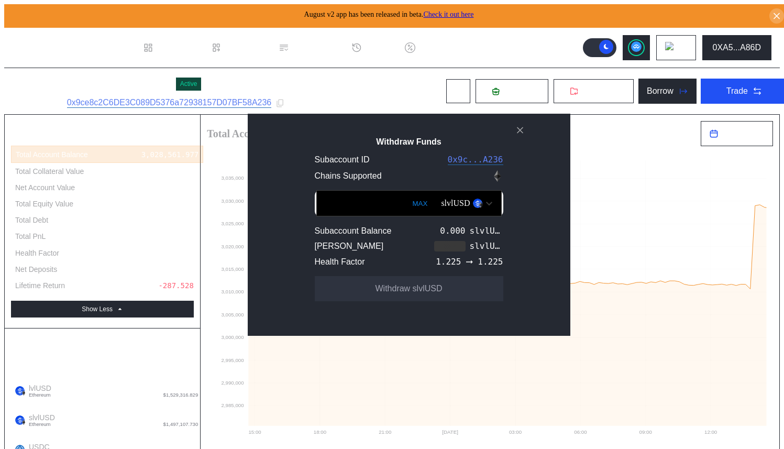
click at [443, 207] on div "slvlUSD" at bounding box center [455, 202] width 29 height 9
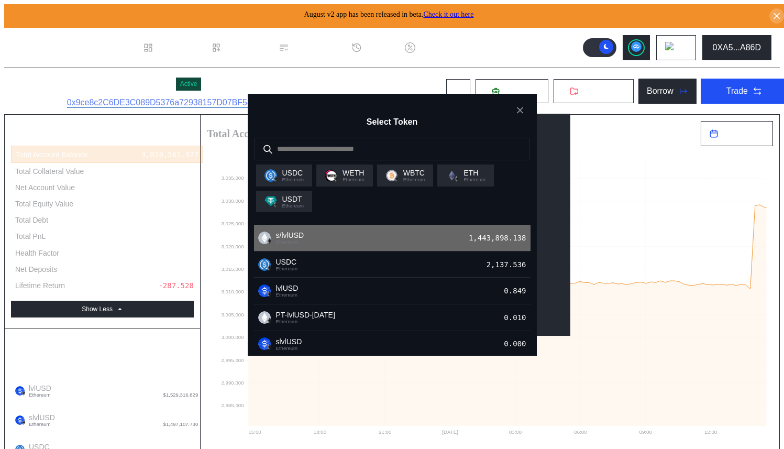
click at [444, 239] on div "s/lvlUSD Ethereum 1,443,898.138" at bounding box center [392, 238] width 276 height 27
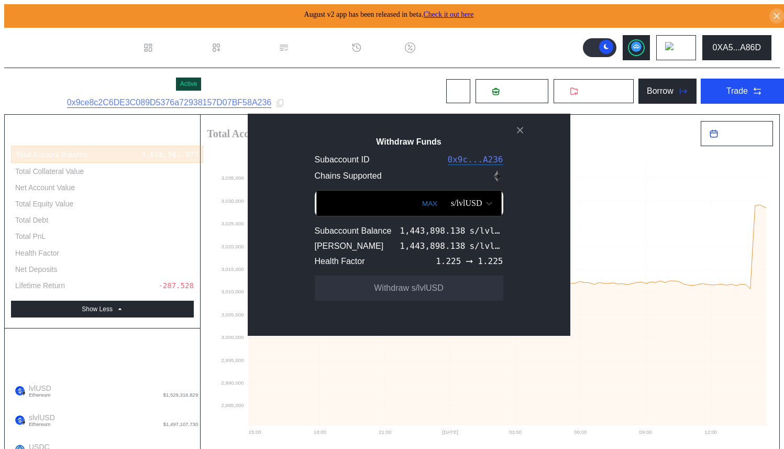
click at [419, 210] on button "MAX" at bounding box center [429, 203] width 21 height 24
type input "**********"
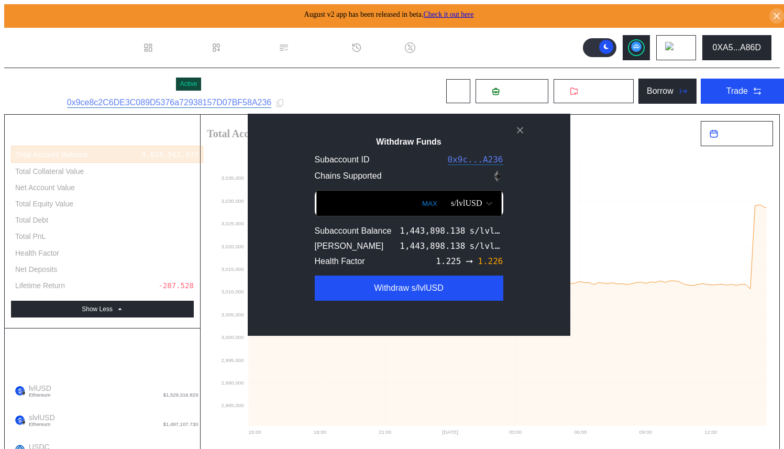
click at [419, 211] on button "MAX" at bounding box center [429, 203] width 21 height 24
drag, startPoint x: 308, startPoint y: 210, endPoint x: 449, endPoint y: 215, distance: 140.9
click at [449, 215] on div "**********" at bounding box center [409, 203] width 188 height 26
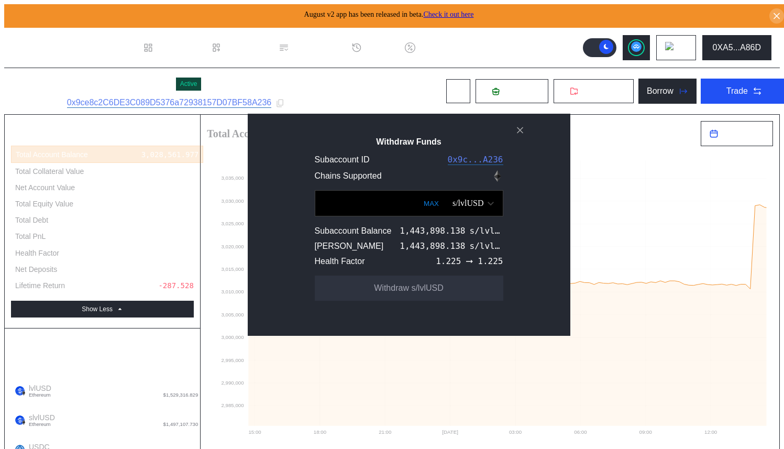
scroll to position [0, 0]
click at [461, 206] on div "s/lvlUSD" at bounding box center [467, 202] width 31 height 9
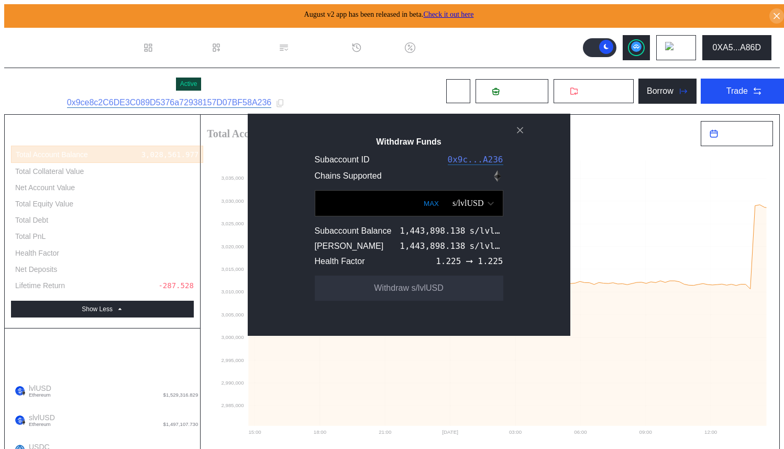
click at [525, 131] on button "close modal" at bounding box center [519, 130] width 17 height 17
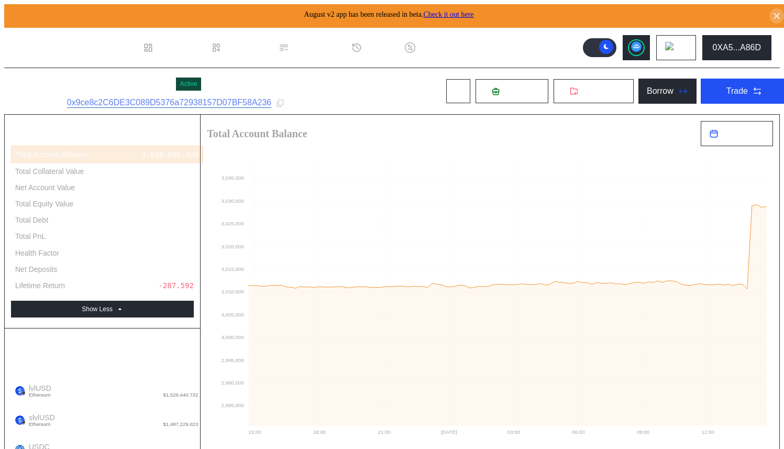
click at [326, 85] on div "Nayt - Pendle PT lvlUSD Active Subaccount ID: 0x9ce8c2C6DE3C089D5376a72938157D0…" at bounding box center [400, 91] width 792 height 46
click at [319, 80] on div "Nayt - Pendle PT lvlUSD Active Subaccount ID: 0x9ce8c2C6DE3C089D5376a72938157D0…" at bounding box center [400, 91] width 792 height 46
click at [350, 80] on div "Nayt - Pendle PT lvlUSD Active Subaccount ID: 0x9ce8c2C6DE3C089D5376a72938157D0…" at bounding box center [400, 91] width 792 height 46
click at [557, 83] on button "Withdraw" at bounding box center [593, 91] width 81 height 25
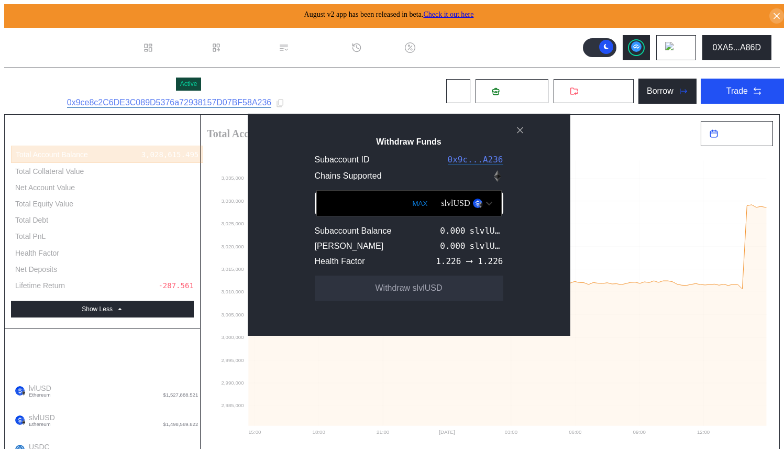
click at [441, 207] on div "slvlUSD" at bounding box center [455, 202] width 29 height 9
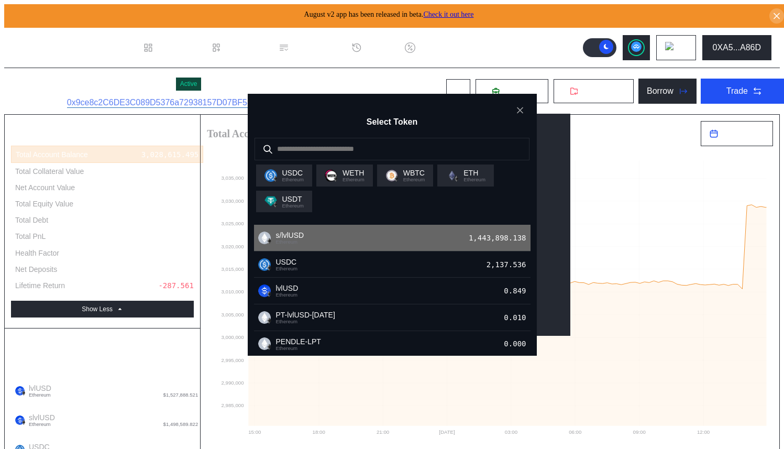
click at [408, 242] on div "s/lvlUSD Ethereum 1,443,898.138" at bounding box center [392, 238] width 276 height 27
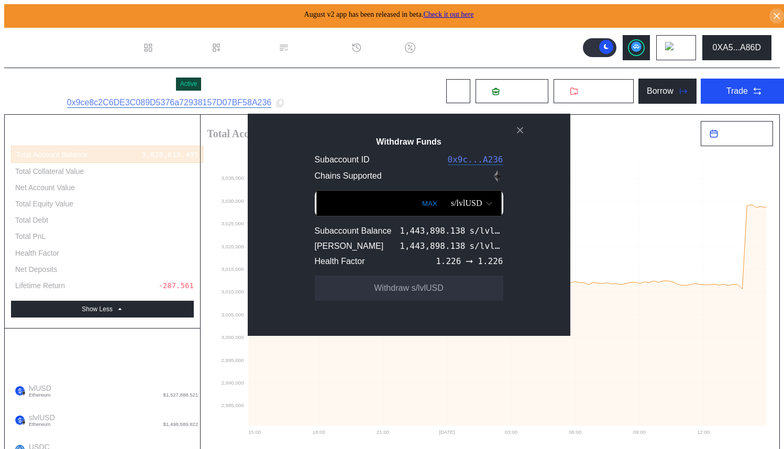
click at [360, 212] on input "Withdraw Funds" at bounding box center [408, 203] width 185 height 26
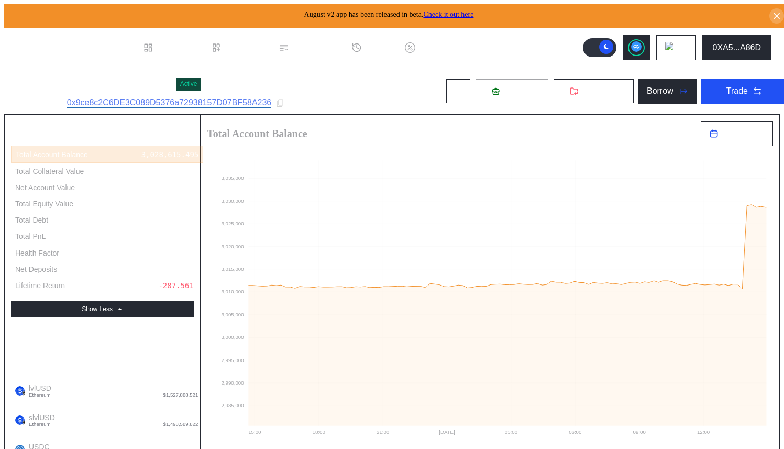
click at [495, 92] on icon at bounding box center [496, 92] width 2 height 1
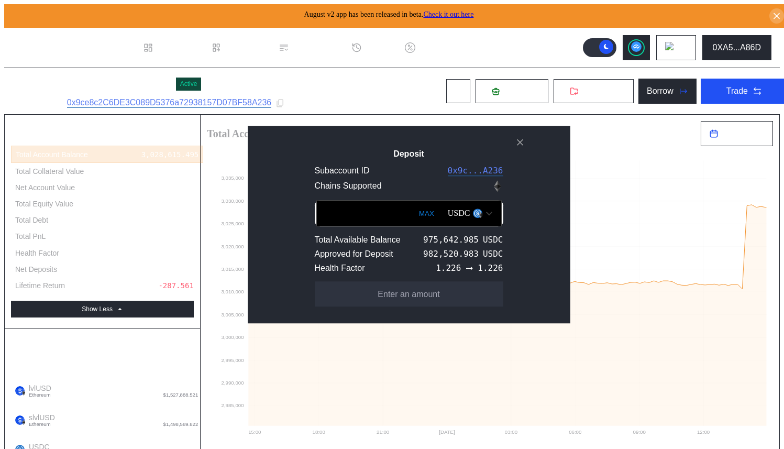
click at [416, 210] on button "MAX" at bounding box center [426, 213] width 21 height 24
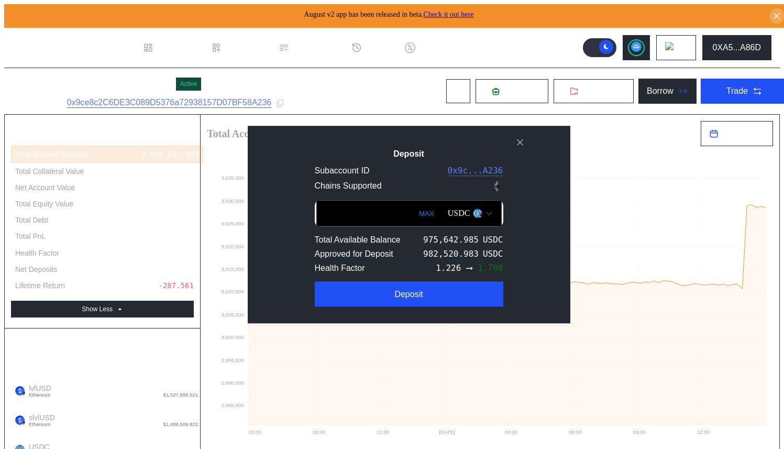
drag, startPoint x: 383, startPoint y: 213, endPoint x: 310, endPoint y: 211, distance: 73.3
click at [316, 211] on input "**********" at bounding box center [408, 213] width 185 height 26
type input "******"
click at [362, 140] on div "Deposit Subaccount ID 0x9c...A236 Chains Supported ****** MAX USDC Total Availa…" at bounding box center [409, 225] width 322 height 198
click at [320, 213] on input "******" at bounding box center [408, 213] width 185 height 26
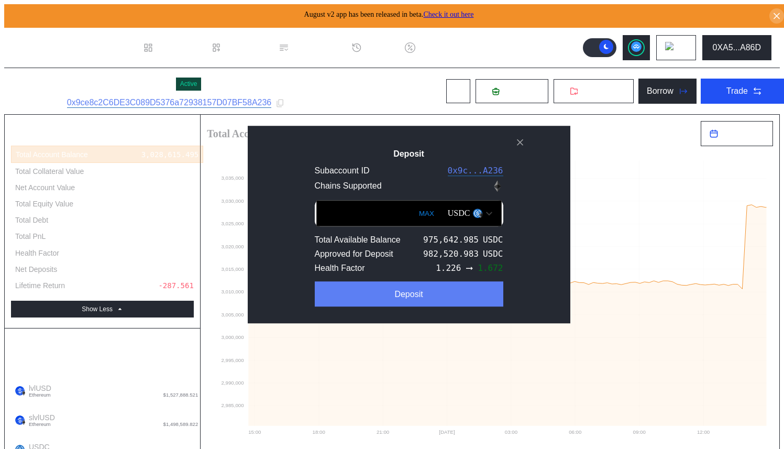
click at [333, 291] on button "Deposit" at bounding box center [409, 293] width 188 height 25
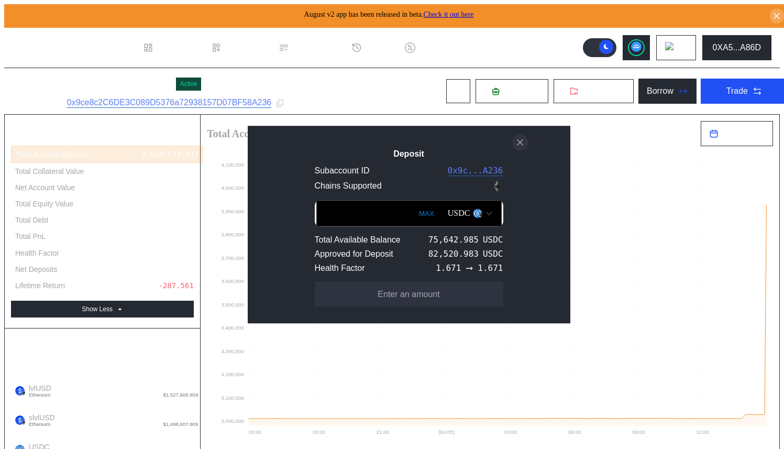
click at [516, 141] on icon "close modal" at bounding box center [520, 142] width 10 height 11
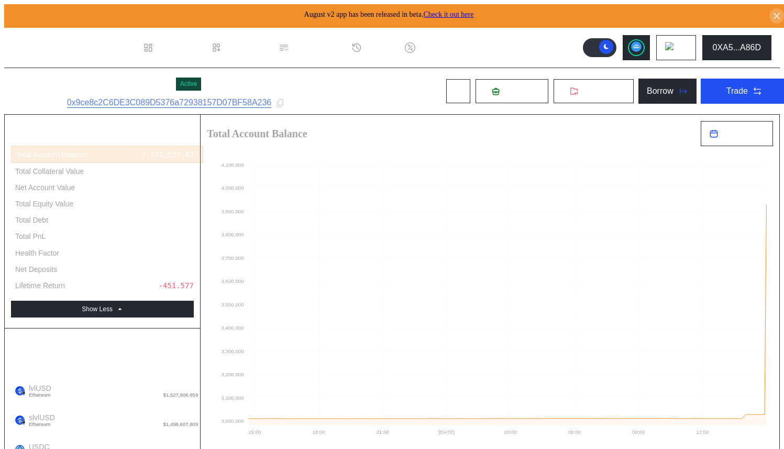
click at [507, 41] on header ".cls-1 { fill: #fff; stroke-width: 0px; } Dashboard Loan Book Permissions Histo…" at bounding box center [391, 48] width 775 height 40
click at [646, 92] on div "Borrow" at bounding box center [659, 90] width 27 height 9
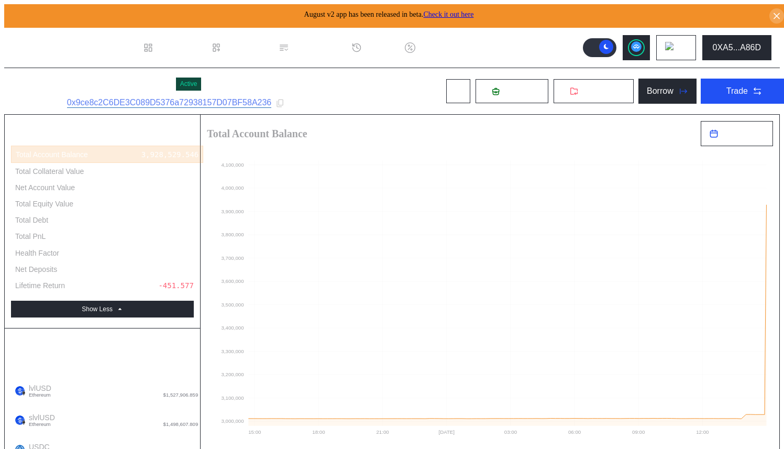
type input "**********"
type input "******"
type input "**********"
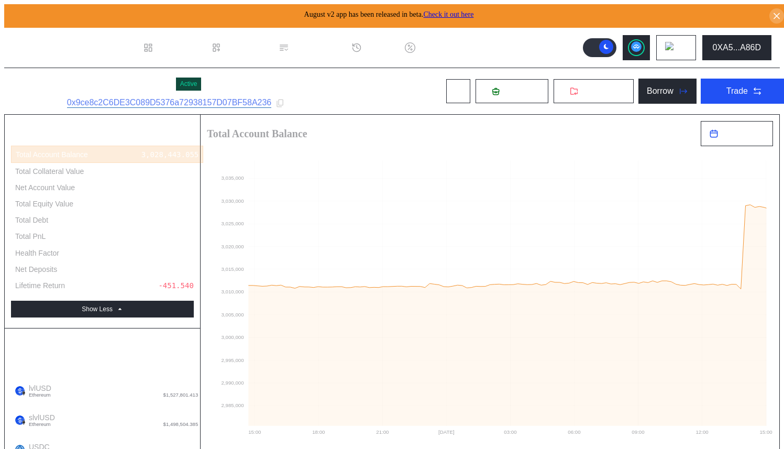
click at [553, 85] on button "Withdraw" at bounding box center [593, 91] width 81 height 25
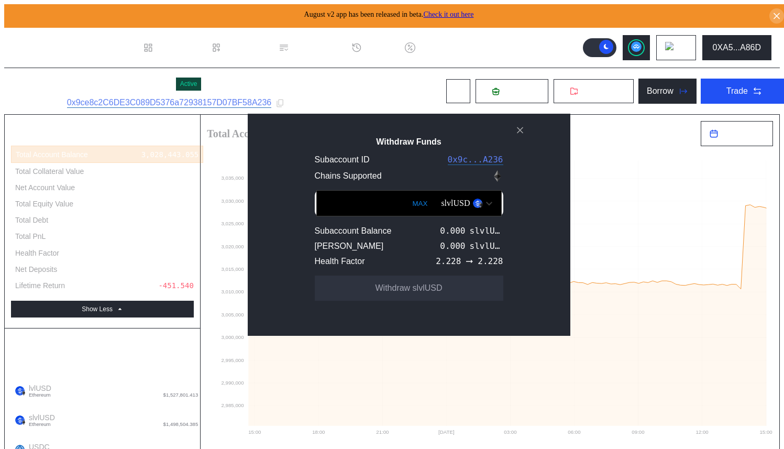
click at [448, 208] on div "slvlUSD" at bounding box center [455, 202] width 29 height 9
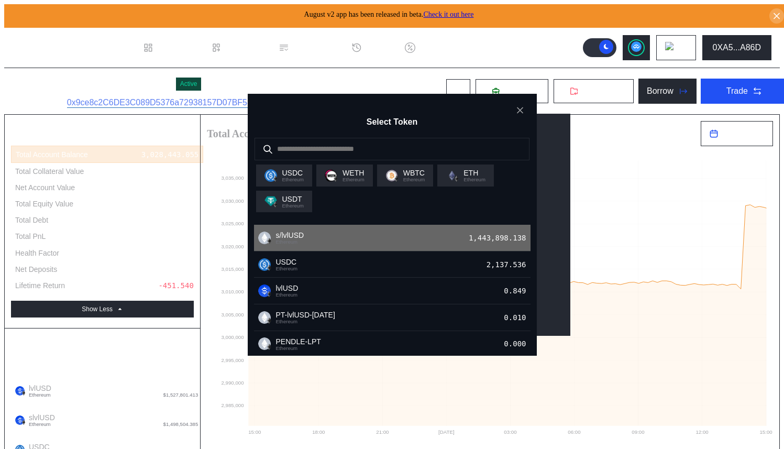
click at [425, 240] on div "s/lvlUSD Ethereum 1,443,898.138" at bounding box center [392, 238] width 276 height 27
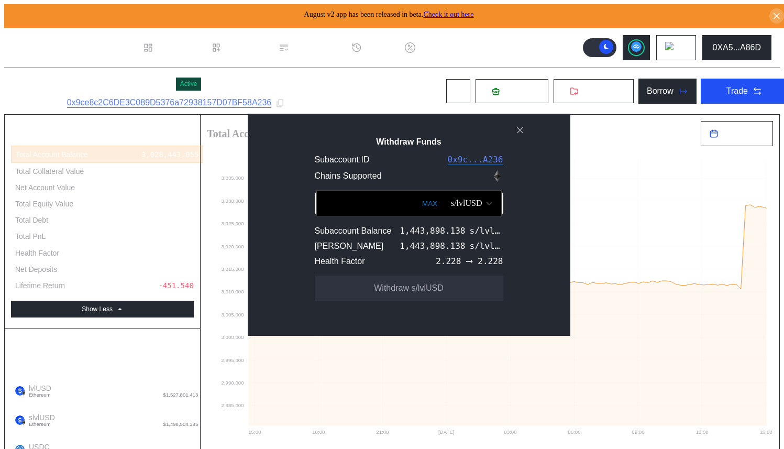
click at [365, 211] on input "Withdraw Funds" at bounding box center [408, 203] width 185 height 26
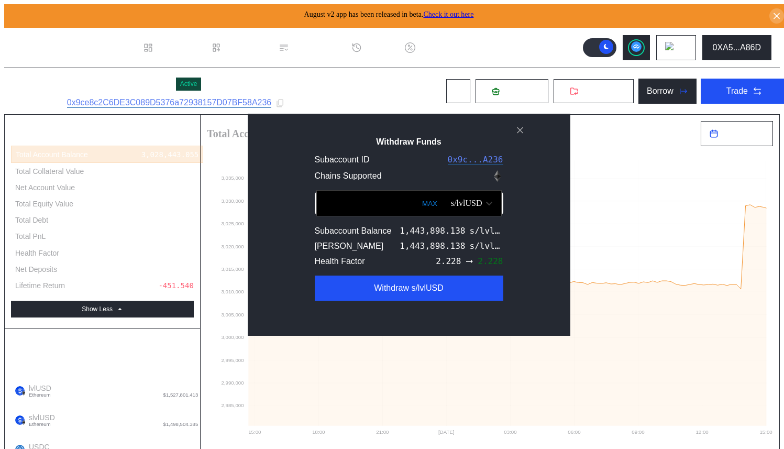
type input "***"
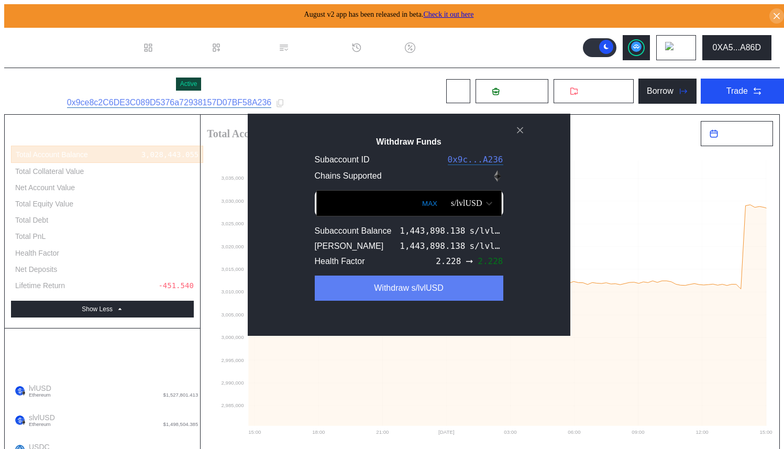
click at [344, 296] on button "Withdraw s/lvlUSD" at bounding box center [409, 287] width 188 height 25
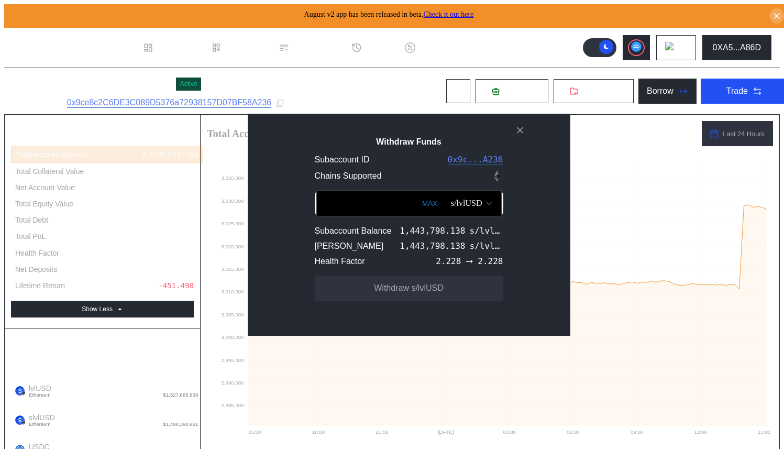
click at [317, 133] on div "Withdraw Funds Subaccount ID 0x9c...A236 Chains Supported MAX s/lvlUSD Subaccou…" at bounding box center [409, 225] width 322 height 222
click at [304, 131] on div "Withdraw Funds Subaccount ID 0x9c...A236 Chains Supported MAX s/lvlUSD Subaccou…" at bounding box center [409, 225] width 322 height 222
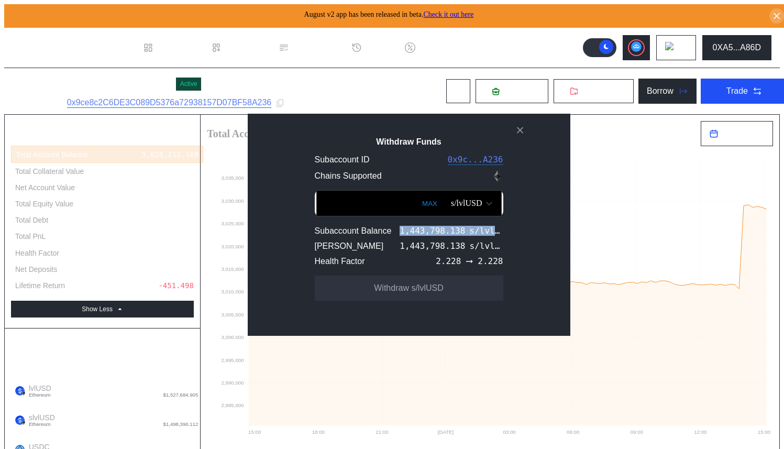
drag, startPoint x: 385, startPoint y: 240, endPoint x: 494, endPoint y: 237, distance: 108.4
click at [494, 237] on div "MAX s/lvlUSD Subaccount Balance 1,443,798.138 s/lvlUSD Max Withdrawable 1,443,7…" at bounding box center [408, 245] width 289 height 119
copy code "1,443,798.138 s/lvlUSD"
drag, startPoint x: 494, startPoint y: 237, endPoint x: 411, endPoint y: 210, distance: 86.9
click at [375, 216] on input "Withdraw Funds" at bounding box center [408, 203] width 185 height 26
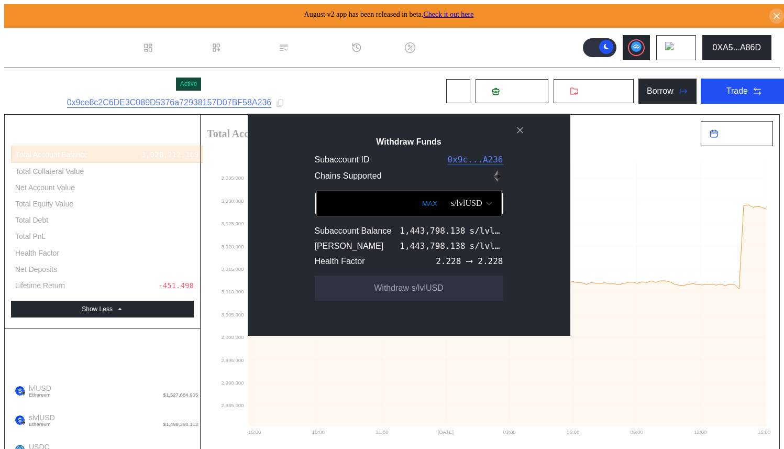
click at [419, 208] on button "MAX" at bounding box center [429, 203] width 21 height 24
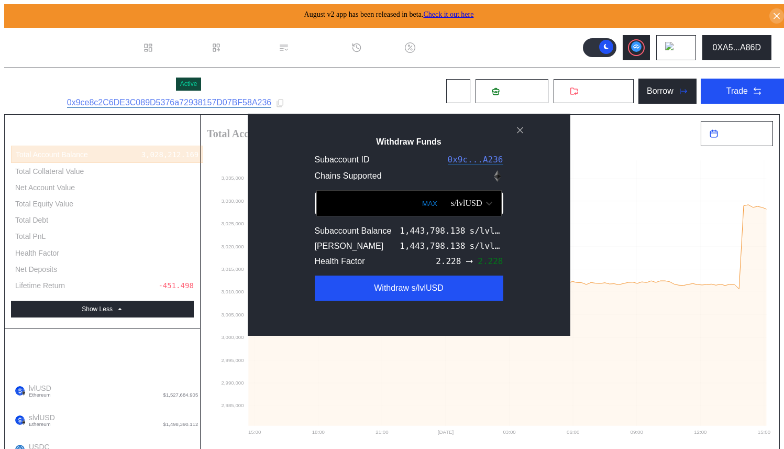
click at [316, 210] on input "**********" at bounding box center [408, 203] width 185 height 26
drag, startPoint x: 309, startPoint y: 210, endPoint x: 303, endPoint y: 210, distance: 6.3
click at [316, 210] on input "**********" at bounding box center [408, 203] width 185 height 26
type input "**********"
click at [301, 133] on div "**********" at bounding box center [409, 225] width 322 height 222
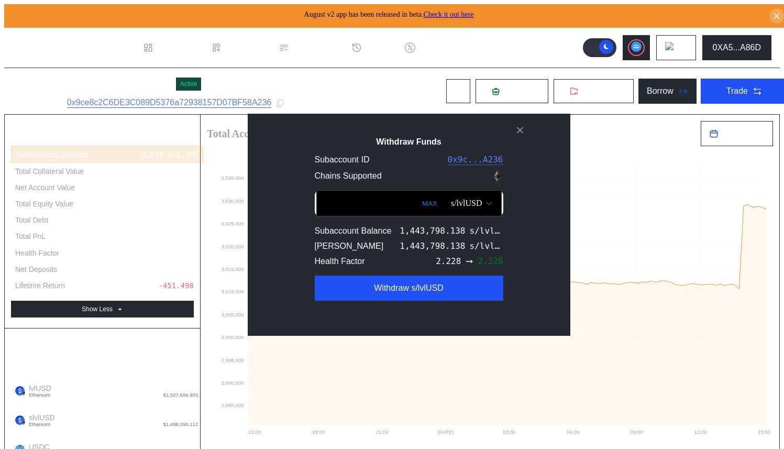
click at [277, 163] on div "Subaccount ID 0x9c...A236 Chains Supported" at bounding box center [408, 169] width 289 height 32
drag, startPoint x: 307, startPoint y: 211, endPoint x: 411, endPoint y: 211, distance: 103.6
click at [411, 211] on div "**********" at bounding box center [409, 203] width 188 height 26
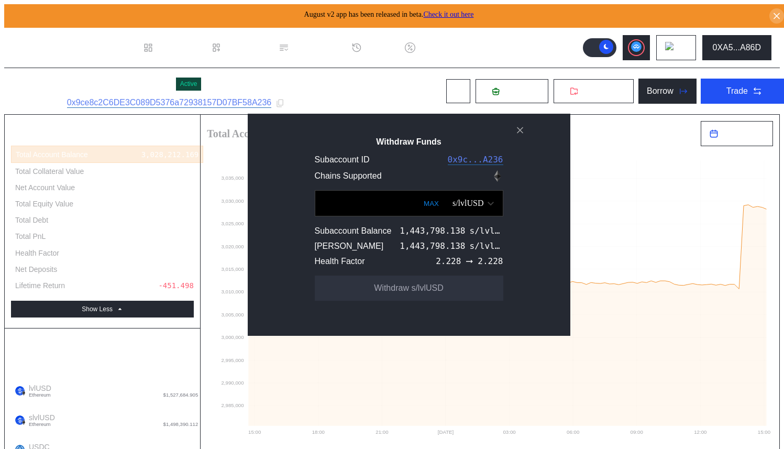
click at [273, 171] on div "Subaccount ID 0x9c...A236 Chains Supported" at bounding box center [408, 169] width 289 height 32
click at [319, 211] on input "Withdraw Funds" at bounding box center [409, 203] width 188 height 26
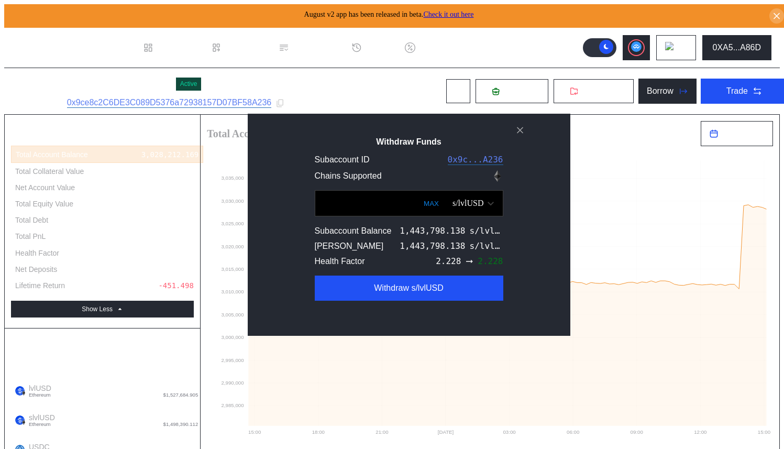
type input "******"
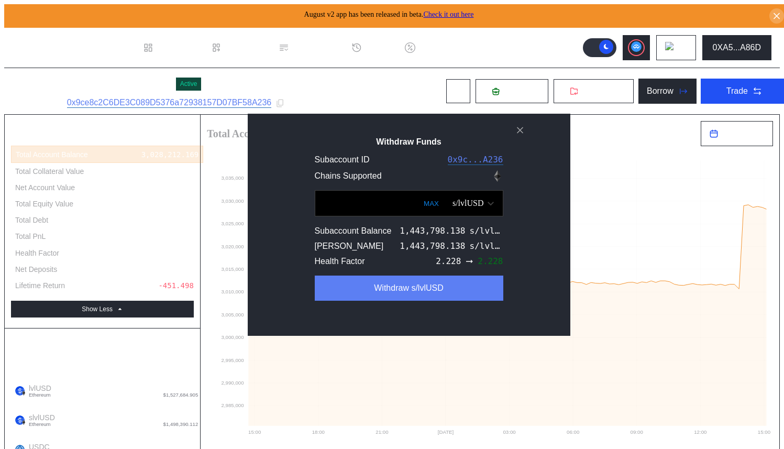
click at [409, 300] on button "Withdraw s/lvlUSD" at bounding box center [409, 287] width 188 height 25
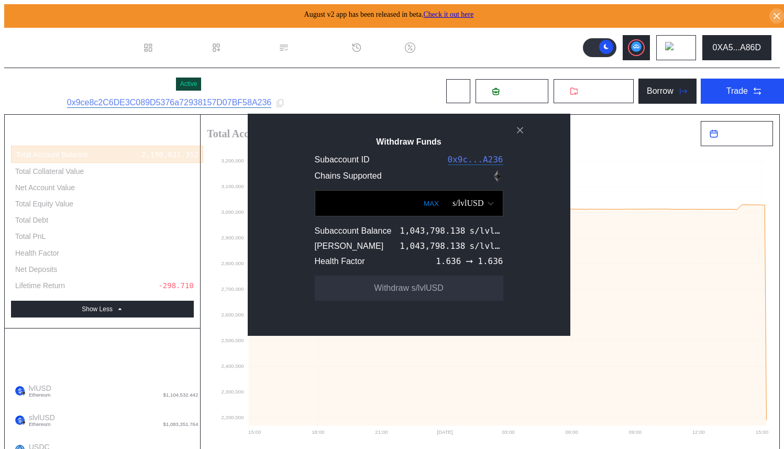
click at [520, 133] on icon "close modal" at bounding box center [519, 130] width 5 height 5
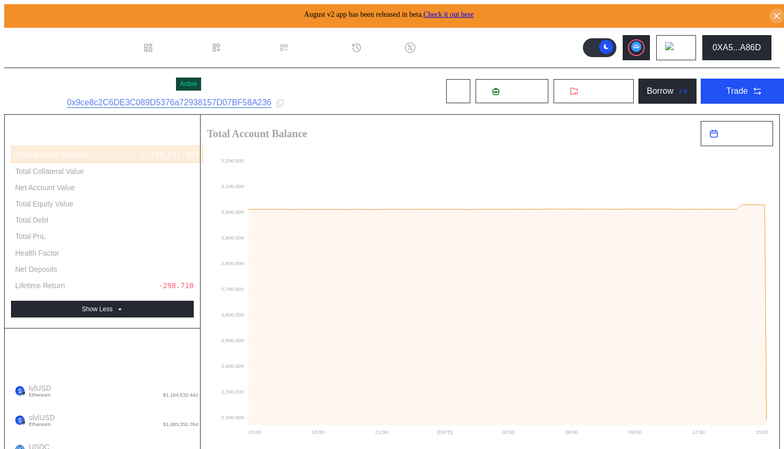
click at [542, 36] on header ".cls-1 { fill: #fff; stroke-width: 0px; } Dashboard Loan Book Permissions Histo…" at bounding box center [391, 48] width 775 height 40
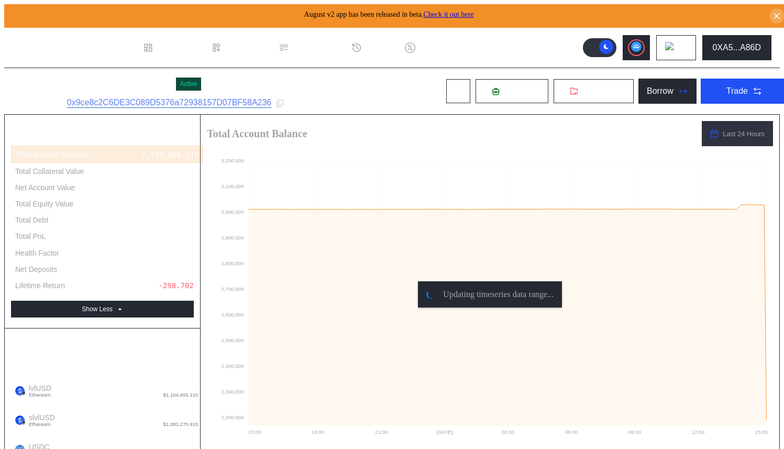
click at [375, 83] on div "Nayt - Pendle PT lvlUSD Active Subaccount ID: 0x9ce8c2C6DE3C089D5376a72938157D0…" at bounding box center [400, 91] width 792 height 46
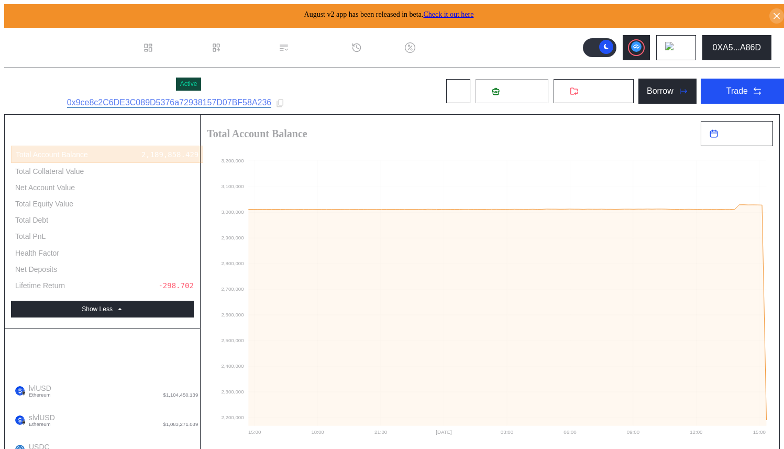
click at [504, 89] on span "Deposit" at bounding box center [518, 90] width 28 height 9
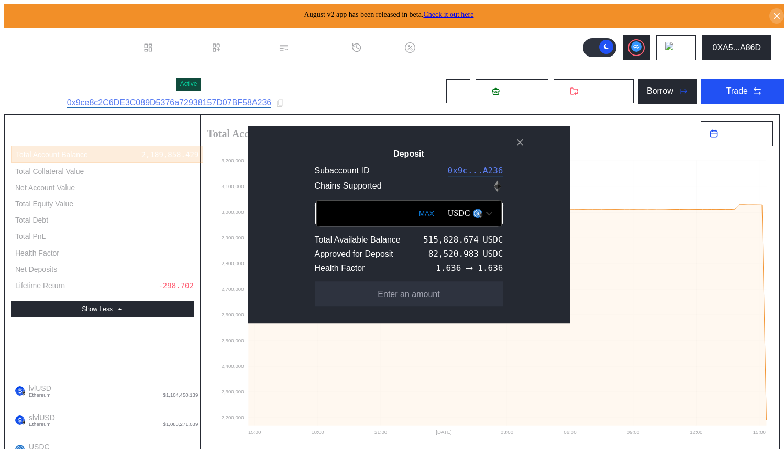
click at [416, 210] on button "MAX" at bounding box center [426, 213] width 21 height 24
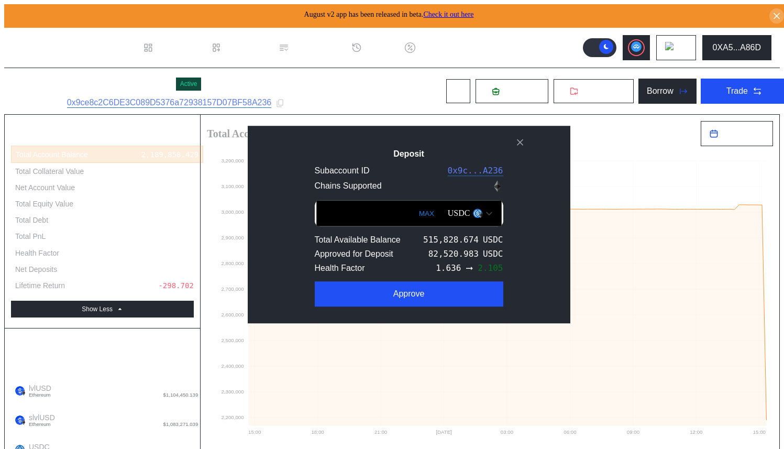
drag, startPoint x: 379, startPoint y: 214, endPoint x: 275, endPoint y: 208, distance: 104.3
click at [275, 208] on div "**********" at bounding box center [409, 225] width 322 height 198
type input "******"
click at [286, 144] on div "Deposit Subaccount ID 0x9c...A236 Chains Supported ****** MAX USDC Total Availa…" at bounding box center [409, 224] width 322 height 198
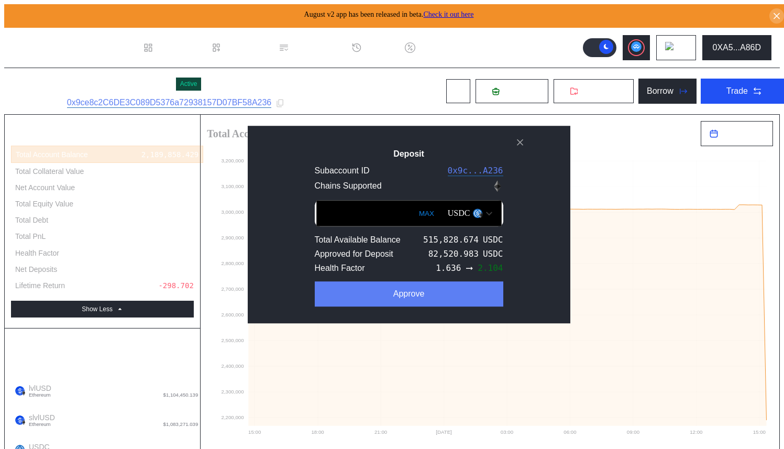
click at [328, 297] on button "Approve" at bounding box center [409, 293] width 188 height 25
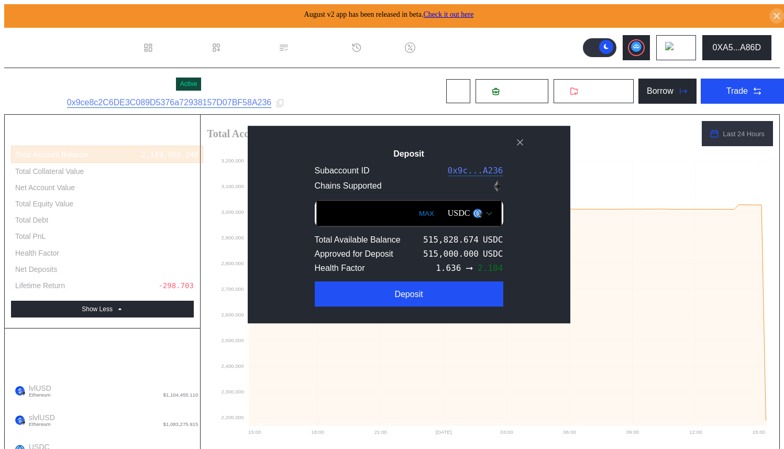
click at [357, 141] on div "Deposit Subaccount ID 0x9c...A236 Chains Supported ****** MAX USDC Total Availa…" at bounding box center [409, 225] width 322 height 198
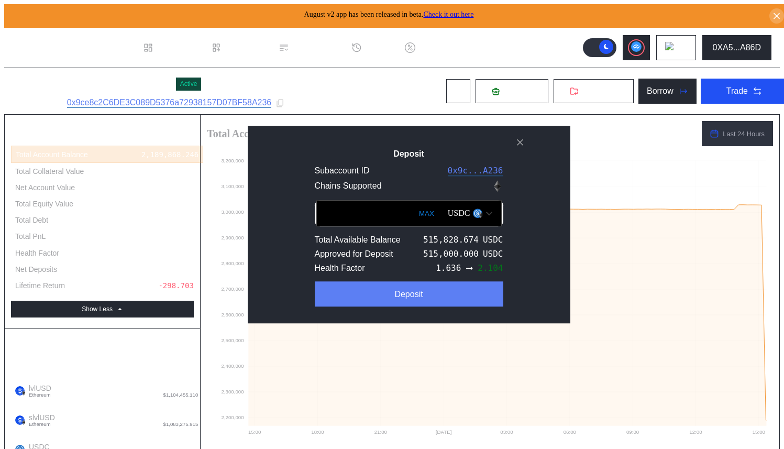
click at [371, 292] on button "Deposit" at bounding box center [409, 293] width 188 height 25
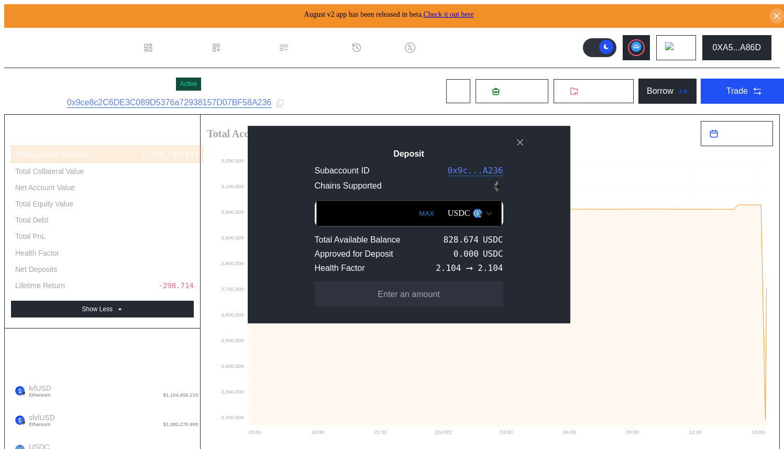
click at [521, 137] on icon "close modal" at bounding box center [520, 142] width 10 height 11
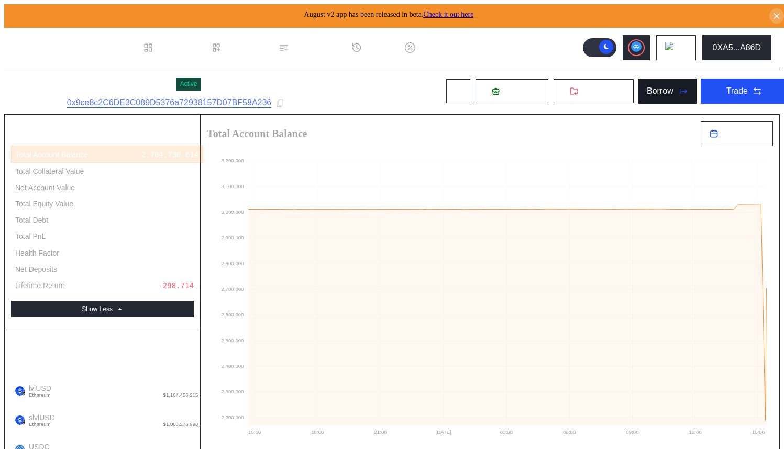
click at [661, 85] on button "Borrow" at bounding box center [667, 91] width 58 height 25
type input "**********"
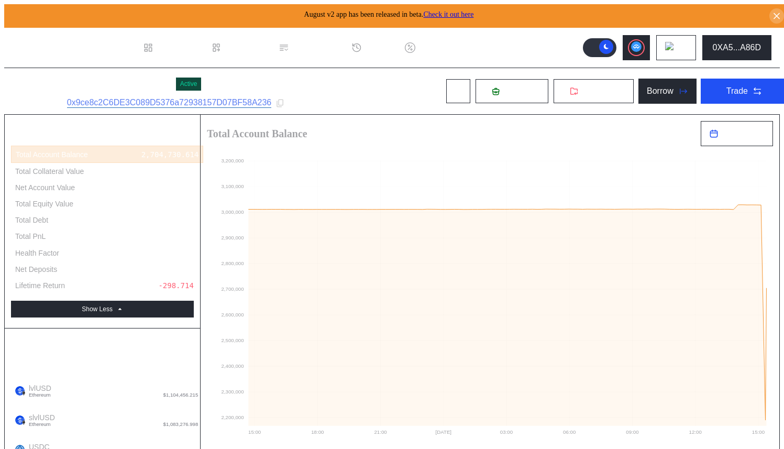
type input "******"
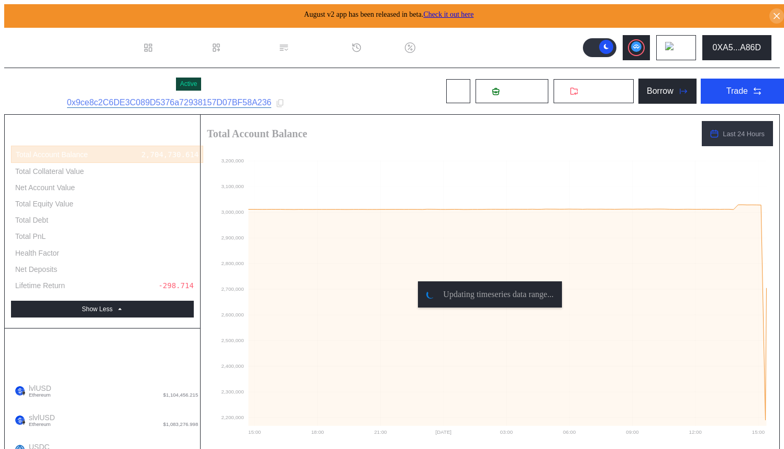
type input "**********"
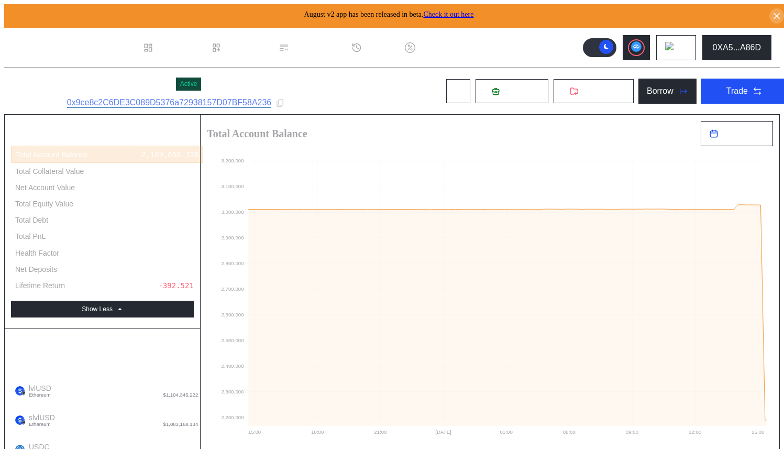
click at [382, 92] on div "Nayt - Pendle PT lvlUSD Active Subaccount ID: 0x9ce8c2C6DE3C089D5376a72938157D0…" at bounding box center [400, 91] width 792 height 46
click at [382, 81] on div "Nayt - Pendle PT lvlUSD Active Subaccount ID: 0x9ce8c2C6DE3C089D5376a72938157D0…" at bounding box center [400, 91] width 792 height 46
click at [561, 94] on button "Withdraw" at bounding box center [593, 91] width 81 height 25
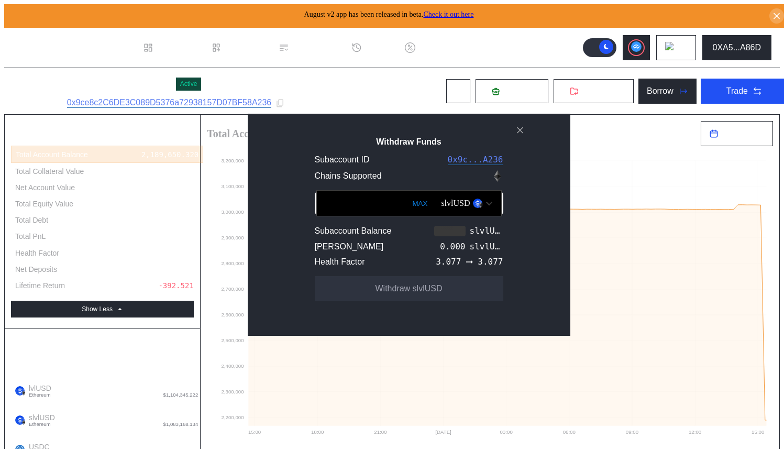
click at [458, 202] on div "slvlUSD" at bounding box center [466, 203] width 61 height 18
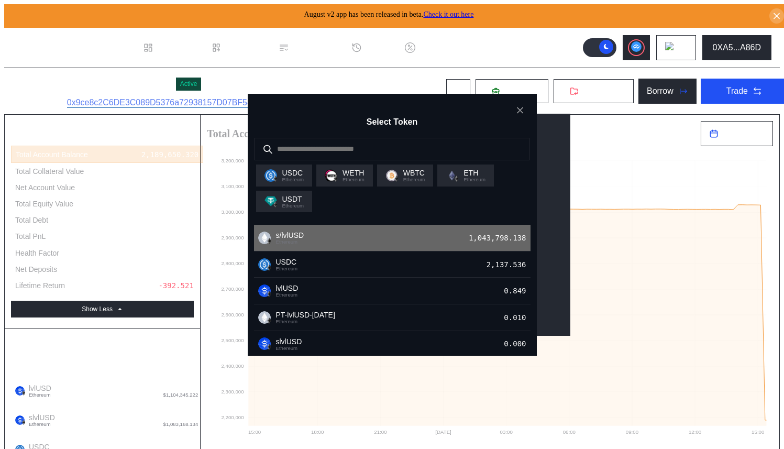
click at [416, 241] on div "s/lvlUSD Ethereum 1,043,798.138" at bounding box center [392, 238] width 276 height 27
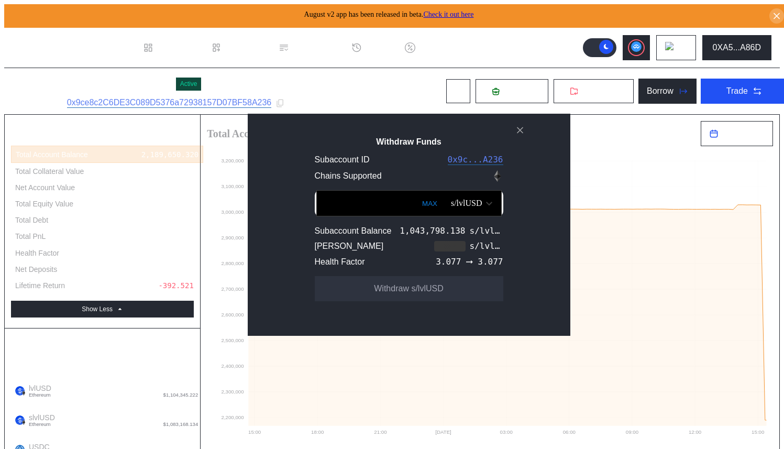
click at [354, 206] on input "Withdraw Funds" at bounding box center [408, 203] width 185 height 26
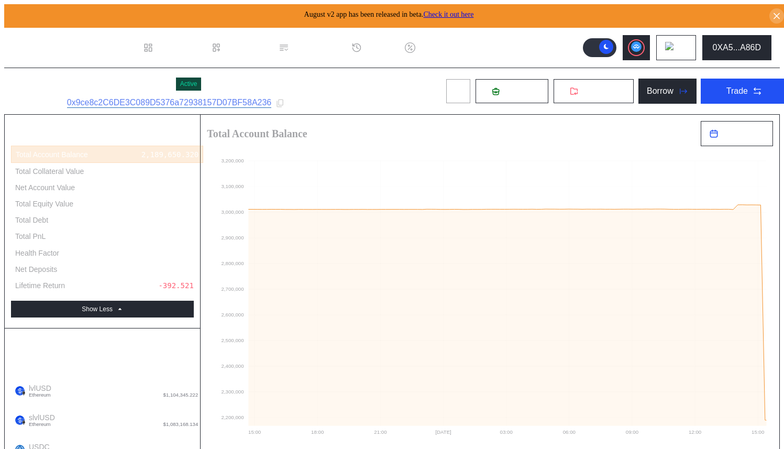
click at [445, 93] on button at bounding box center [457, 91] width 25 height 25
click at [571, 88] on icon at bounding box center [574, 91] width 7 height 6
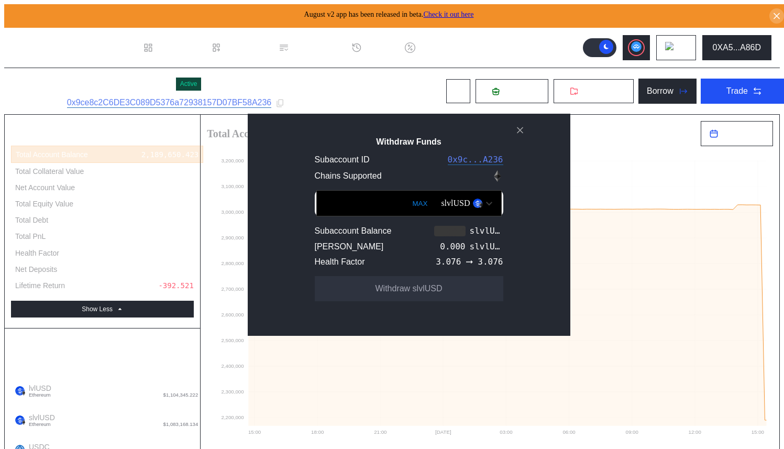
click at [441, 208] on div "slvlUSD" at bounding box center [455, 202] width 29 height 9
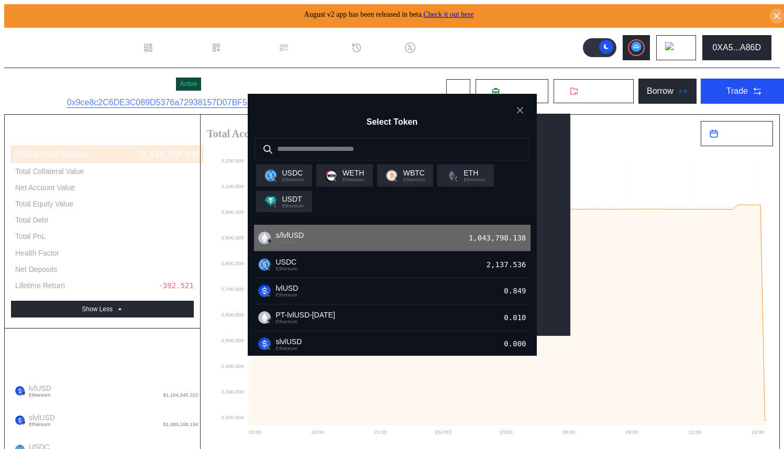
click at [439, 237] on div "s/lvlUSD Ethereum 1,043,798.138" at bounding box center [392, 238] width 276 height 27
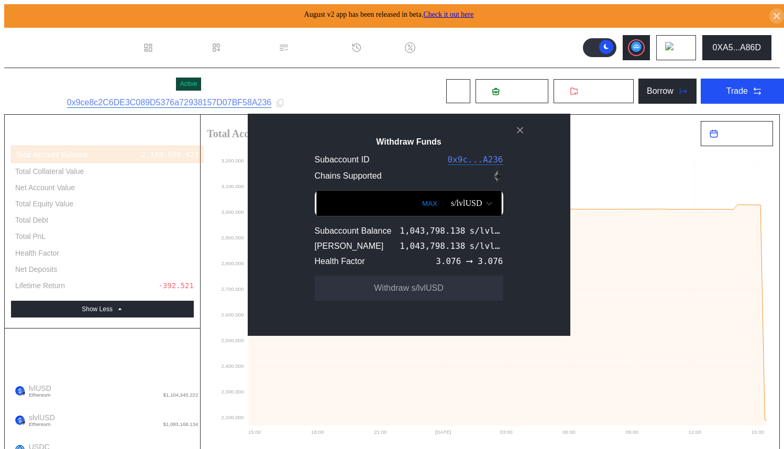
click at [363, 209] on input "Withdraw Funds" at bounding box center [408, 203] width 185 height 26
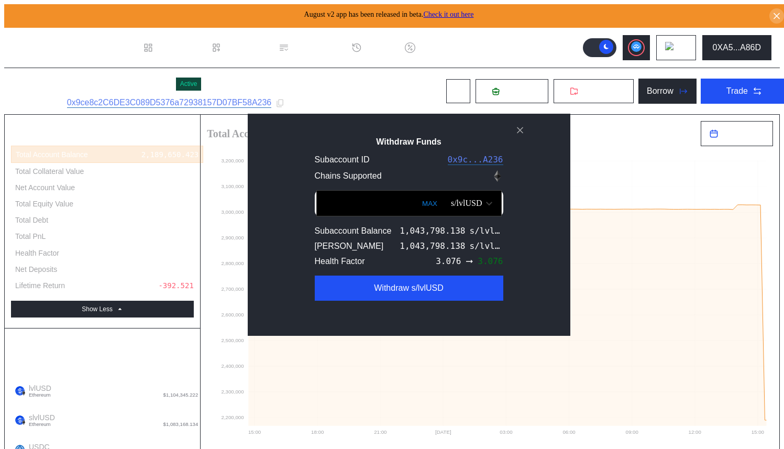
drag, startPoint x: 364, startPoint y: 207, endPoint x: 301, endPoint y: 205, distance: 63.4
click at [316, 206] on input "******" at bounding box center [408, 203] width 185 height 26
type input "******"
click at [526, 138] on button "close modal" at bounding box center [519, 130] width 17 height 17
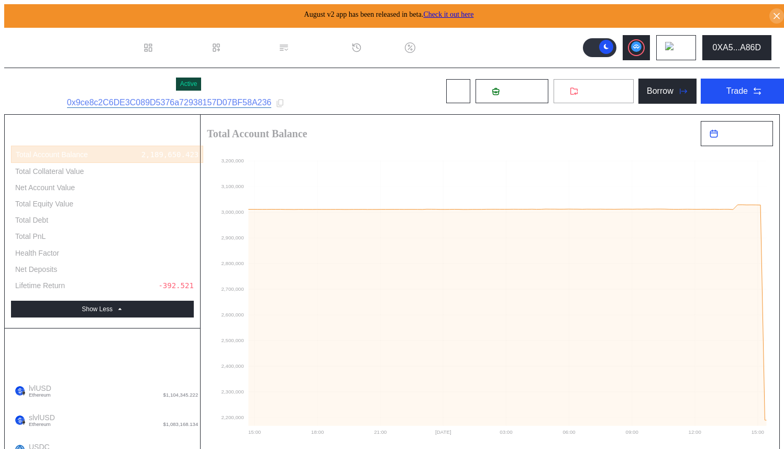
click at [582, 91] on span "Withdraw" at bounding box center [599, 90] width 35 height 9
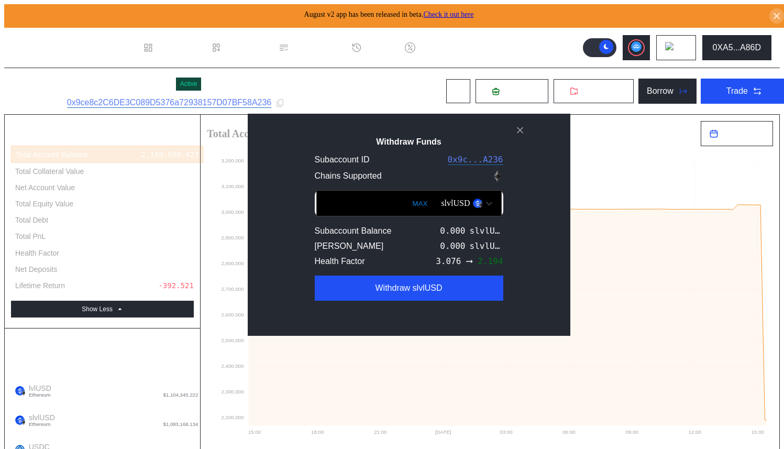
click at [529, 136] on div "Withdraw Funds Subaccount ID 0x9c...A236 Chains Supported ****** MAX slvlUSD Su…" at bounding box center [409, 225] width 322 height 222
click at [524, 136] on icon "close modal" at bounding box center [520, 130] width 10 height 11
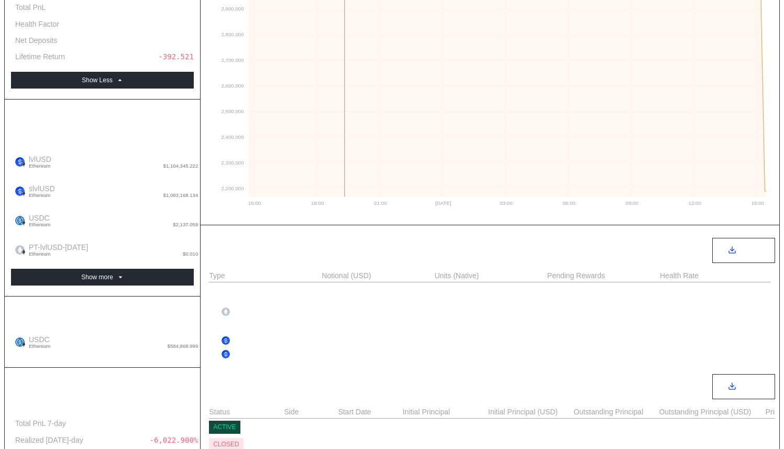
scroll to position [291, 0]
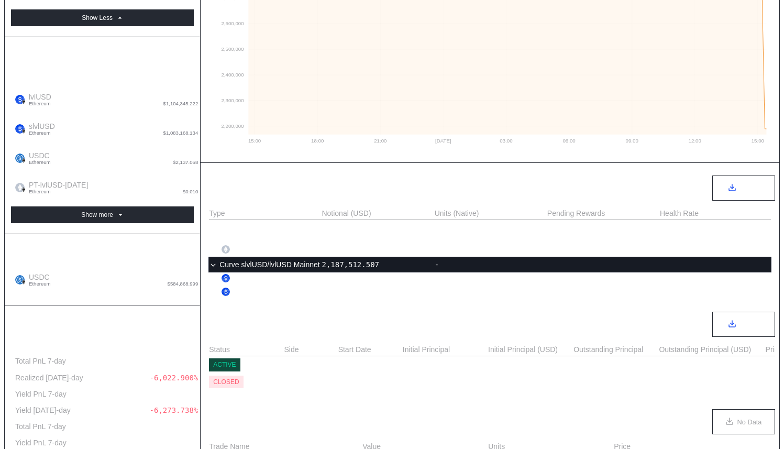
click at [214, 265] on icon at bounding box center [213, 263] width 8 height 8
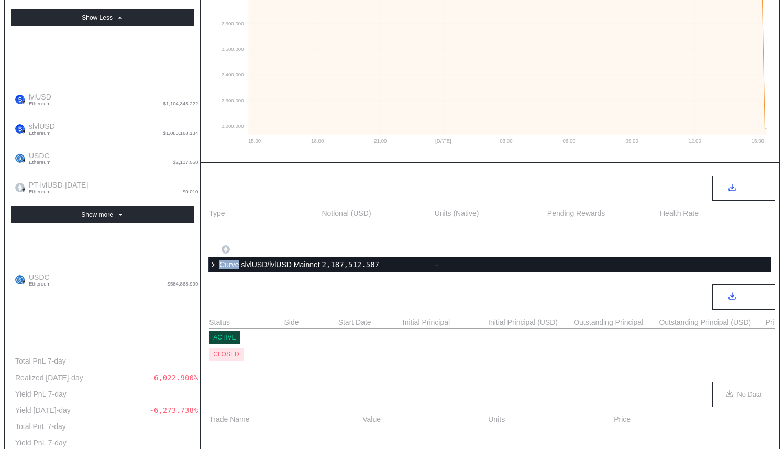
click at [214, 265] on icon at bounding box center [213, 263] width 8 height 8
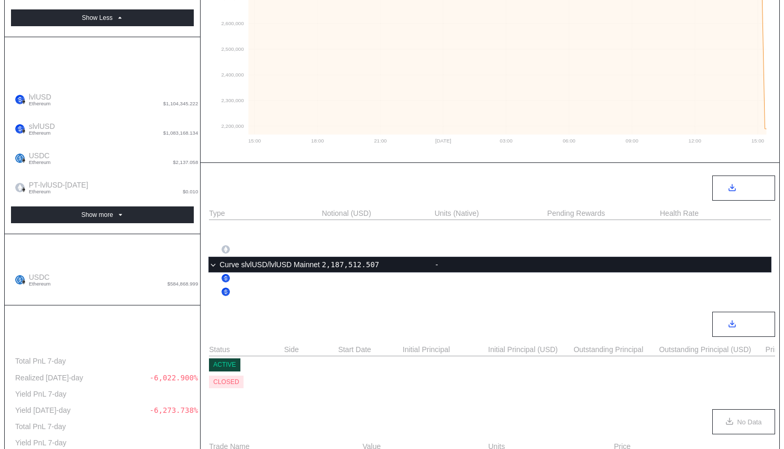
click at [356, 311] on div "DeFi Metrics Export Type Notional (USD) Units (Native) Pending Rewards Health R…" at bounding box center [489, 389] width 578 height 455
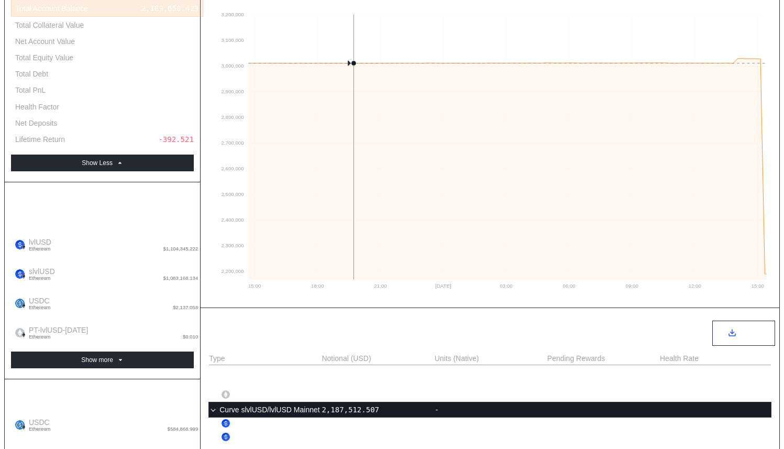
scroll to position [0, 0]
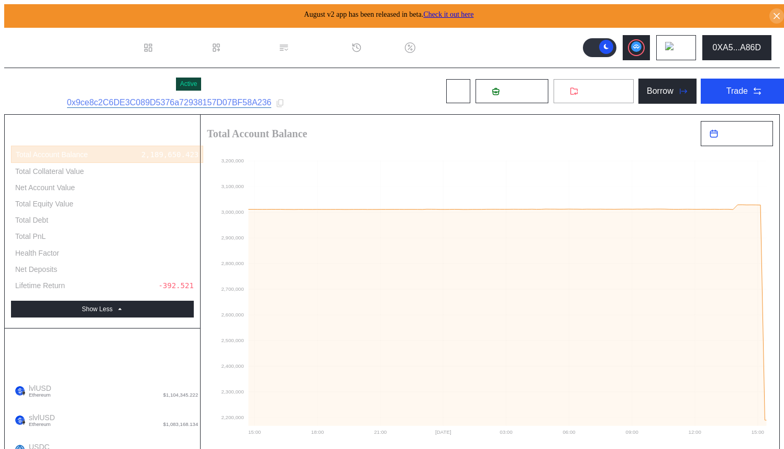
click at [570, 90] on icon at bounding box center [574, 91] width 8 height 8
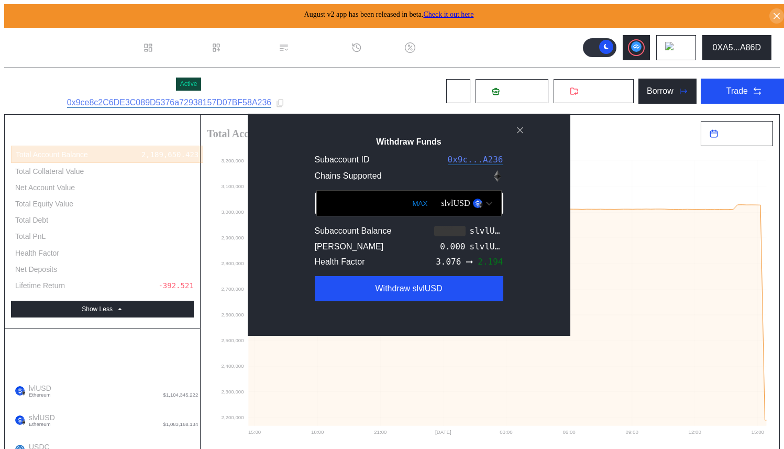
click at [445, 208] on div "slvlUSD" at bounding box center [455, 202] width 29 height 9
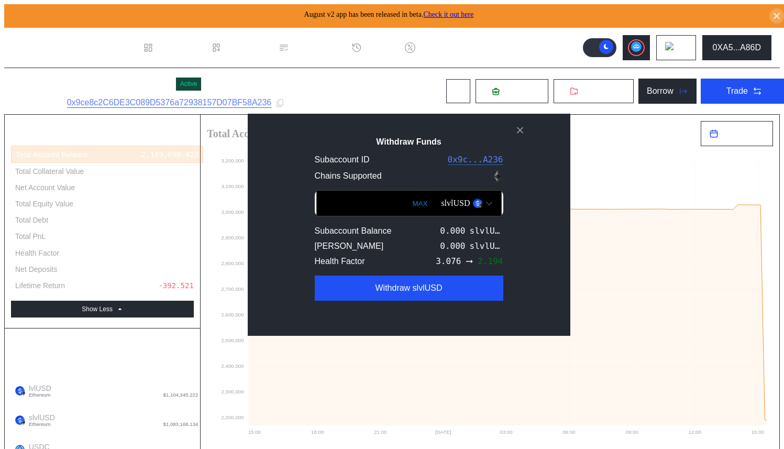
click at [442, 208] on div "slvlUSD" at bounding box center [455, 202] width 29 height 9
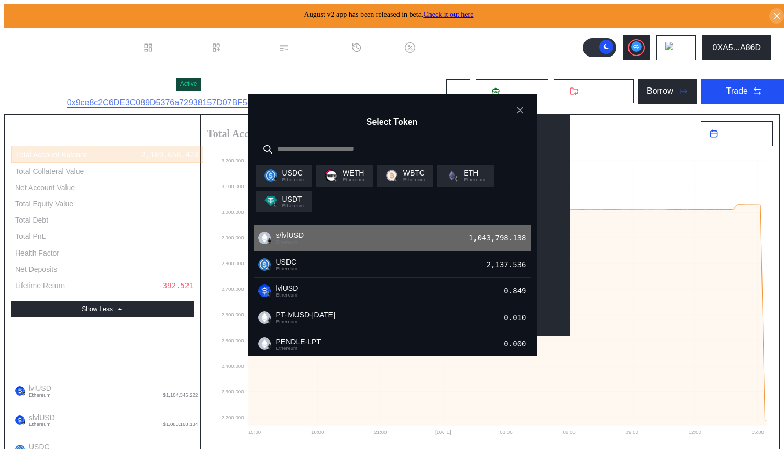
click at [447, 246] on div "s/lvlUSD Ethereum 1,043,798.138" at bounding box center [392, 238] width 276 height 27
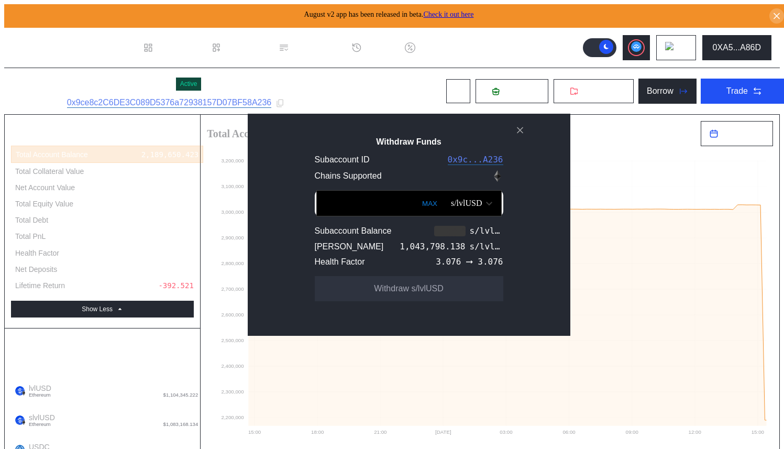
click at [372, 211] on input "Withdraw Funds" at bounding box center [408, 203] width 185 height 26
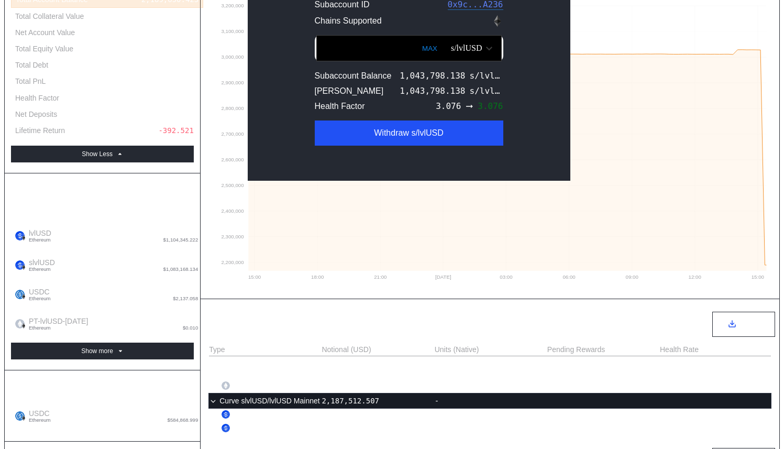
scroll to position [156, 0]
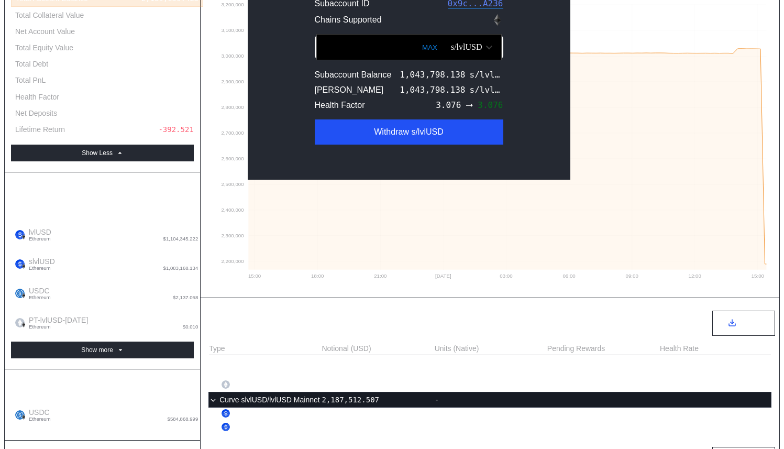
click at [316, 60] on input "******" at bounding box center [408, 47] width 185 height 26
type input "******"
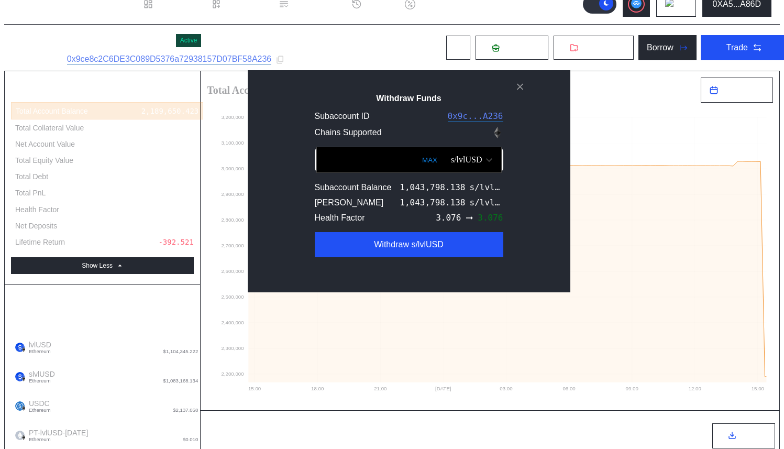
scroll to position [0, 0]
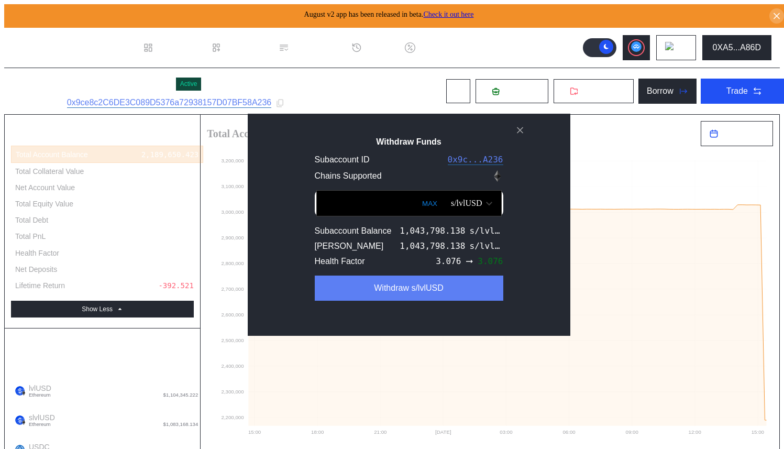
click at [349, 287] on button "Withdraw s/lvlUSD" at bounding box center [409, 287] width 188 height 25
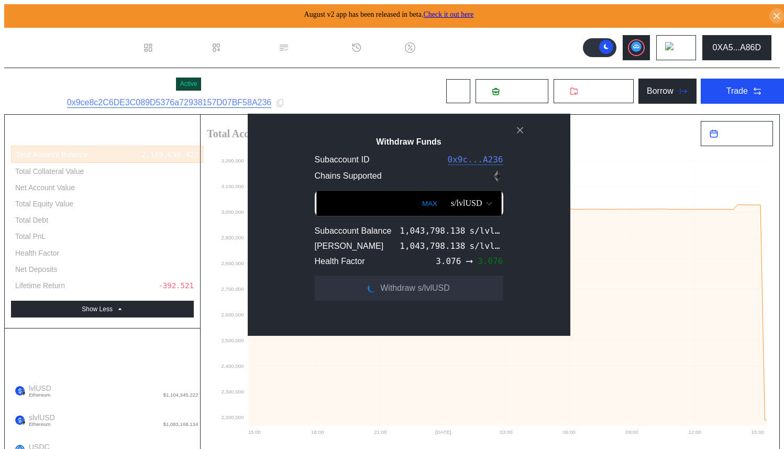
drag, startPoint x: 323, startPoint y: 213, endPoint x: 335, endPoint y: 213, distance: 12.0
click at [335, 213] on input "******" at bounding box center [408, 203] width 185 height 26
click at [336, 134] on div "Withdraw Funds Subaccount ID 0x9c...A236 Chains Supported ****** MAX s/lvlUSD S…" at bounding box center [409, 225] width 322 height 222
click at [515, 135] on icon "close modal" at bounding box center [520, 130] width 10 height 11
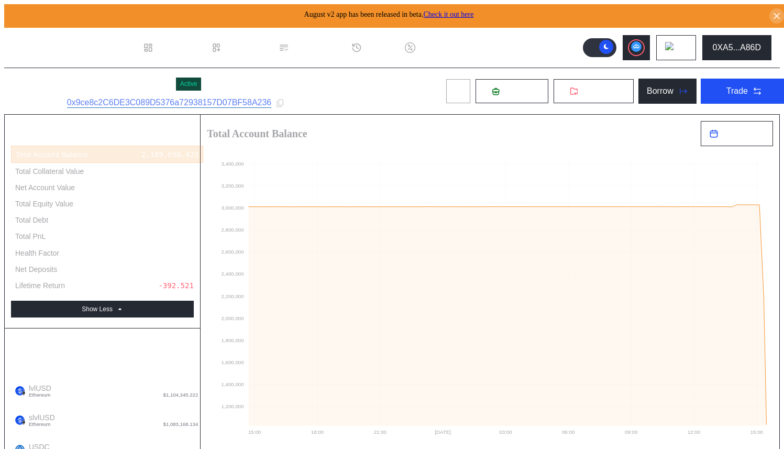
click at [445, 96] on button at bounding box center [457, 91] width 25 height 25
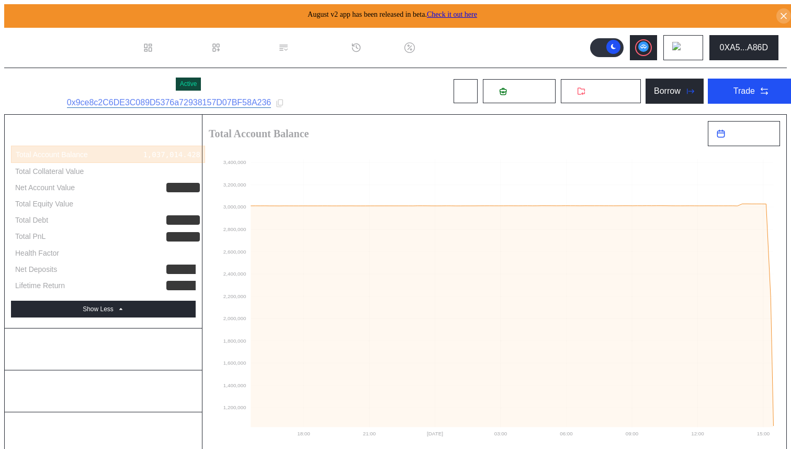
select select "*"
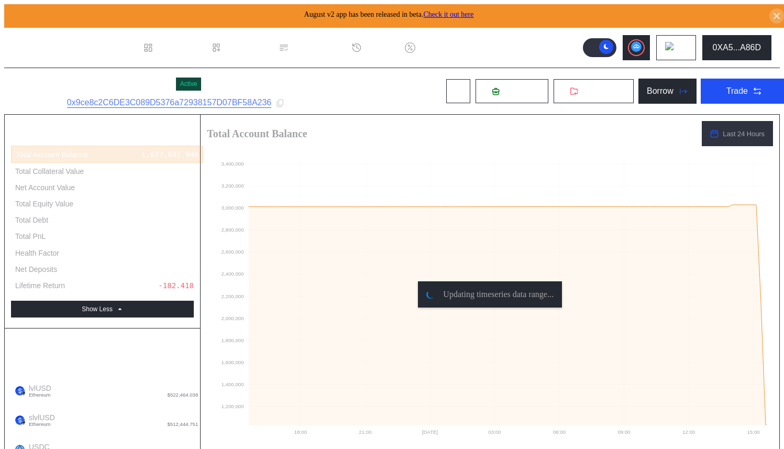
click at [365, 82] on div "Nayt - Pendle PT lvlUSD Active Subaccount ID: 0x9ce8c2C6DE3C089D5376a72938157D0…" at bounding box center [400, 91] width 792 height 46
click at [376, 85] on div "Nayt - Pendle PT lvlUSD Active Subaccount ID: 0x9ce8c2C6DE3C089D5376a72938157D0…" at bounding box center [400, 91] width 792 height 46
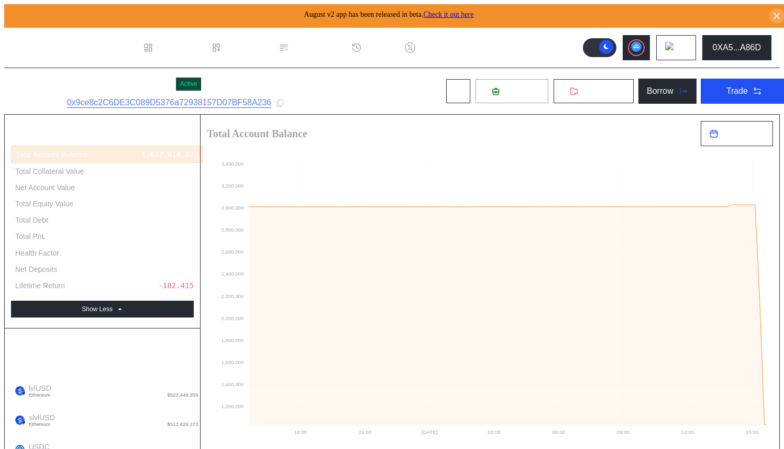
click at [511, 91] on span "Deposit" at bounding box center [518, 90] width 28 height 9
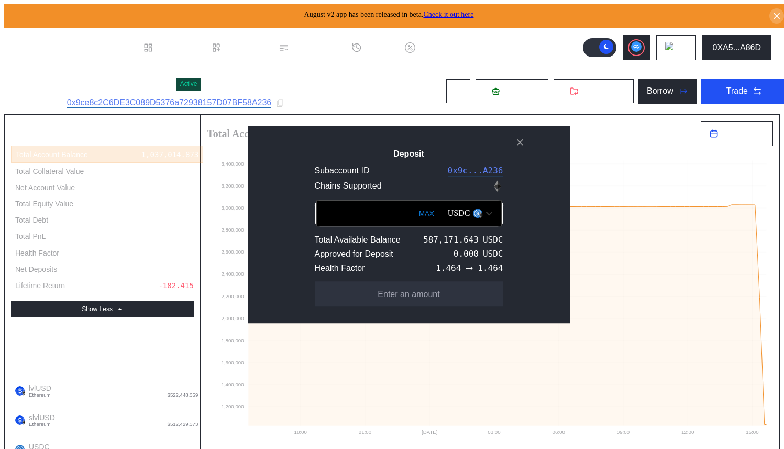
click at [416, 210] on button "MAX" at bounding box center [426, 213] width 21 height 24
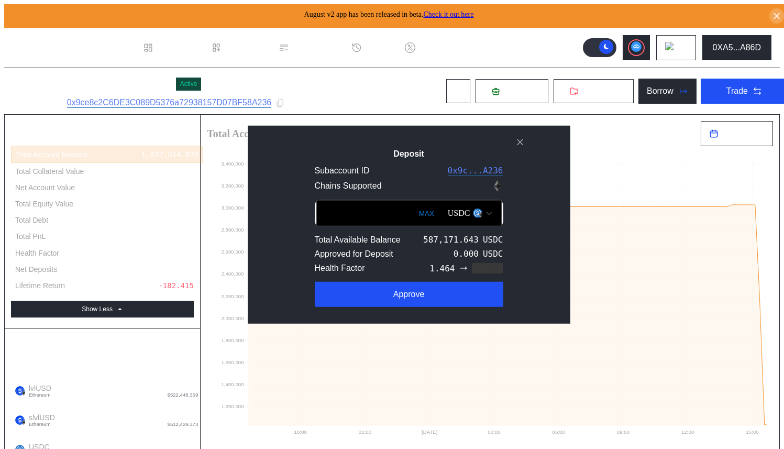
click at [326, 217] on input "**********" at bounding box center [408, 213] width 185 height 26
click at [331, 215] on input "**********" at bounding box center [408, 213] width 185 height 26
click at [335, 214] on input "**********" at bounding box center [408, 213] width 185 height 26
drag, startPoint x: 374, startPoint y: 211, endPoint x: 343, endPoint y: 209, distance: 30.9
click at [343, 211] on input "**********" at bounding box center [408, 213] width 185 height 26
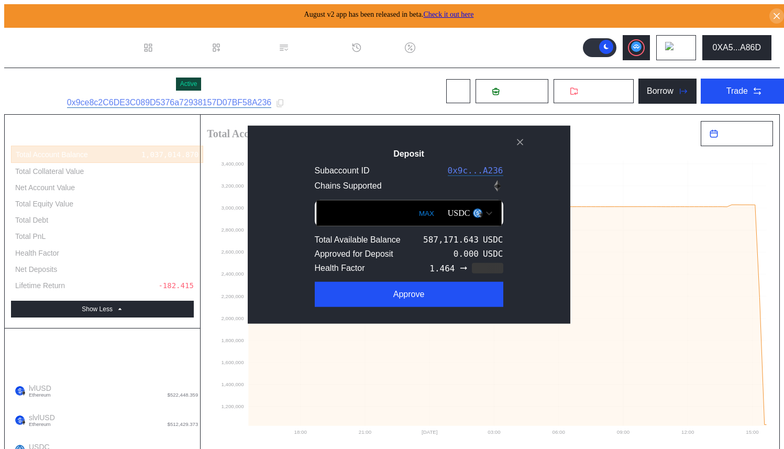
type input "******"
click at [315, 139] on div "Deposit Subaccount ID 0x9c...A236 Chains Supported ****** MAX USDC Total Availa…" at bounding box center [409, 224] width 322 height 198
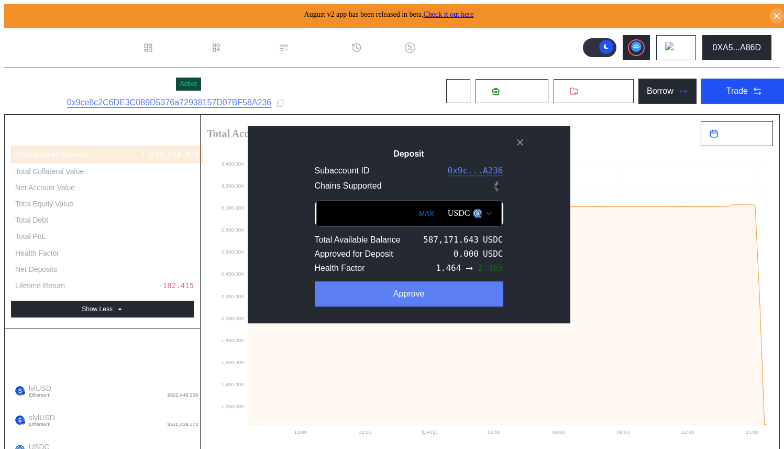
click at [375, 299] on button "Approve" at bounding box center [409, 293] width 188 height 25
click at [370, 294] on button "Deposit" at bounding box center [409, 293] width 188 height 25
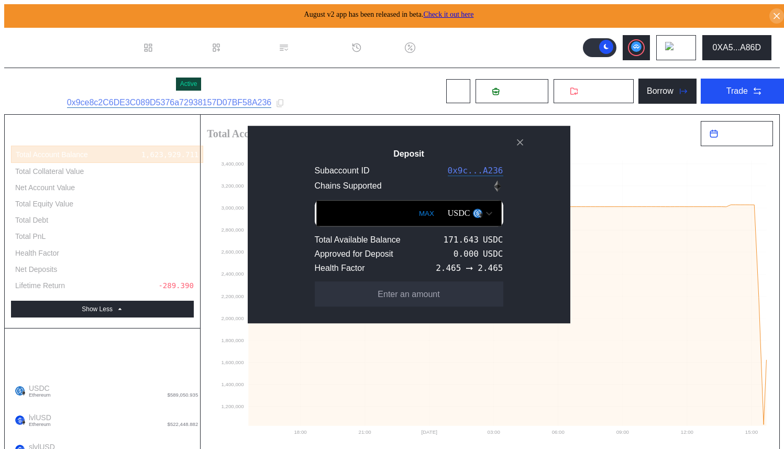
click at [519, 137] on icon "close modal" at bounding box center [520, 142] width 10 height 11
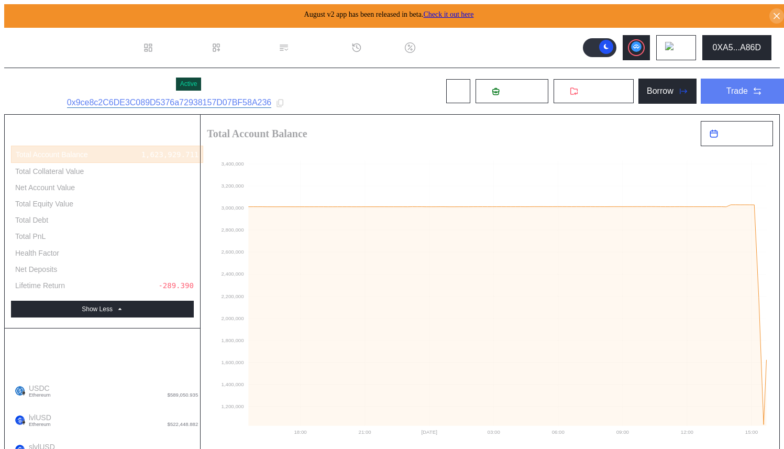
click at [738, 90] on button "Trade" at bounding box center [743, 91] width 87 height 25
click at [656, 87] on div "Borrow" at bounding box center [659, 90] width 27 height 9
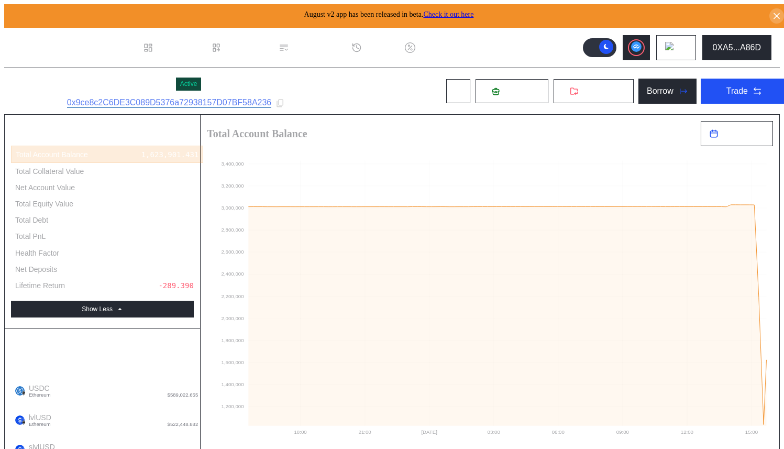
type input "**********"
type input "******"
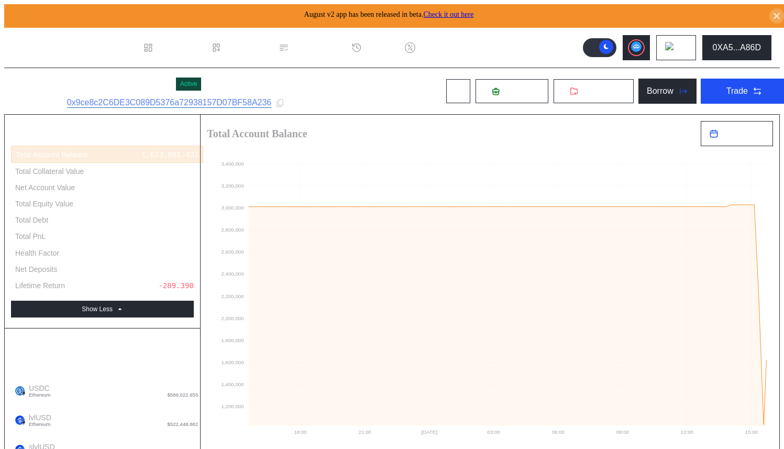
type input "**********"
click at [375, 83] on div "Nayt - Pendle PT lvlUSD Active Subaccount ID: 0x9ce8c2C6DE3C089D5376a72938157D0…" at bounding box center [400, 91] width 792 height 46
click at [576, 81] on button "Withdraw" at bounding box center [593, 91] width 81 height 25
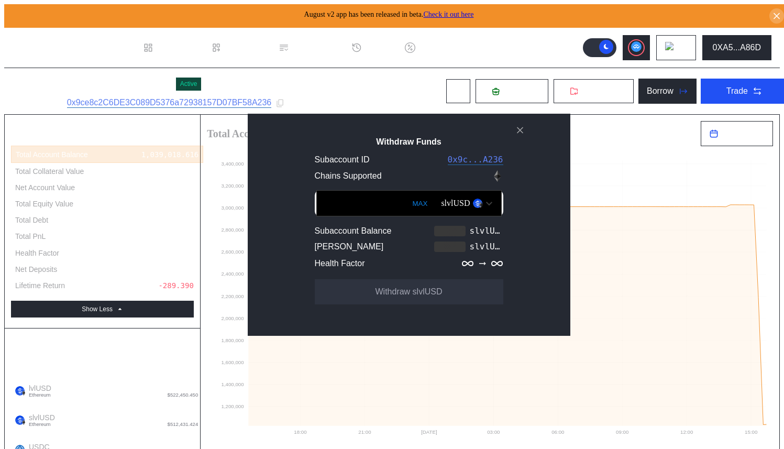
click at [441, 206] on div "slvlUSD" at bounding box center [455, 202] width 29 height 9
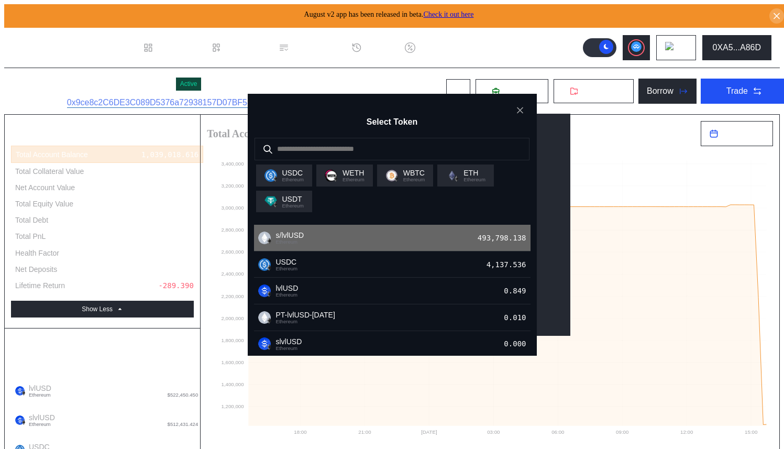
click at [397, 240] on div "s/lvlUSD Ethereum 493,798.138" at bounding box center [392, 238] width 276 height 27
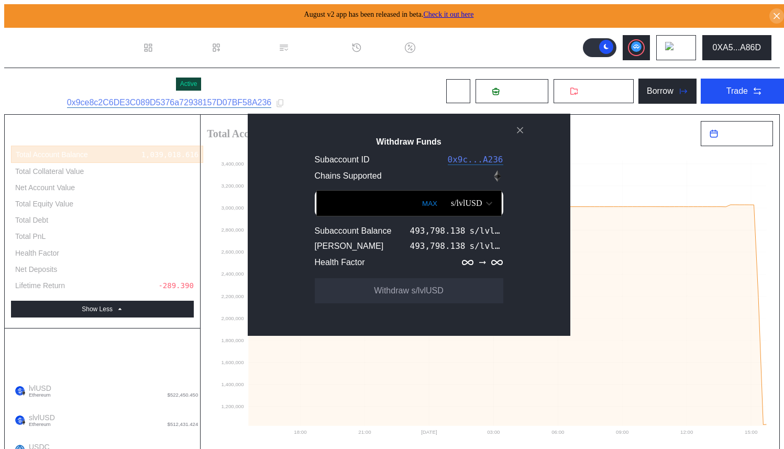
click at [518, 136] on icon "close modal" at bounding box center [520, 130] width 10 height 11
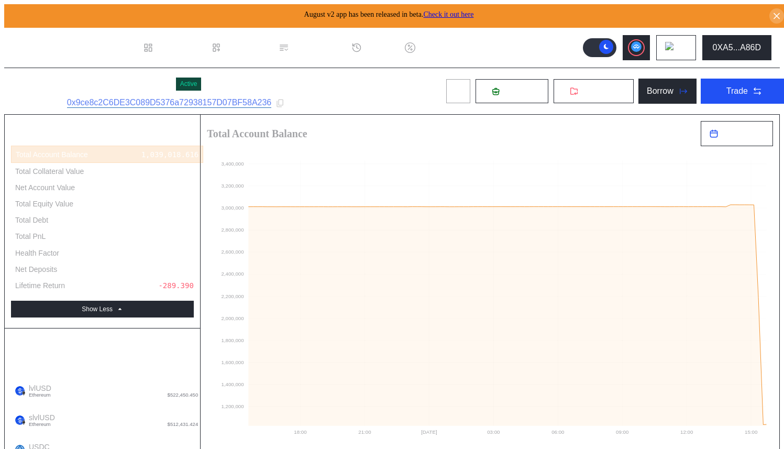
click at [454, 87] on icon at bounding box center [458, 91] width 8 height 8
click at [383, 82] on div "Nayt - Pendle PT lvlUSD Active Subaccount ID: 0x9ce8c2C6DE3C089D5376a72938157D0…" at bounding box center [400, 91] width 792 height 46
click at [345, 103] on div "Nayt - Pendle PT lvlUSD Active Subaccount ID: 0x9ce8c2C6DE3C089D5376a72938157D0…" at bounding box center [400, 91] width 792 height 46
click at [396, 76] on div "Nayt - Pendle PT lvlUSD Active Subaccount ID: 0x9ce8c2C6DE3C089D5376a72938157D0…" at bounding box center [400, 91] width 792 height 46
drag, startPoint x: 559, startPoint y: 54, endPoint x: 429, endPoint y: 76, distance: 131.8
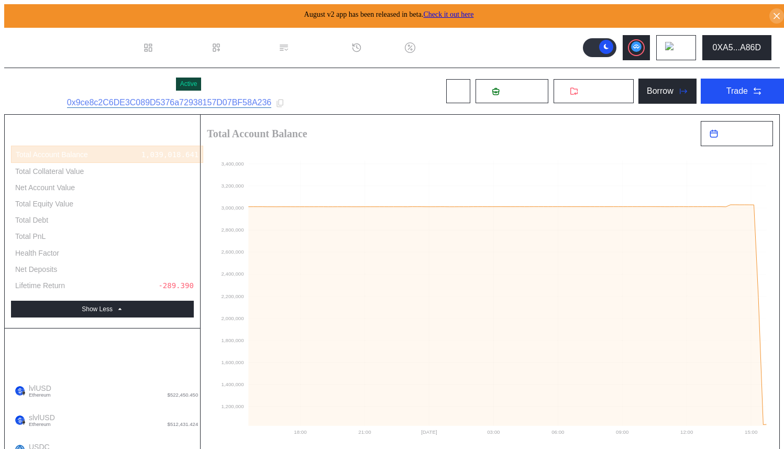
click at [559, 54] on header ".cls-1 { fill: #fff; stroke-width: 0px; } Dashboard Loan Book Permissions Histo…" at bounding box center [391, 48] width 775 height 40
click at [412, 77] on div "Nayt - Pendle PT lvlUSD Active Subaccount ID: 0x9ce8c2C6DE3C089D5376a72938157D0…" at bounding box center [400, 91] width 792 height 46
click at [582, 93] on span "Withdraw" at bounding box center [599, 90] width 35 height 9
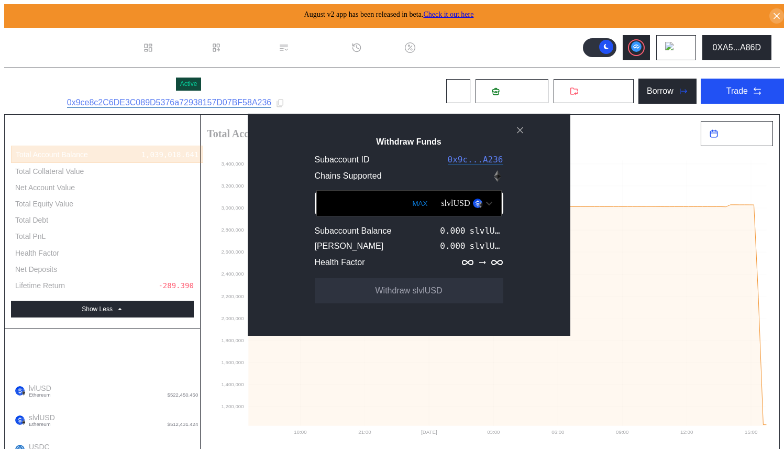
click at [409, 206] on button "MAX" at bounding box center [419, 203] width 21 height 24
type input "***"
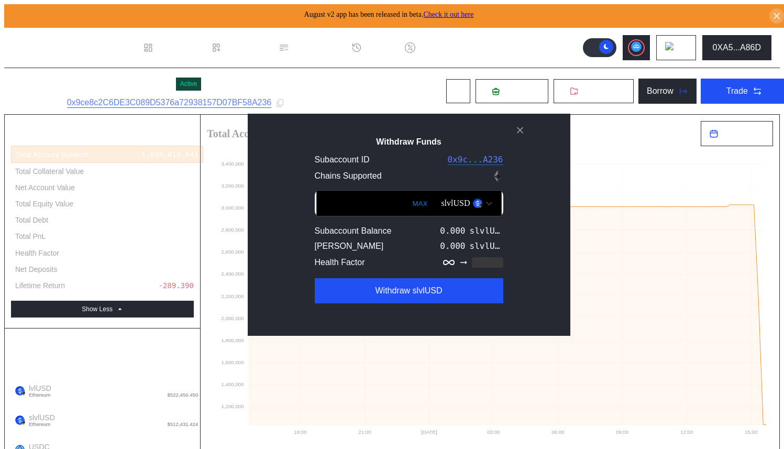
click at [441, 207] on div "slvlUSD" at bounding box center [455, 202] width 29 height 9
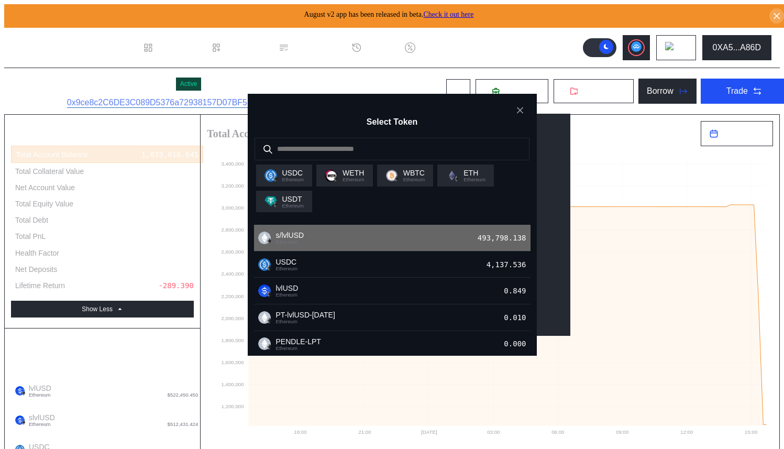
click at [449, 238] on div "s/lvlUSD Ethereum 493,798.138" at bounding box center [392, 238] width 276 height 27
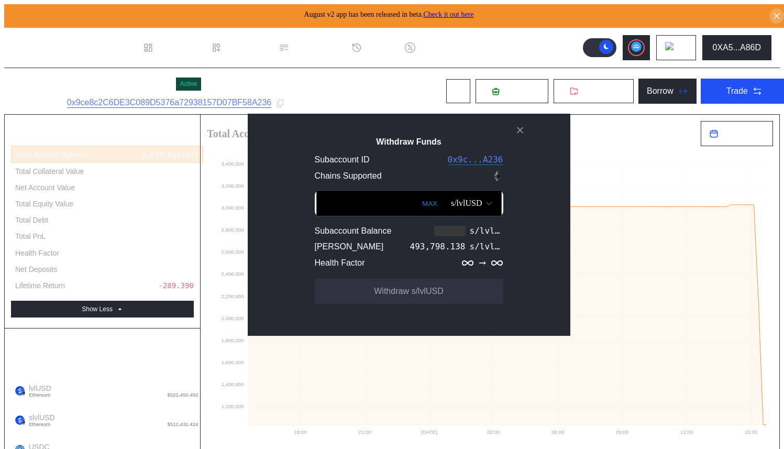
click at [419, 210] on button "MAX" at bounding box center [429, 203] width 21 height 24
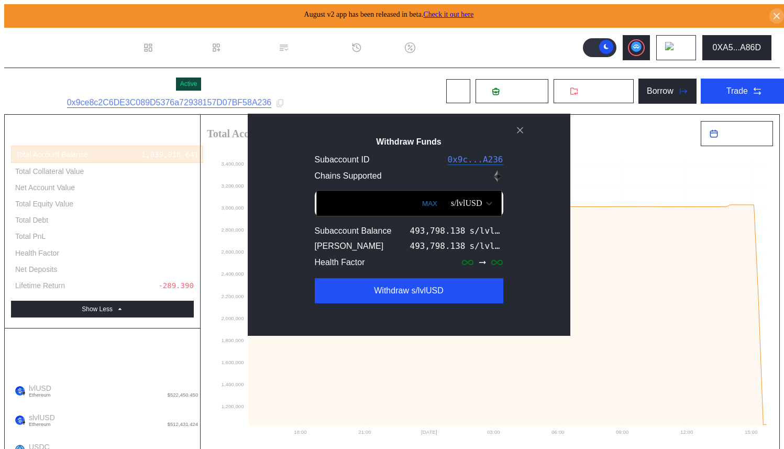
click at [419, 211] on button "MAX" at bounding box center [429, 203] width 21 height 24
type input "**********"
click at [277, 180] on div "Subaccount ID 0x9c...A236 Chains Supported" at bounding box center [408, 169] width 289 height 32
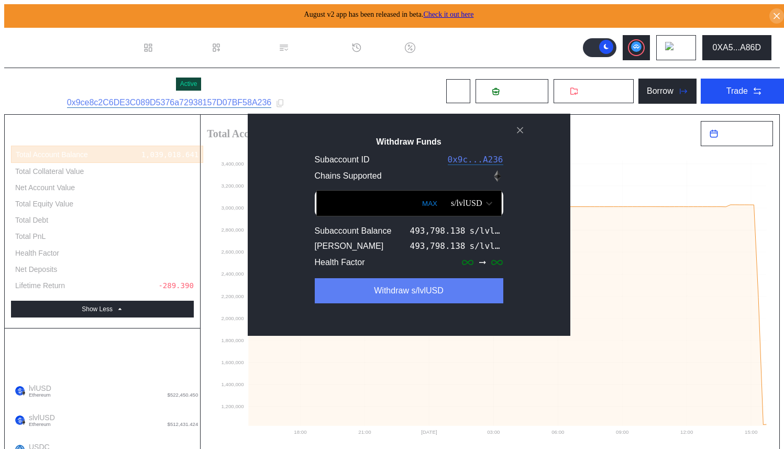
click at [338, 302] on button "Withdraw s/lvlUSD" at bounding box center [409, 290] width 188 height 25
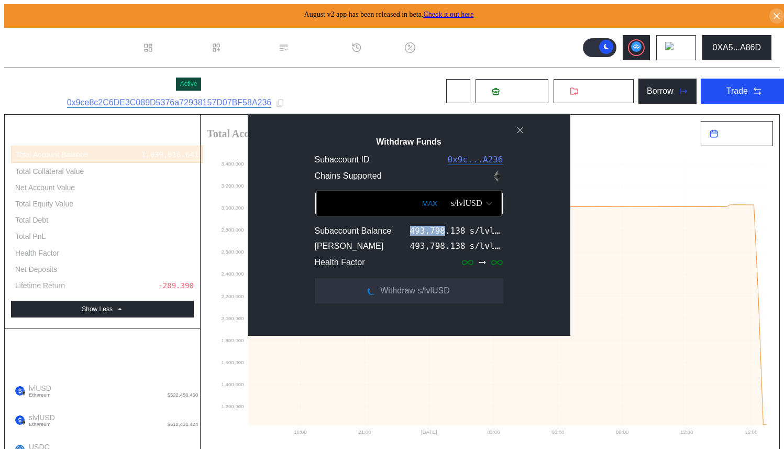
drag, startPoint x: 397, startPoint y: 239, endPoint x: 431, endPoint y: 238, distance: 34.6
click at [431, 236] on div "493,798.138" at bounding box center [437, 231] width 55 height 10
copy div "493,798"
click at [481, 128] on div "Withdraw Funds Subaccount ID 0x9c...A236 Chains Supported MAX s/lvlUSD Subaccou…" at bounding box center [409, 225] width 322 height 222
click at [524, 133] on icon "close modal" at bounding box center [520, 130] width 10 height 11
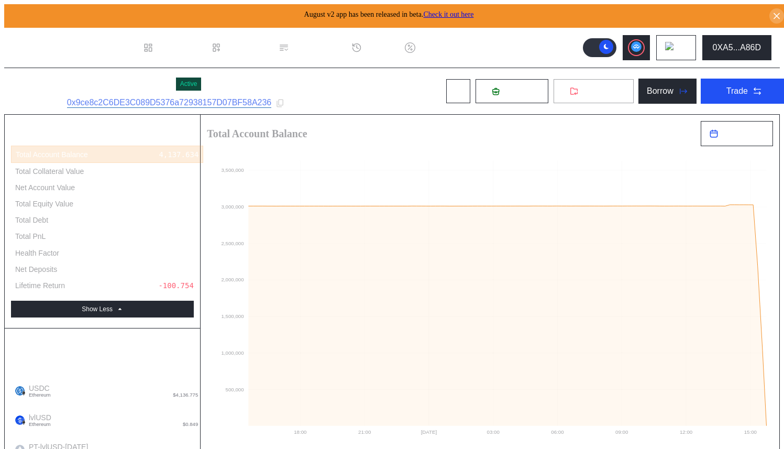
click at [582, 89] on span "Withdraw" at bounding box center [599, 90] width 35 height 9
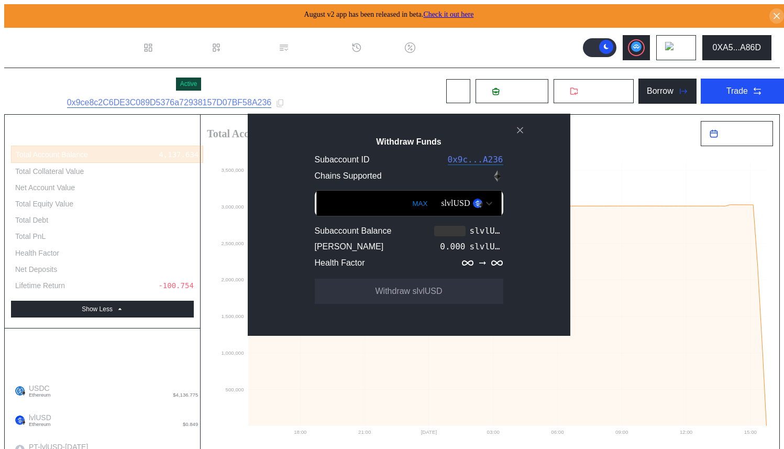
click at [443, 208] on div "slvlUSD" at bounding box center [455, 202] width 29 height 9
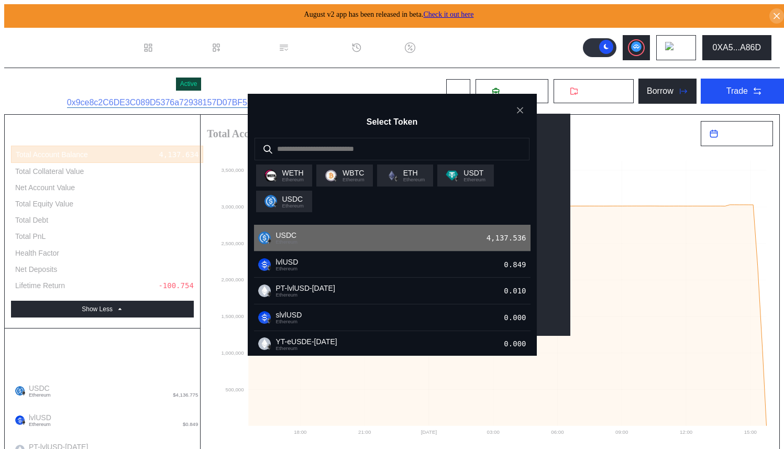
click at [413, 236] on div "USDC Ethereum 4,137.536" at bounding box center [392, 238] width 276 height 27
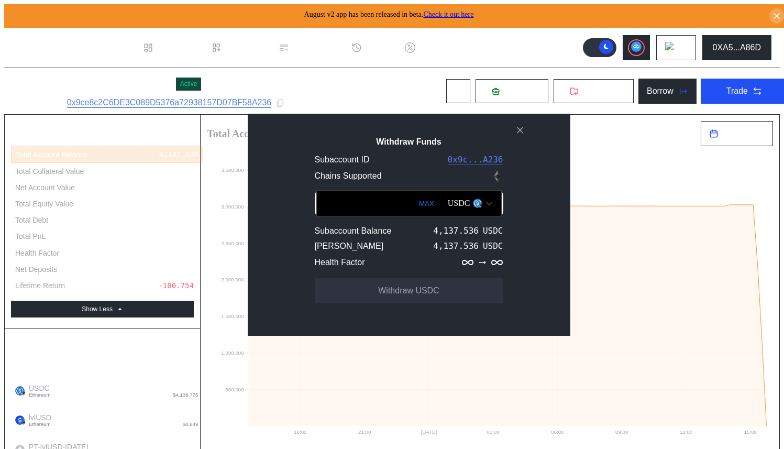
click at [416, 211] on button "MAX" at bounding box center [426, 203] width 21 height 24
type input "**********"
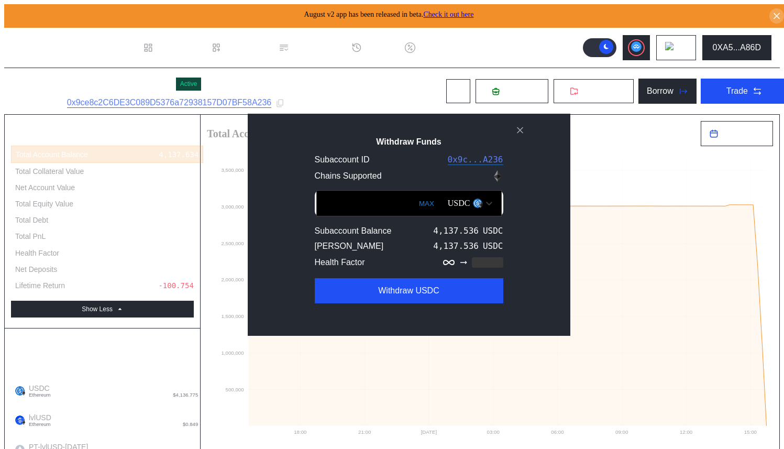
drag, startPoint x: 327, startPoint y: 208, endPoint x: 307, endPoint y: 209, distance: 19.4
click at [316, 209] on input "**********" at bounding box center [408, 203] width 185 height 26
click at [327, 136] on div "**********" at bounding box center [409, 225] width 322 height 222
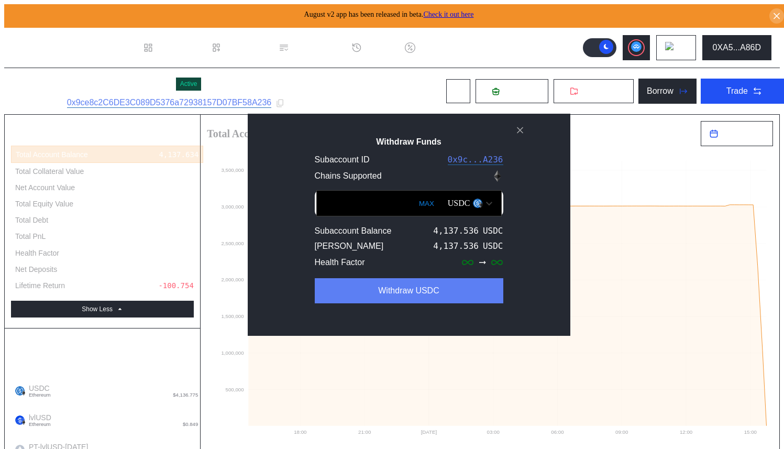
click at [377, 294] on button "Withdraw USDC" at bounding box center [409, 290] width 188 height 25
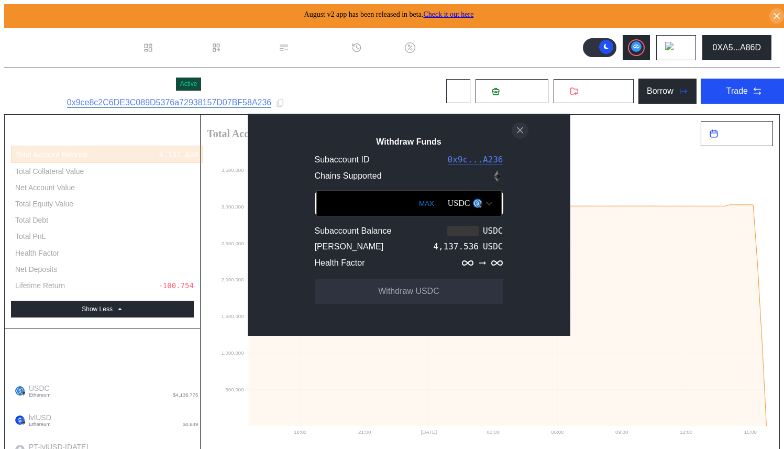
click at [523, 131] on icon "close modal" at bounding box center [520, 130] width 10 height 11
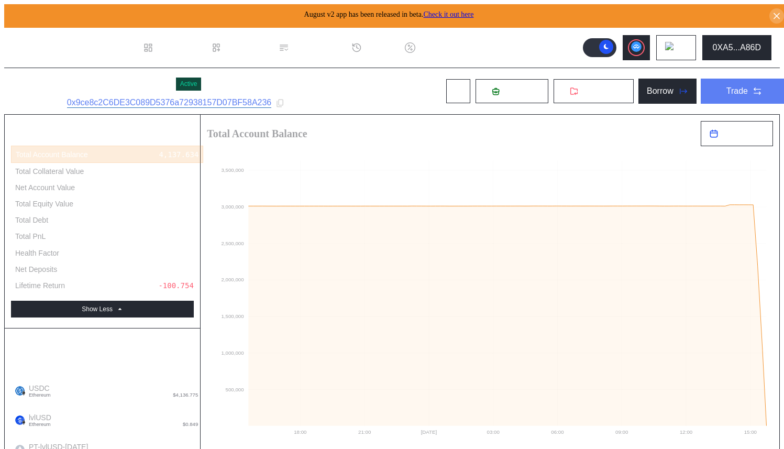
click at [718, 81] on button "Trade" at bounding box center [743, 91] width 87 height 25
click at [647, 82] on button "Borrow" at bounding box center [667, 91] width 58 height 25
type input "**********"
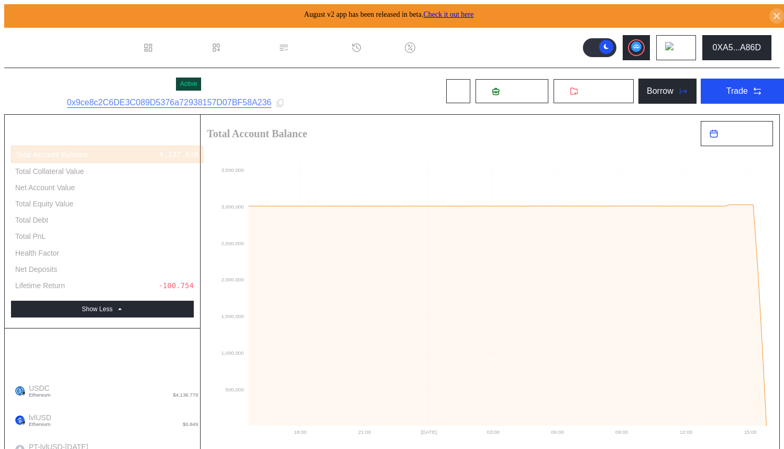
click at [595, 79] on button "Withdraw" at bounding box center [593, 91] width 81 height 25
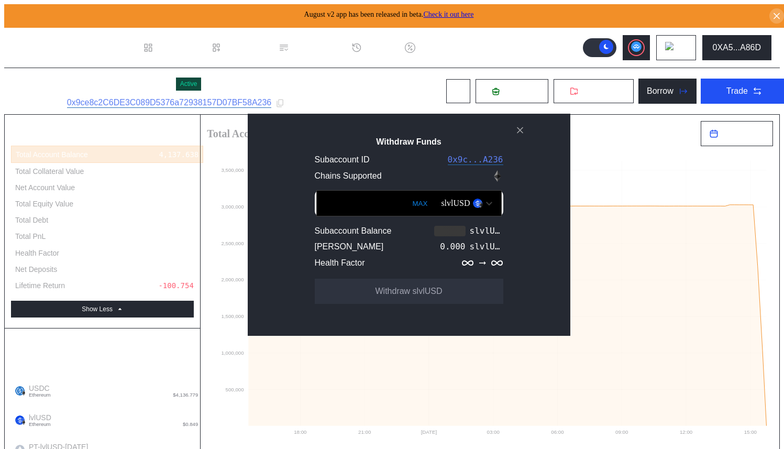
click at [436, 212] on div "slvlUSD" at bounding box center [466, 203] width 61 height 18
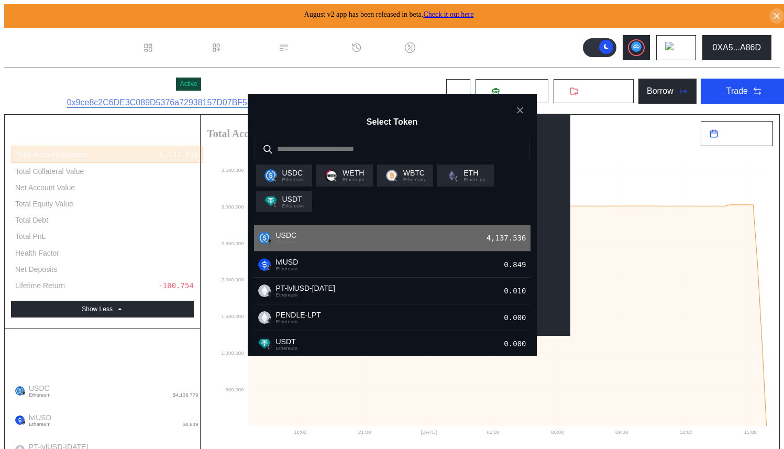
click at [434, 238] on div "USDC Ethereum 4,137.536" at bounding box center [392, 238] width 276 height 27
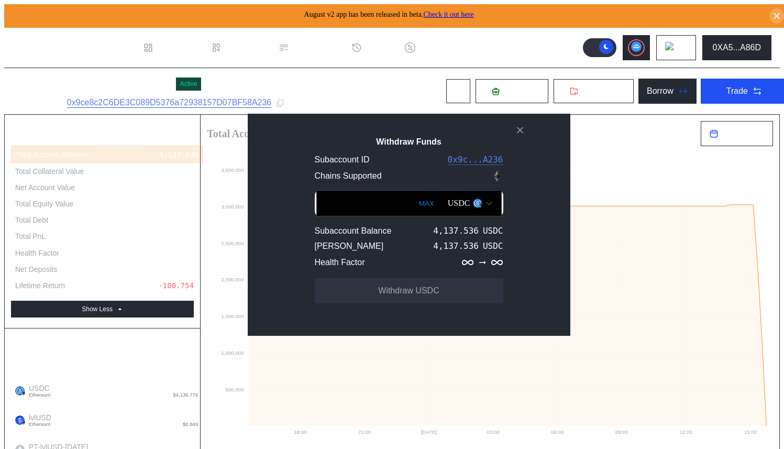
click at [416, 208] on button "MAX" at bounding box center [426, 203] width 21 height 24
type input "**********"
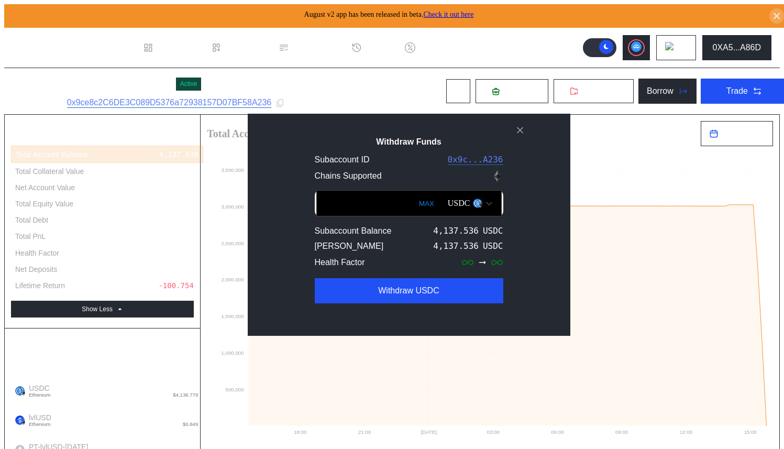
click at [295, 125] on div "**********" at bounding box center [409, 225] width 322 height 222
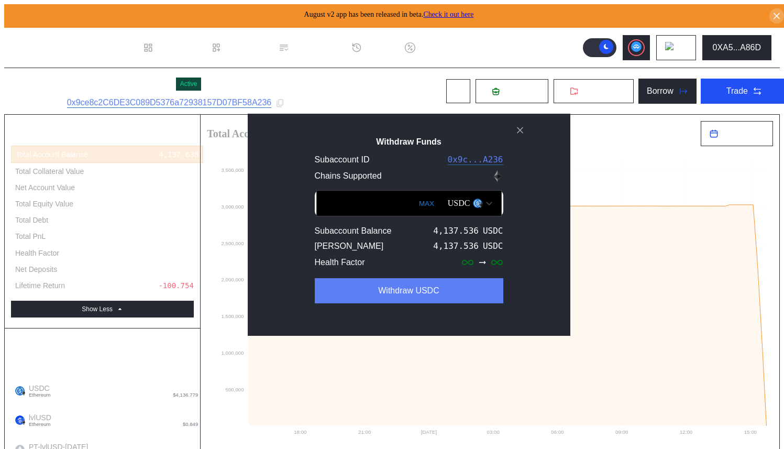
click at [362, 291] on button "Withdraw USDC" at bounding box center [409, 290] width 188 height 25
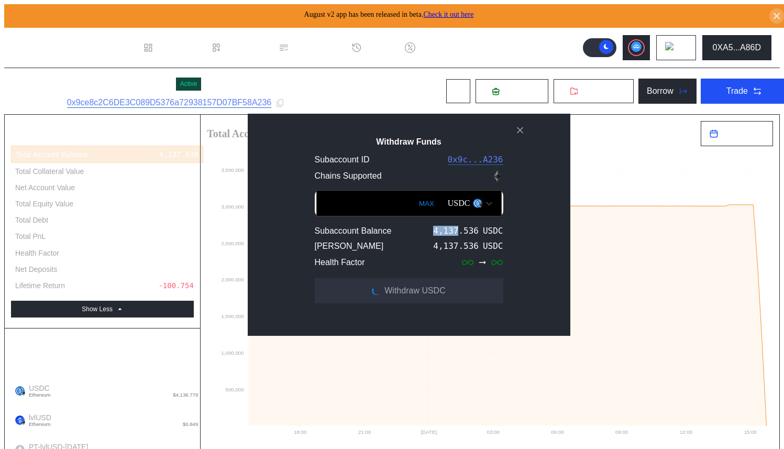
drag, startPoint x: 414, startPoint y: 236, endPoint x: 439, endPoint y: 239, distance: 25.8
click at [439, 236] on div "Subaccount Balance 4,137.536 USDC" at bounding box center [409, 231] width 188 height 10
copy div "4,137"
click at [378, 135] on div "**********" at bounding box center [409, 225] width 322 height 222
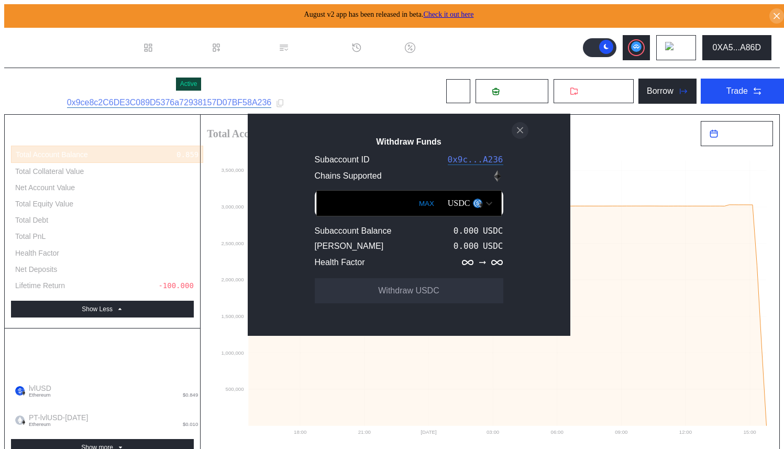
click at [527, 132] on button "close modal" at bounding box center [519, 130] width 17 height 17
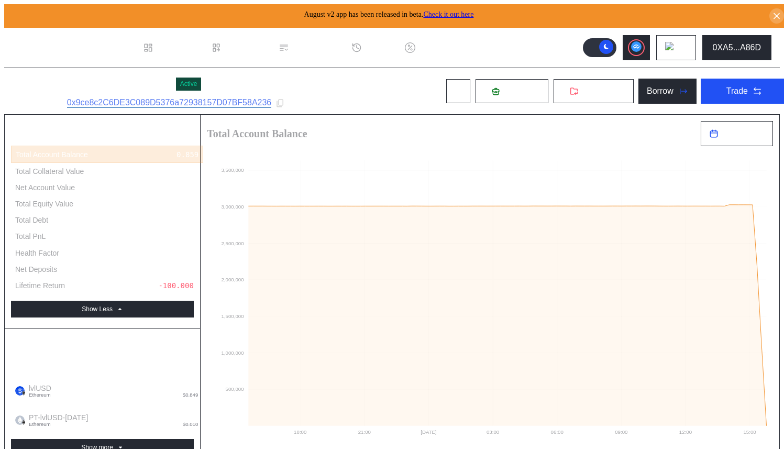
click at [536, 36] on header ".cls-1 { fill: #fff; stroke-width: 0px; } Dashboard Loan Book Permissions Histo…" at bounding box center [391, 48] width 775 height 40
click at [414, 80] on div "Nayt - Pendle PT lvlUSD Active Subaccount ID: 0x9ce8c2C6DE3C089D5376a72938157D0…" at bounding box center [400, 91] width 792 height 46
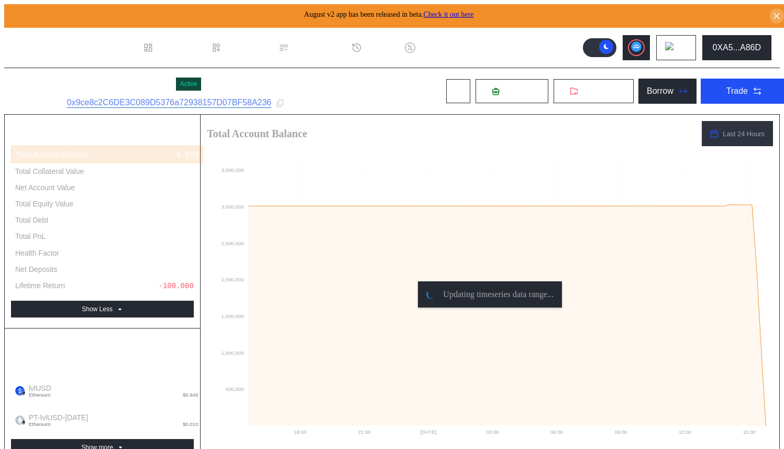
click at [364, 83] on div "Nayt - Pendle PT lvlUSD Active Subaccount ID: 0x9ce8c2C6DE3C089D5376a72938157D0…" at bounding box center [400, 91] width 792 height 46
click at [185, 43] on div "Dashboard" at bounding box center [178, 47] width 41 height 9
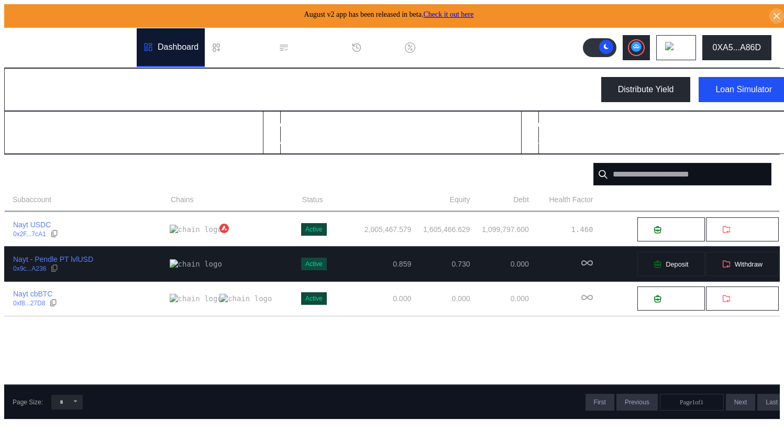
click at [117, 264] on div "Nayt - Pendle PT lvlUSD 0x9c...A236" at bounding box center [87, 263] width 165 height 19
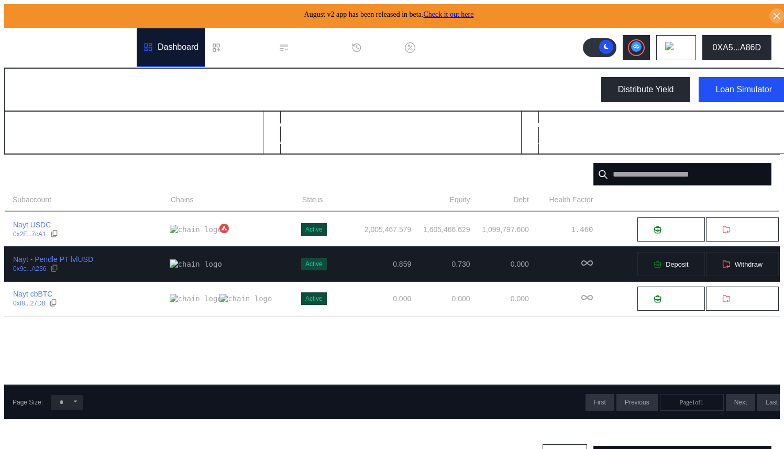
select select "*"
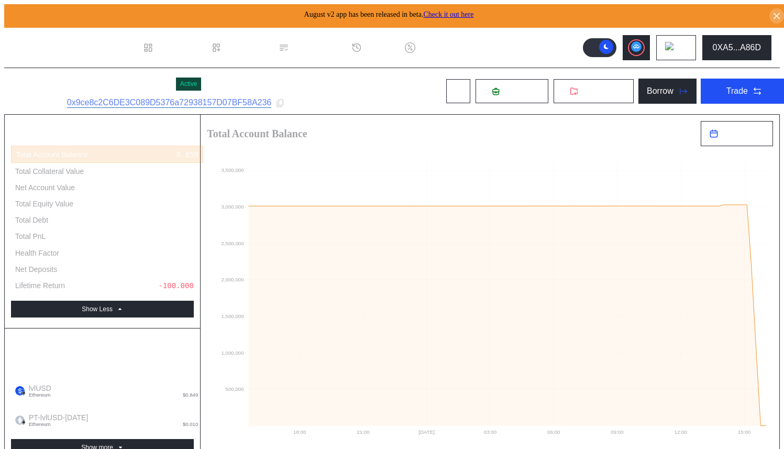
click at [338, 85] on div "Nayt - Pendle PT lvlUSD Active Subaccount ID: 0x9ce8c2C6DE3C089D5376a72938157D0…" at bounding box center [400, 91] width 792 height 46
click at [363, 79] on div "Nayt - Pendle PT lvlUSD Active Subaccount ID: 0x9ce8c2C6DE3C089D5376a72938157D0…" at bounding box center [400, 91] width 792 height 46
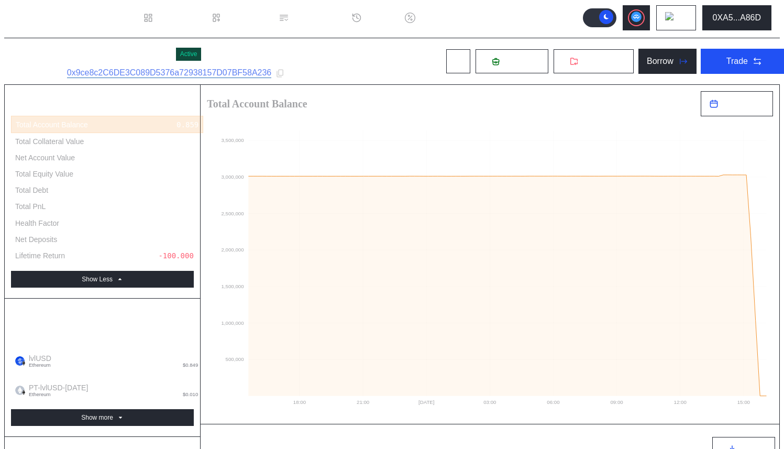
scroll to position [35, 0]
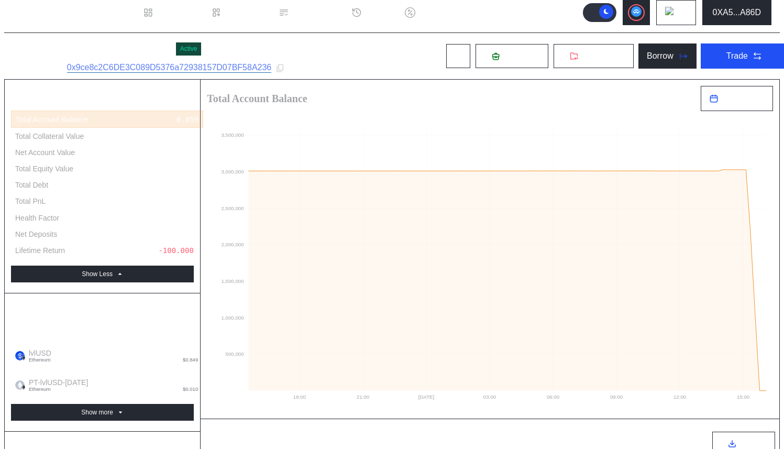
click at [359, 51] on div "Nayt - Pendle PT lvlUSD Active Subaccount ID: 0x9ce8c2C6DE3C089D5376a72938157D0…" at bounding box center [400, 56] width 792 height 46
